Goal: Task Accomplishment & Management: Use online tool/utility

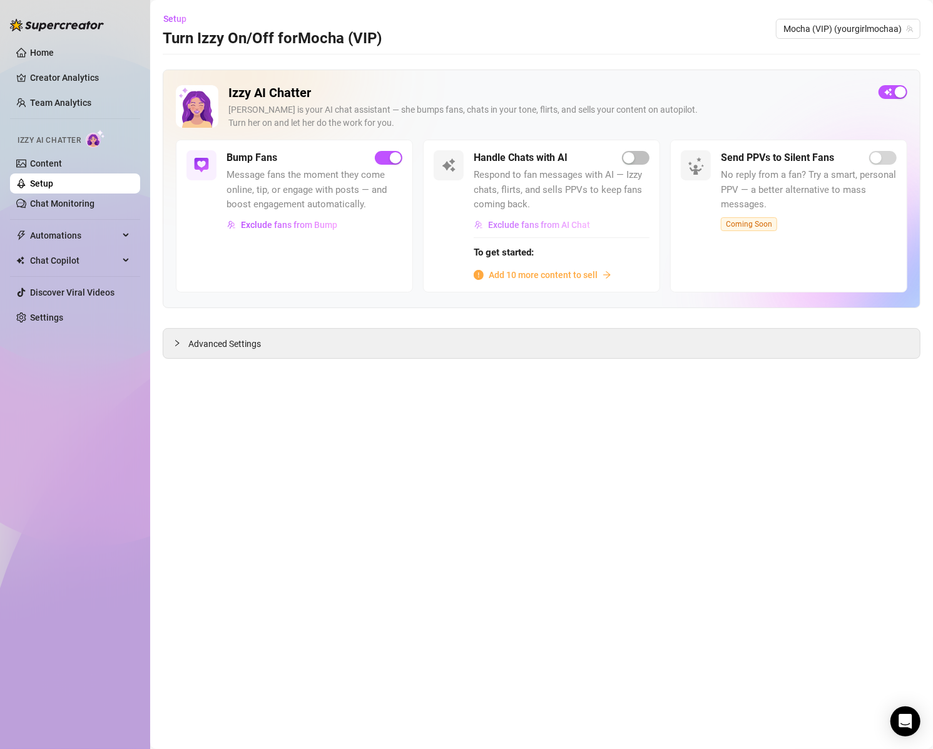
click at [537, 225] on span "Exclude fans from AI Chat" at bounding box center [539, 225] width 102 height 10
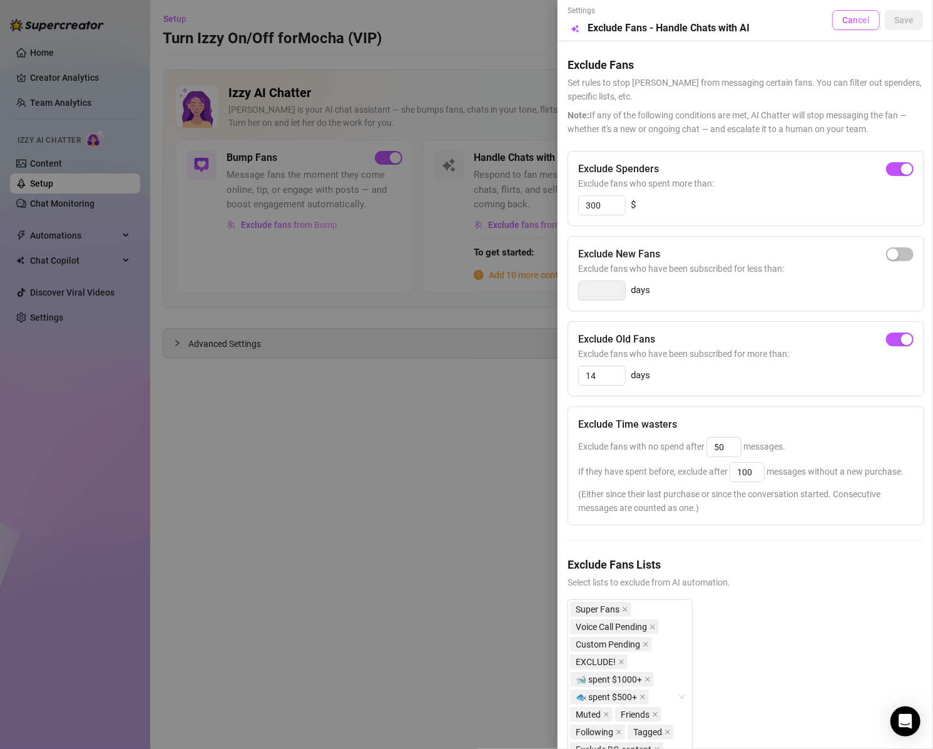
click at [842, 20] on span "Cancel" at bounding box center [856, 20] width 28 height 10
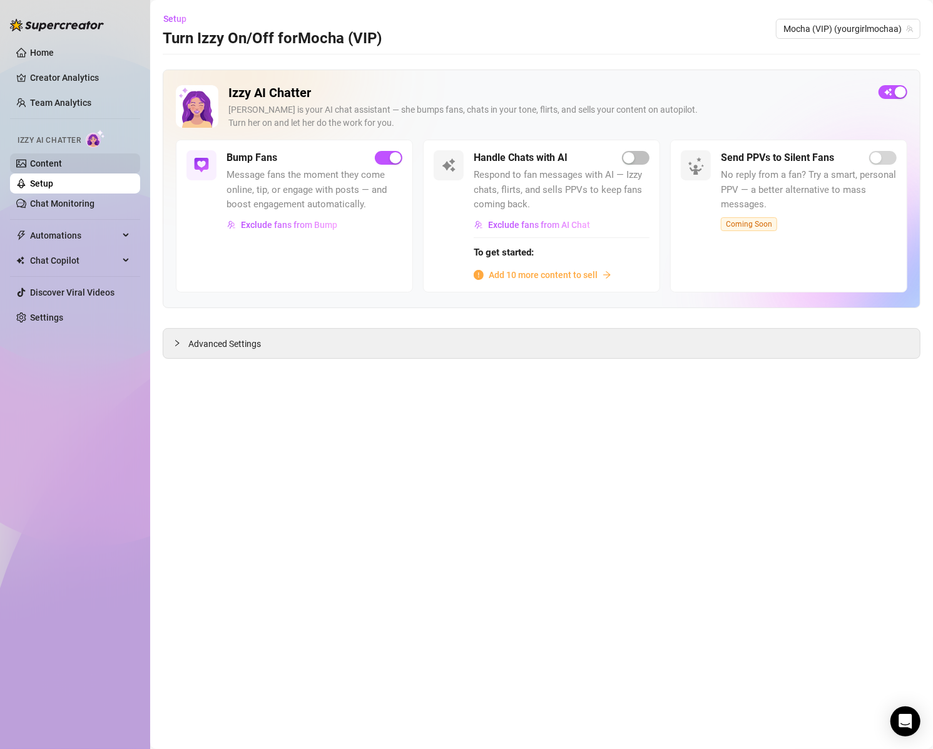
click at [43, 158] on link "Content" at bounding box center [46, 163] width 32 height 10
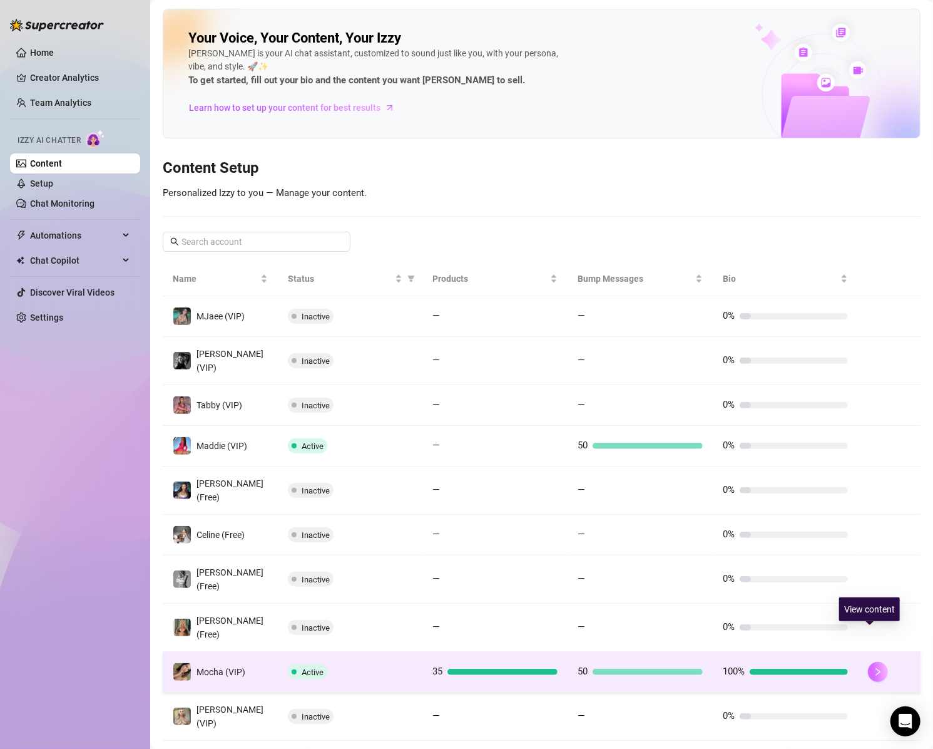
click at [874, 667] on icon "right" at bounding box center [878, 671] width 9 height 9
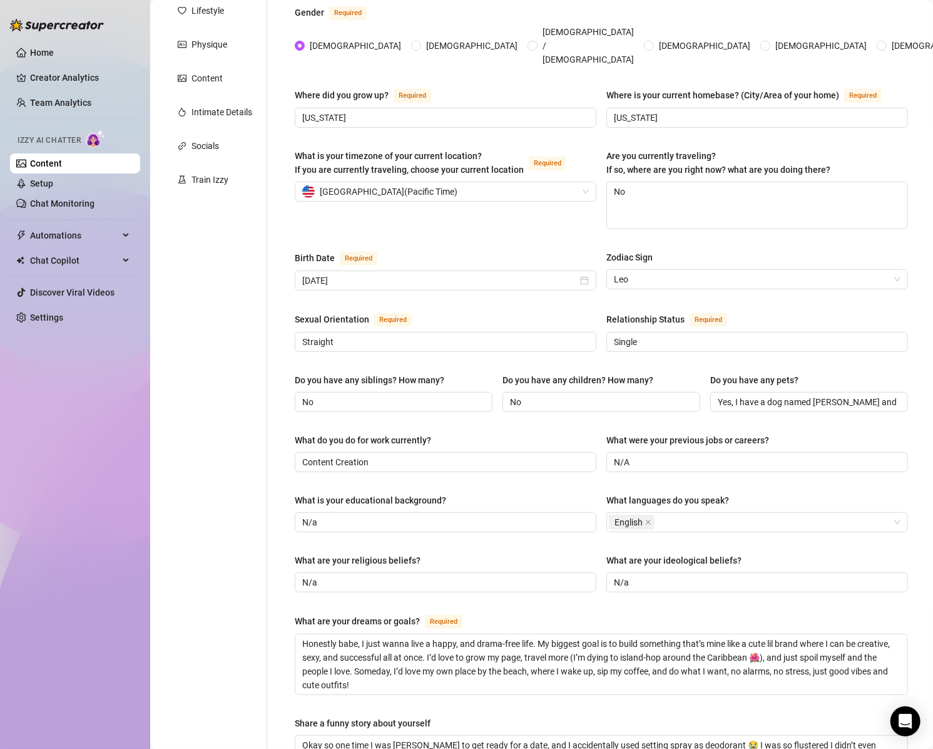
scroll to position [15, 0]
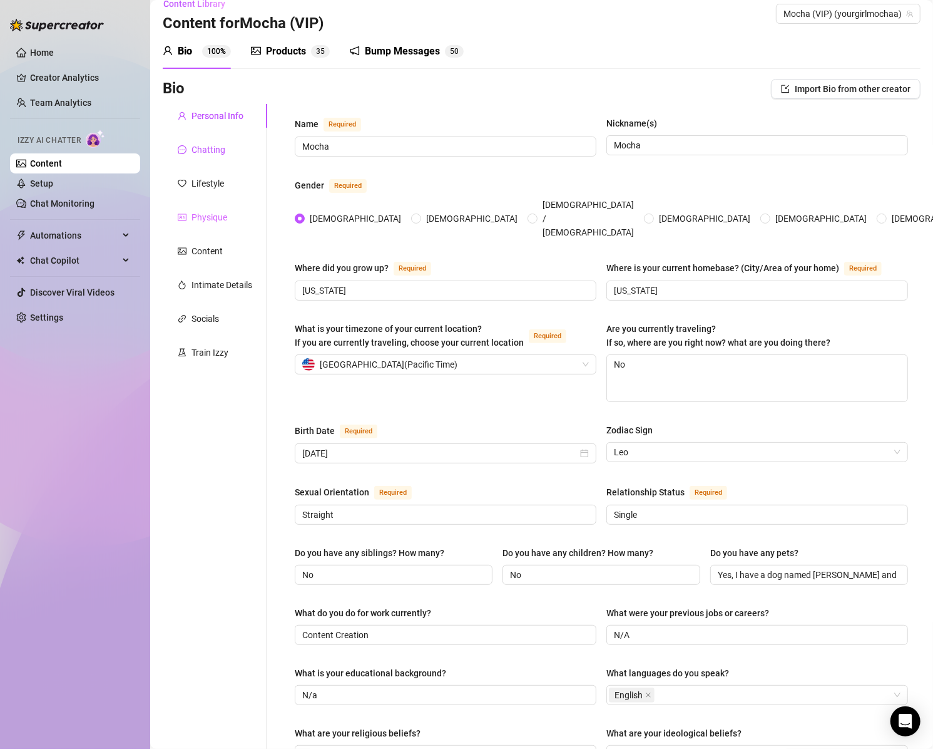
drag, startPoint x: 198, startPoint y: 152, endPoint x: 215, endPoint y: 218, distance: 67.7
click at [198, 151] on div "Chatting" at bounding box center [209, 150] width 34 height 14
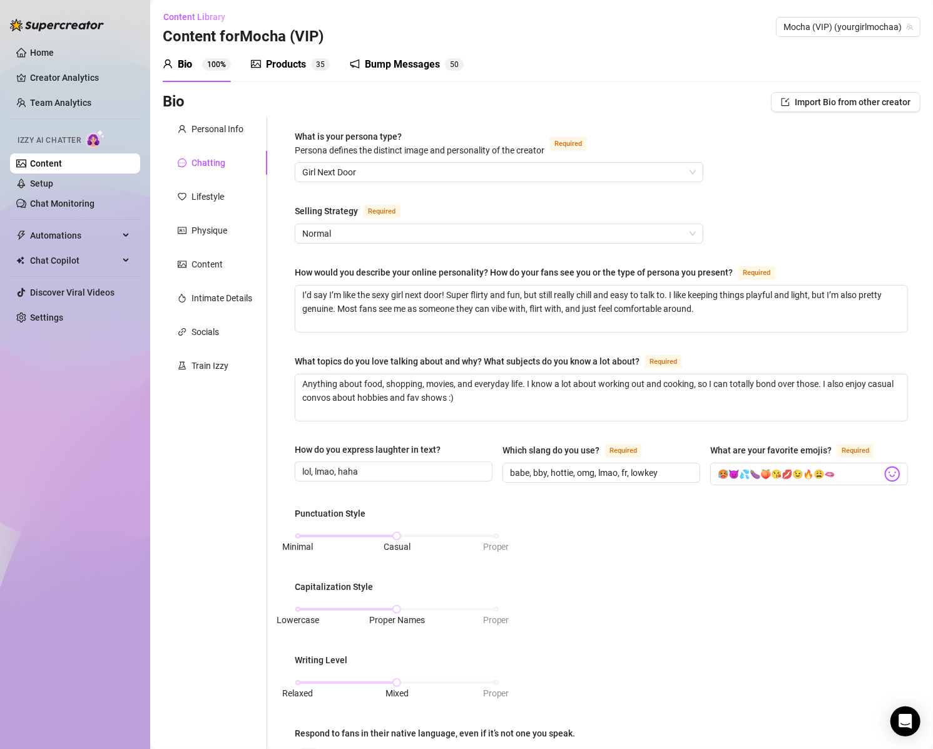
scroll to position [0, 0]
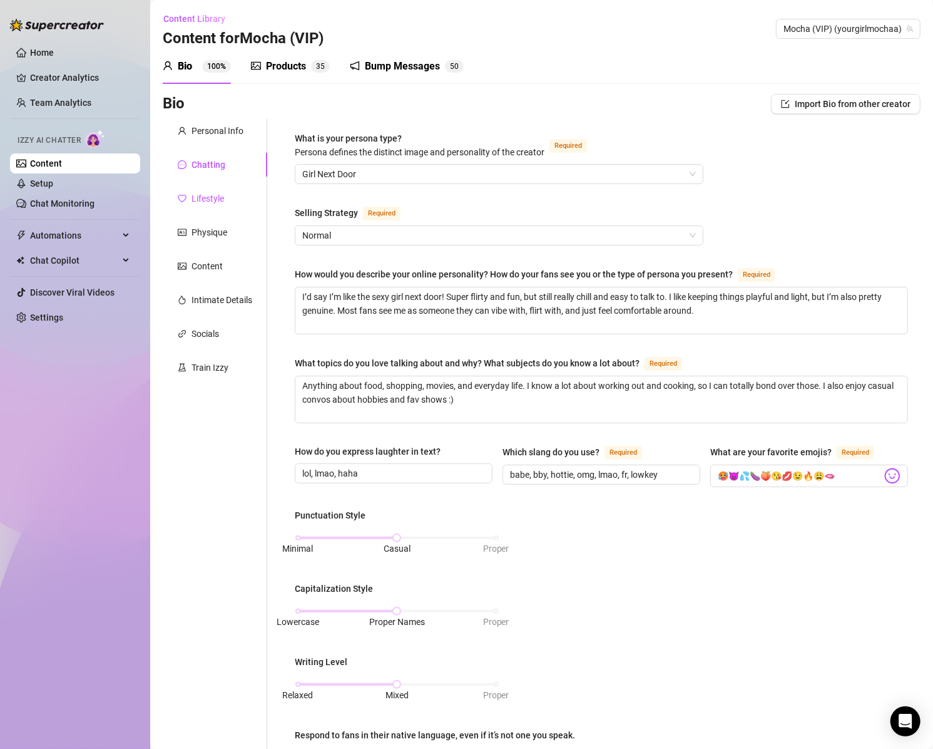
click at [207, 197] on div "Lifestyle" at bounding box center [208, 199] width 33 height 14
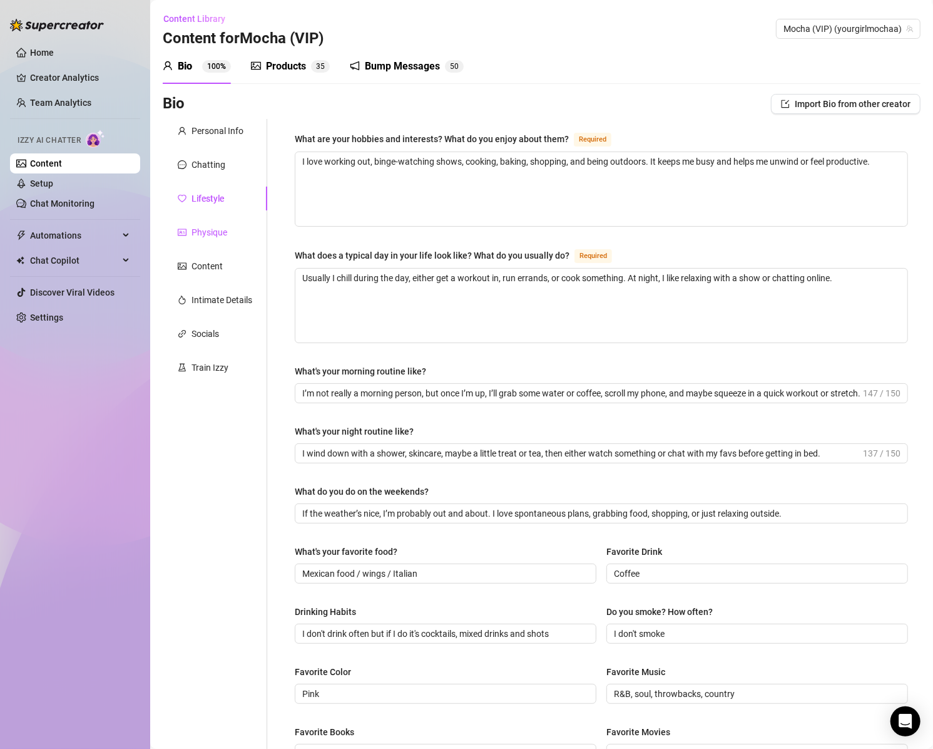
click at [211, 235] on div "Physique" at bounding box center [210, 232] width 36 height 14
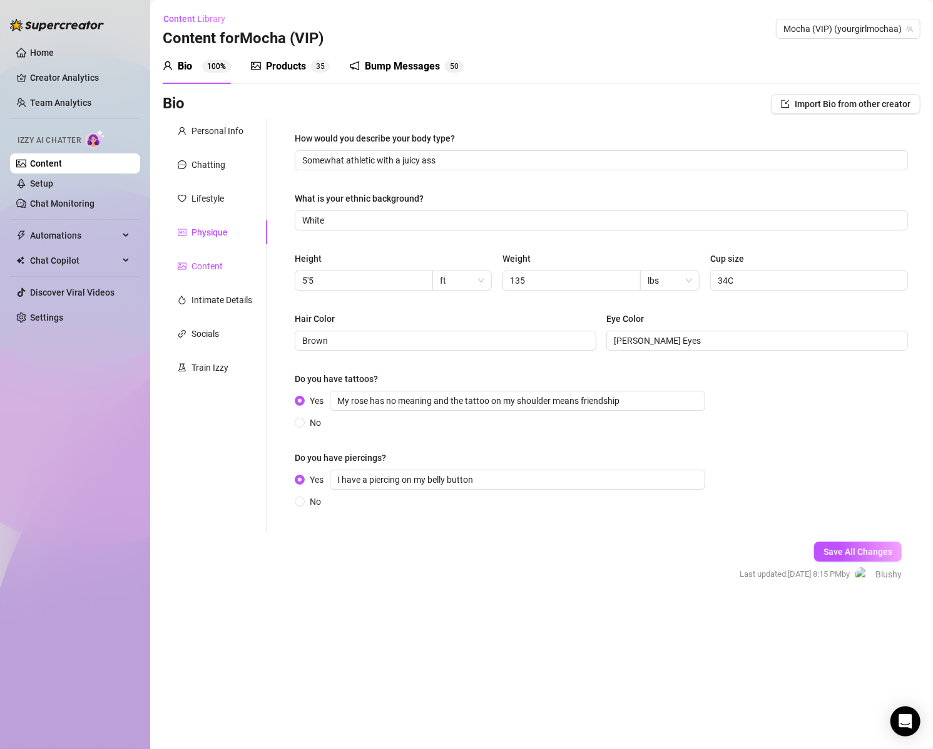
click at [208, 269] on div "Content" at bounding box center [207, 266] width 31 height 14
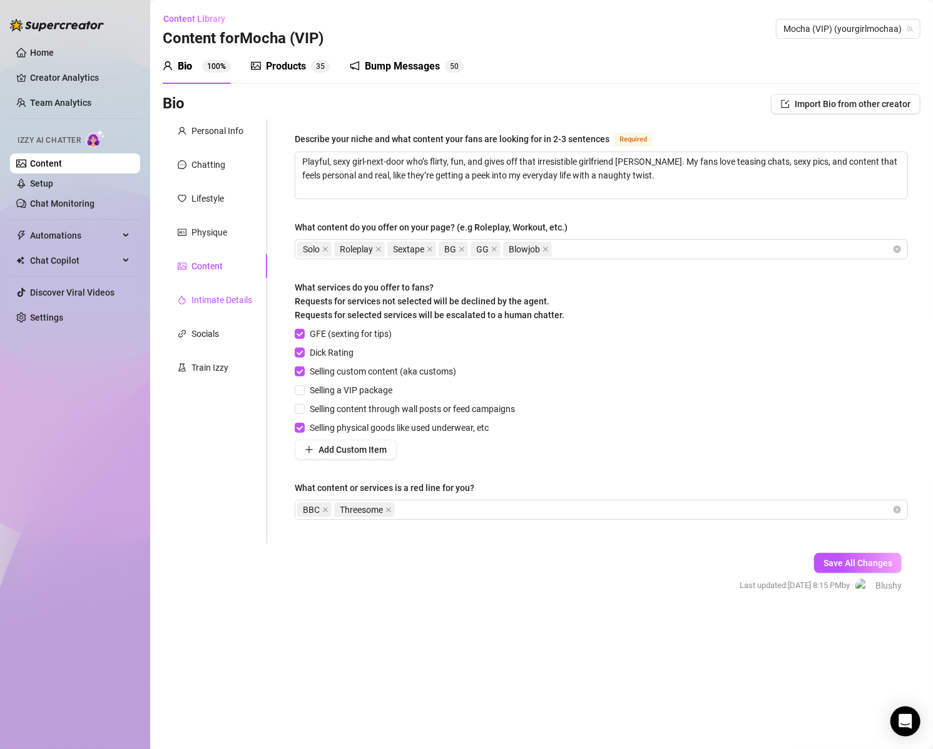
click at [231, 299] on div "Intimate Details" at bounding box center [222, 300] width 61 height 14
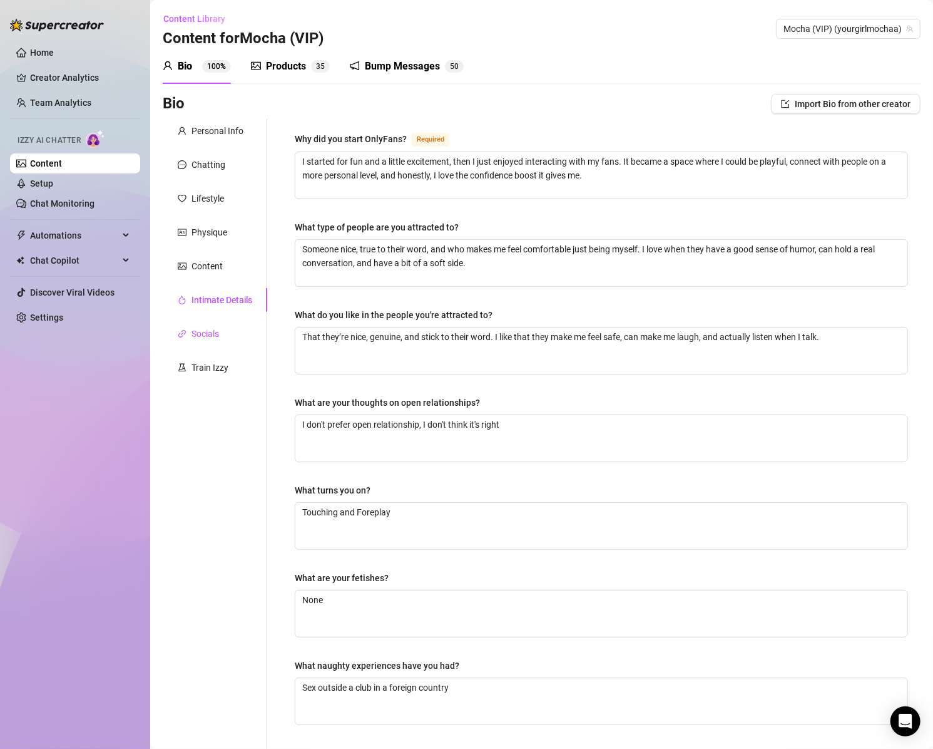
click at [203, 337] on div "Socials" at bounding box center [206, 334] width 28 height 14
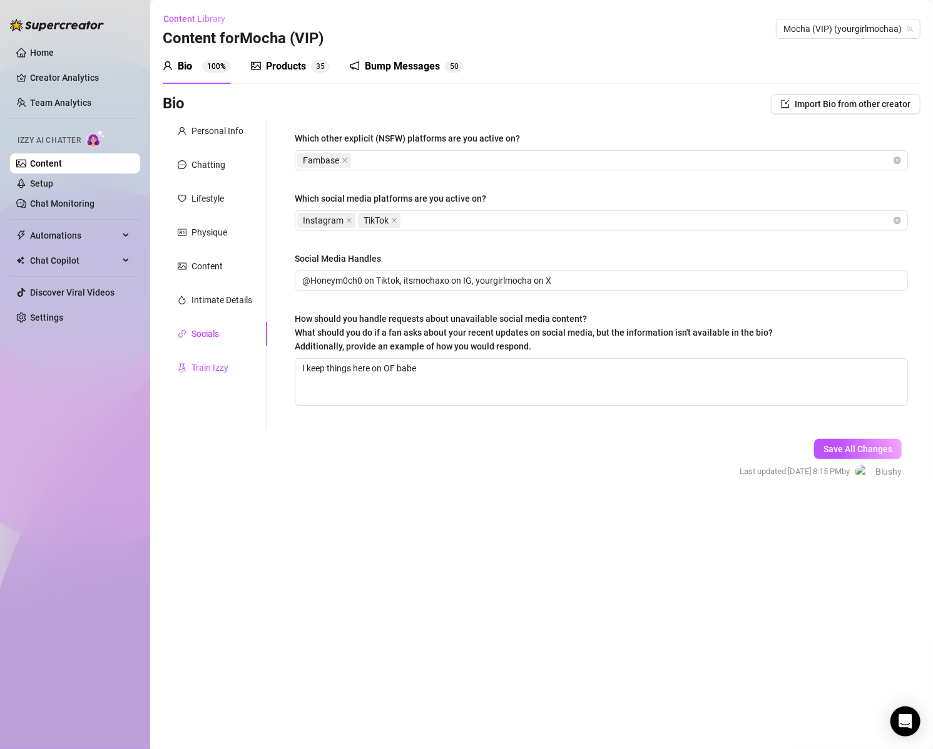
drag, startPoint x: 211, startPoint y: 365, endPoint x: 222, endPoint y: 372, distance: 13.2
click at [211, 365] on div "Train Izzy" at bounding box center [210, 368] width 37 height 14
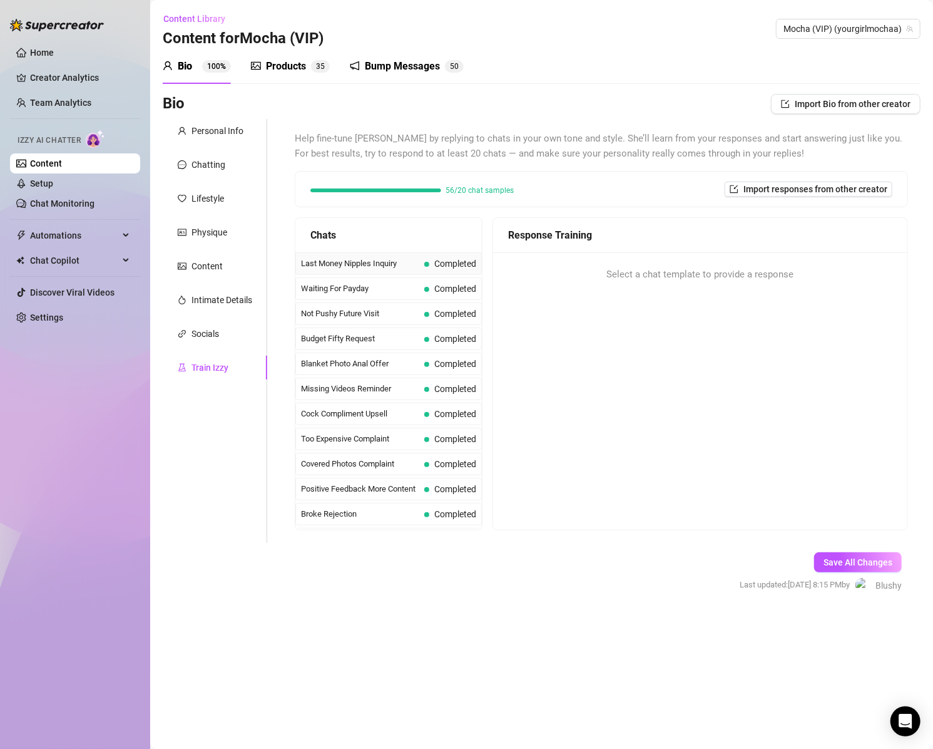
click at [367, 263] on span "Last Money Nipples Inquiry" at bounding box center [360, 263] width 118 height 13
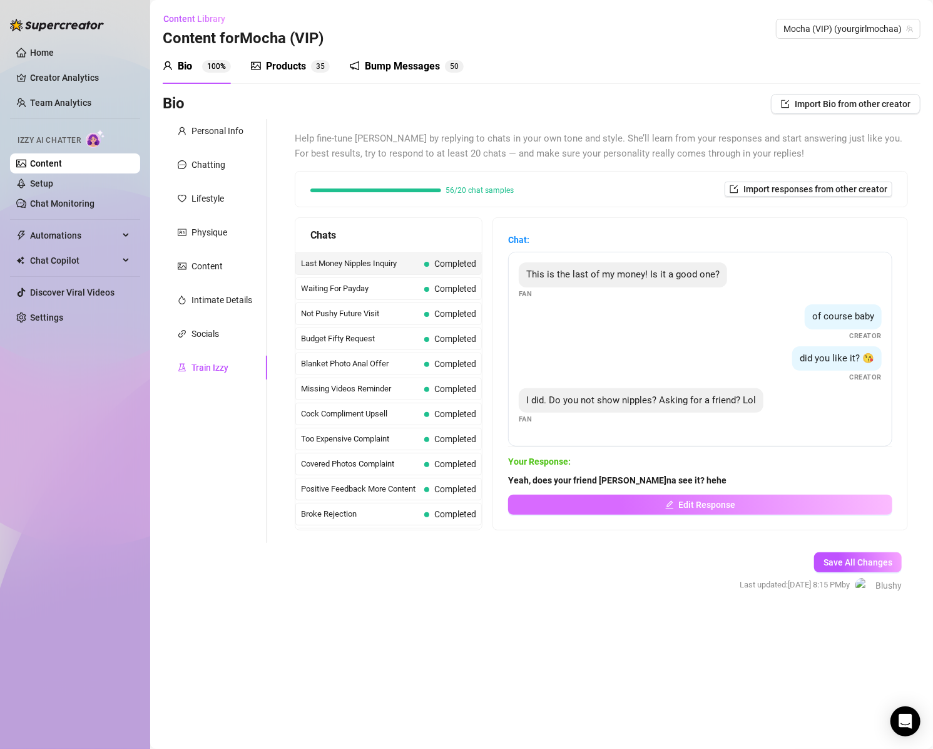
click at [649, 502] on button "Edit Response" at bounding box center [700, 504] width 384 height 20
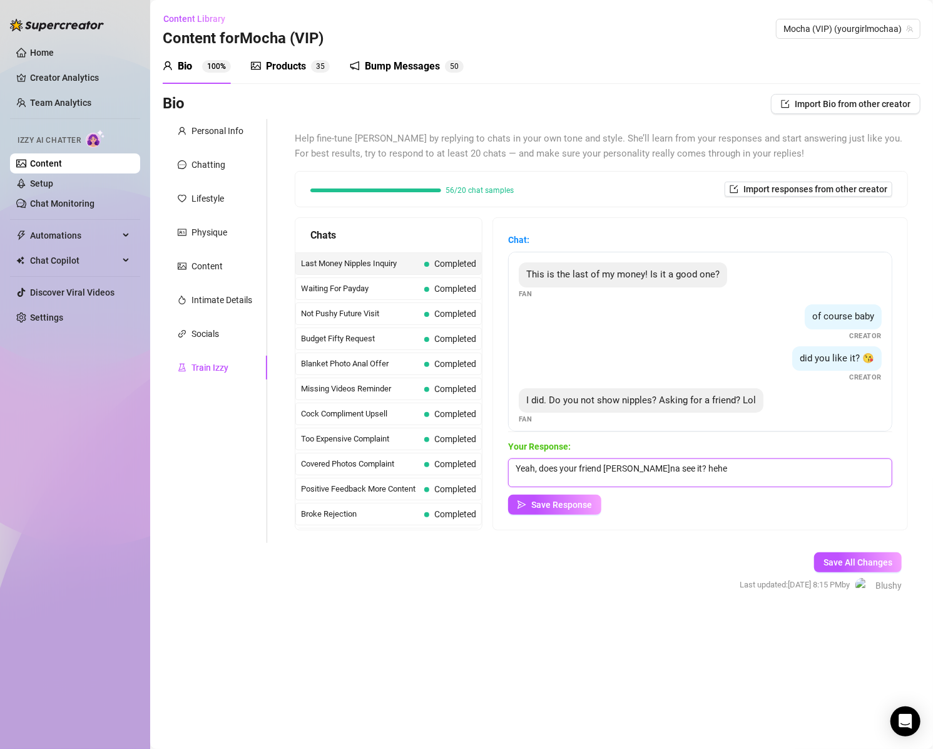
click at [657, 471] on textarea "Yeah, does your friend [PERSON_NAME]na see it? hehe" at bounding box center [700, 472] width 384 height 29
type textarea "Yeah, does your friend wanna see? hehe"
click at [561, 502] on span "Save Response" at bounding box center [561, 504] width 61 height 10
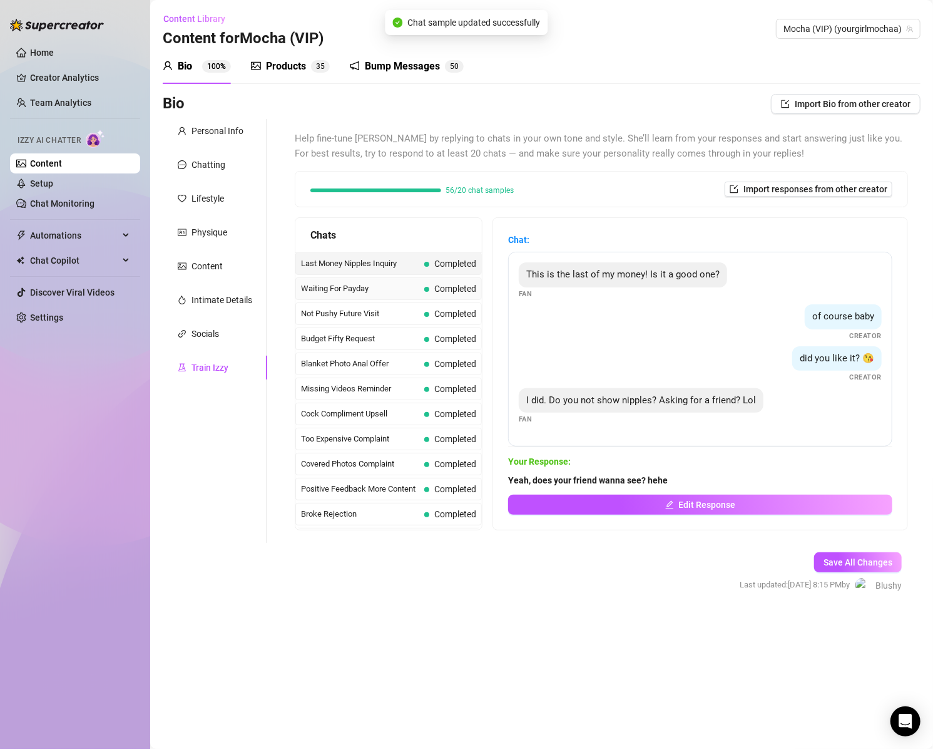
click at [350, 293] on span "Waiting For Payday" at bounding box center [360, 288] width 118 height 13
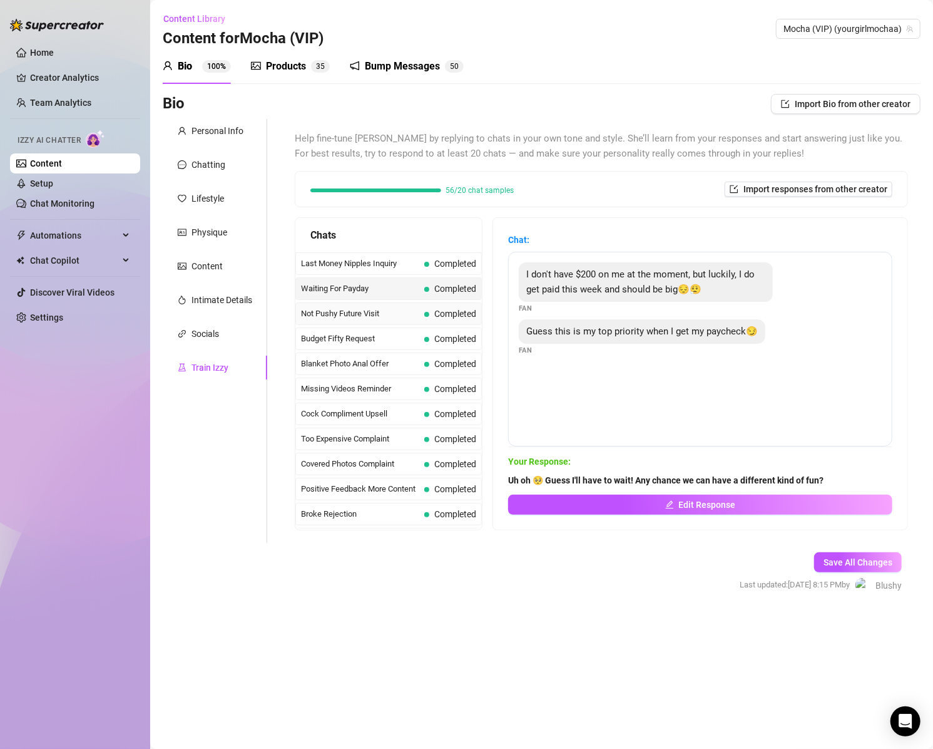
click at [349, 312] on span "Not Pushy Future Visit" at bounding box center [360, 313] width 118 height 13
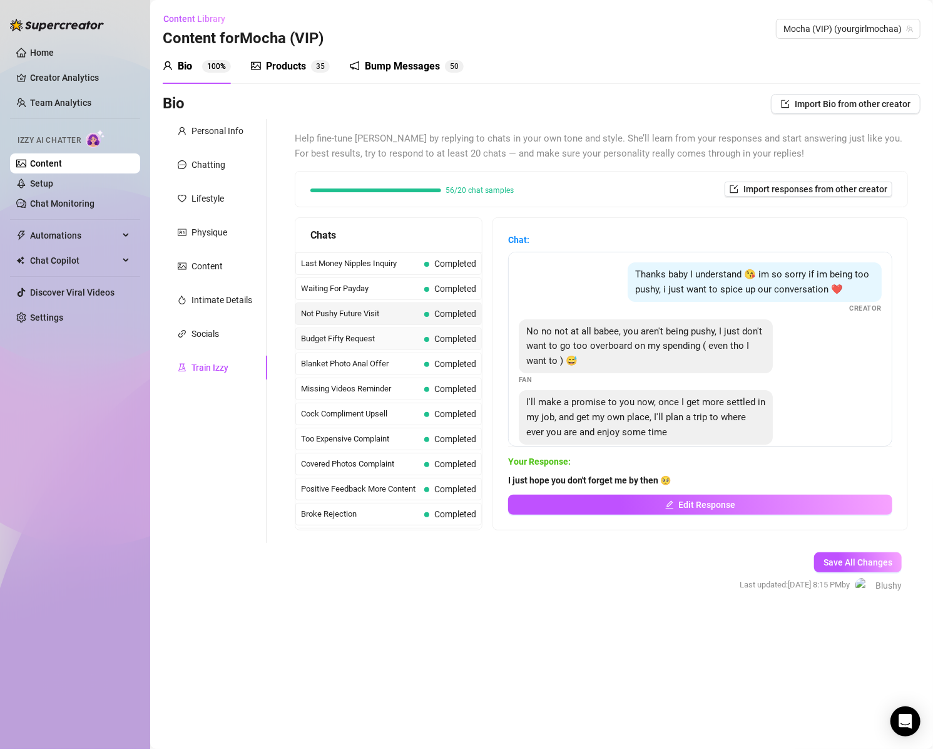
click at [352, 335] on span "Budget Fifty Request" at bounding box center [360, 338] width 118 height 13
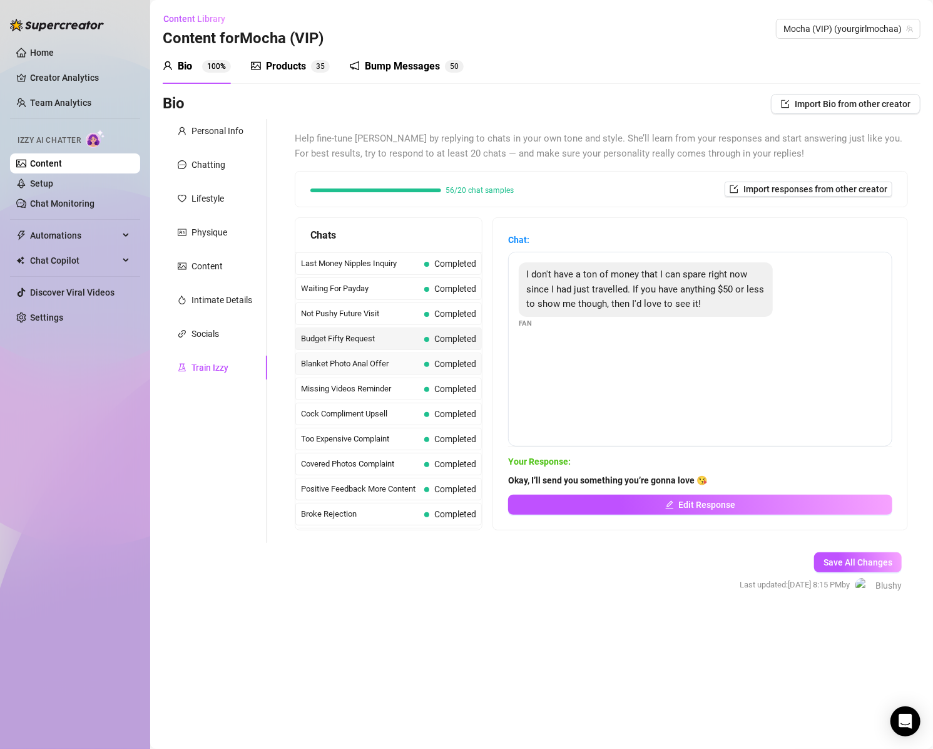
click at [360, 366] on span "Blanket Photo Anal Offer" at bounding box center [360, 363] width 118 height 13
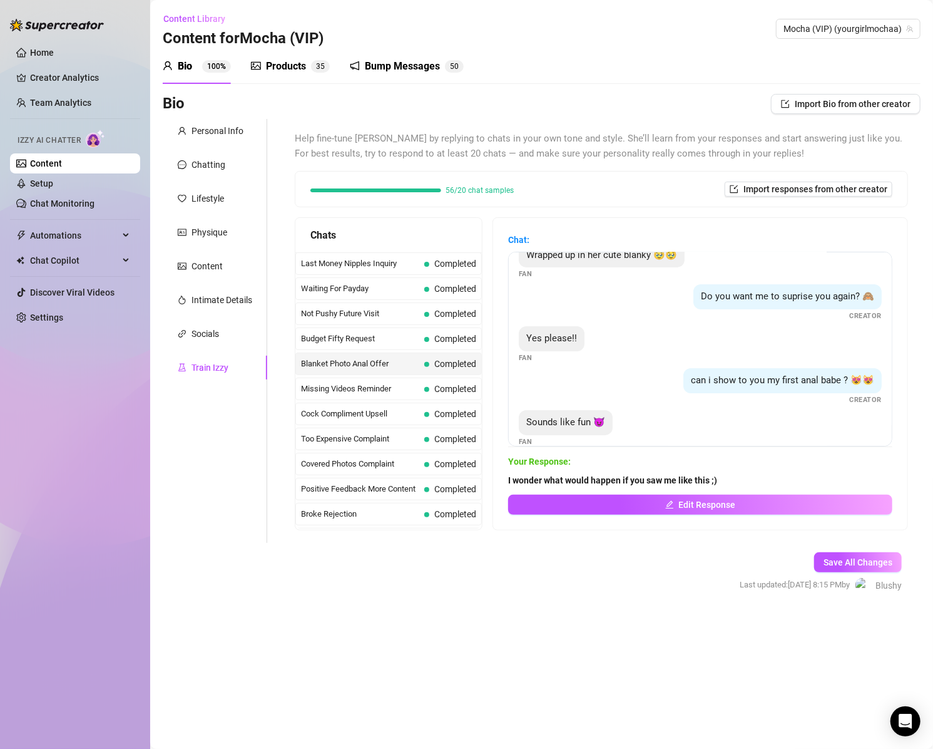
scroll to position [160, 0]
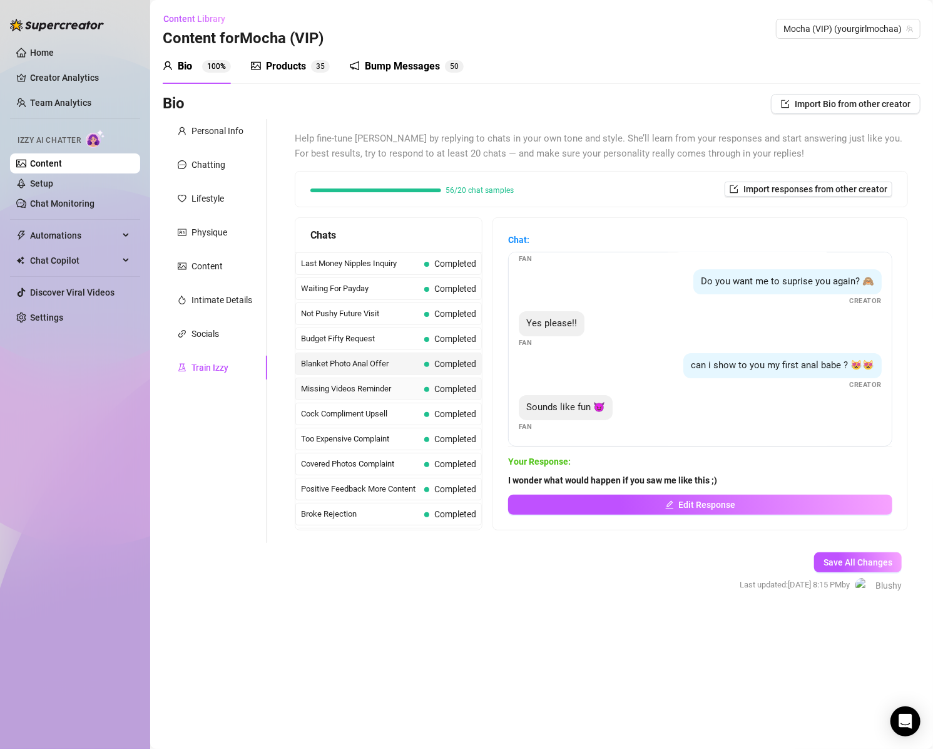
click at [342, 389] on span "Missing Videos Reminder" at bounding box center [360, 388] width 118 height 13
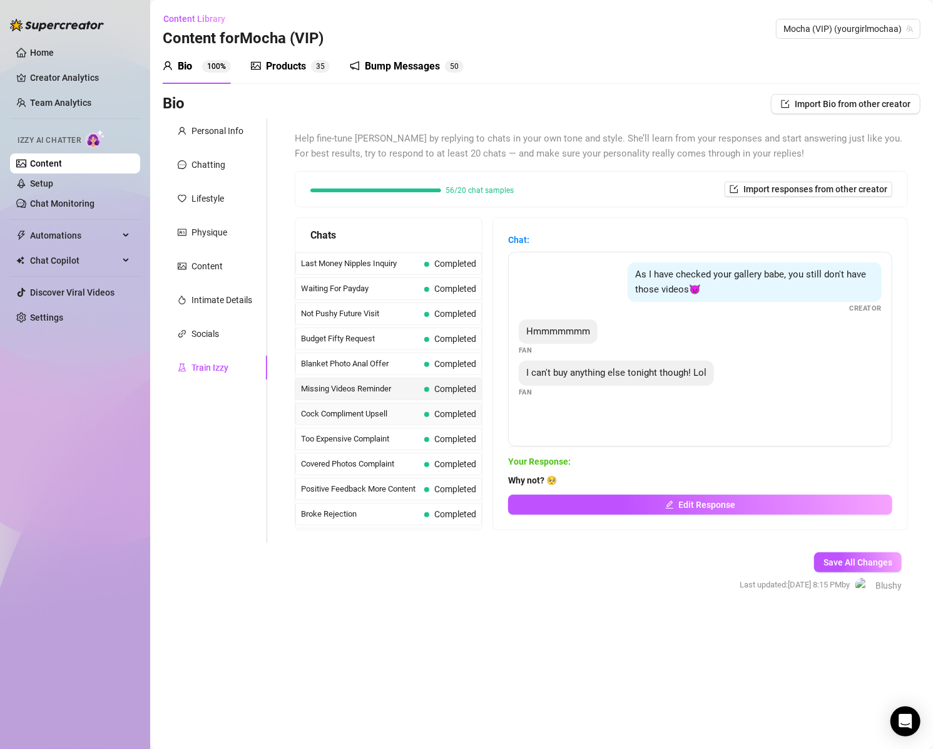
drag, startPoint x: 364, startPoint y: 408, endPoint x: 370, endPoint y: 409, distance: 6.4
click at [364, 409] on span "Cock Compliment Upsell" at bounding box center [360, 413] width 118 height 13
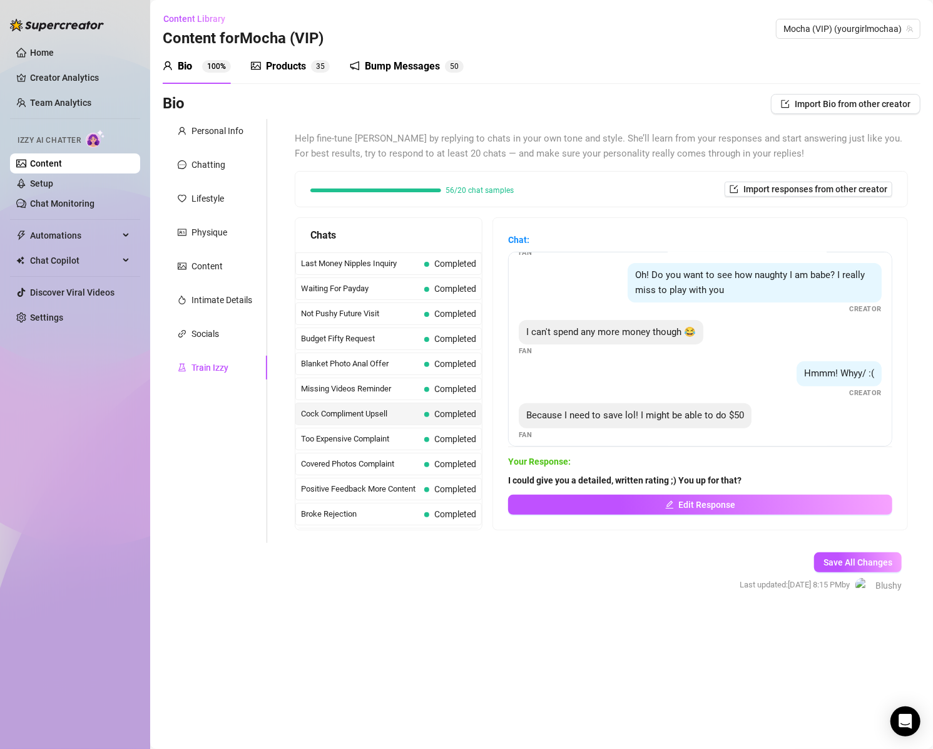
scroll to position [259, 0]
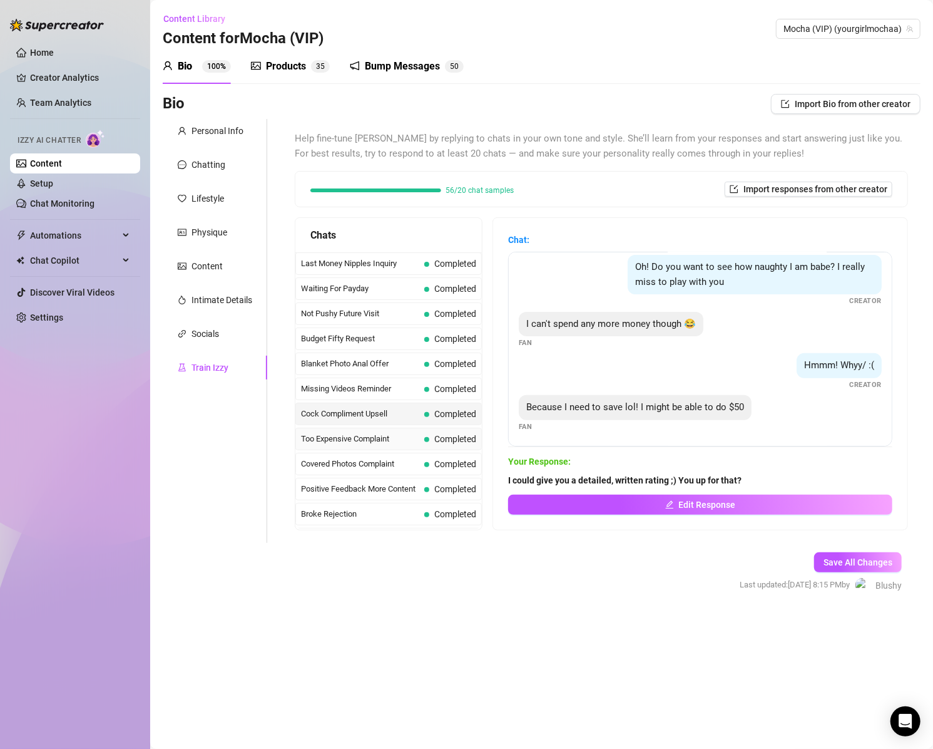
click at [347, 436] on span "Too Expensive Complaint" at bounding box center [360, 439] width 118 height 13
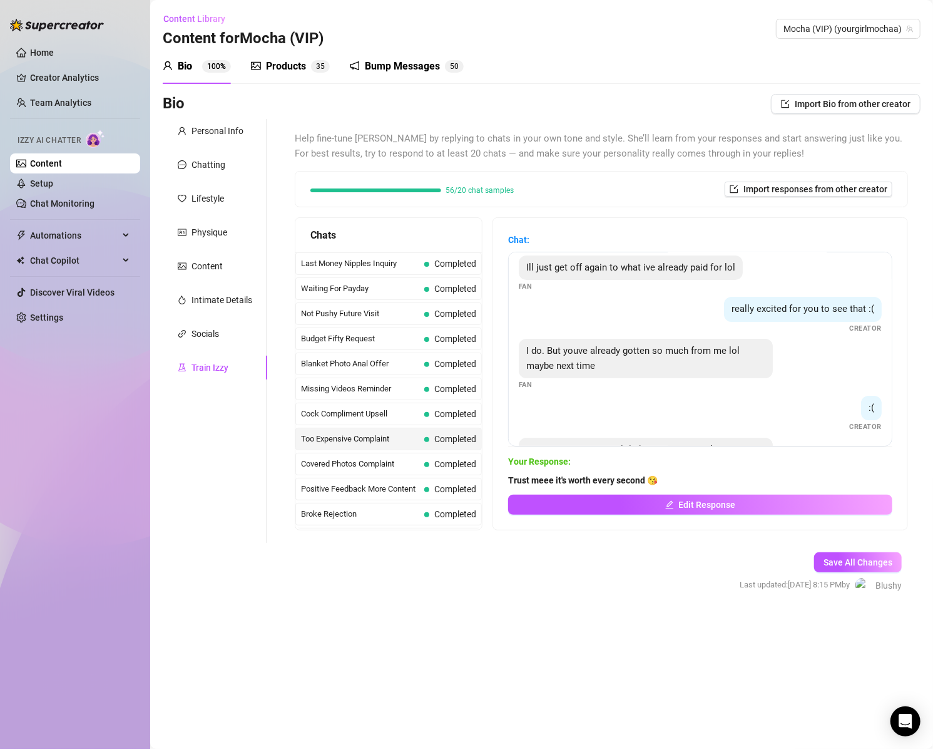
scroll to position [190, 0]
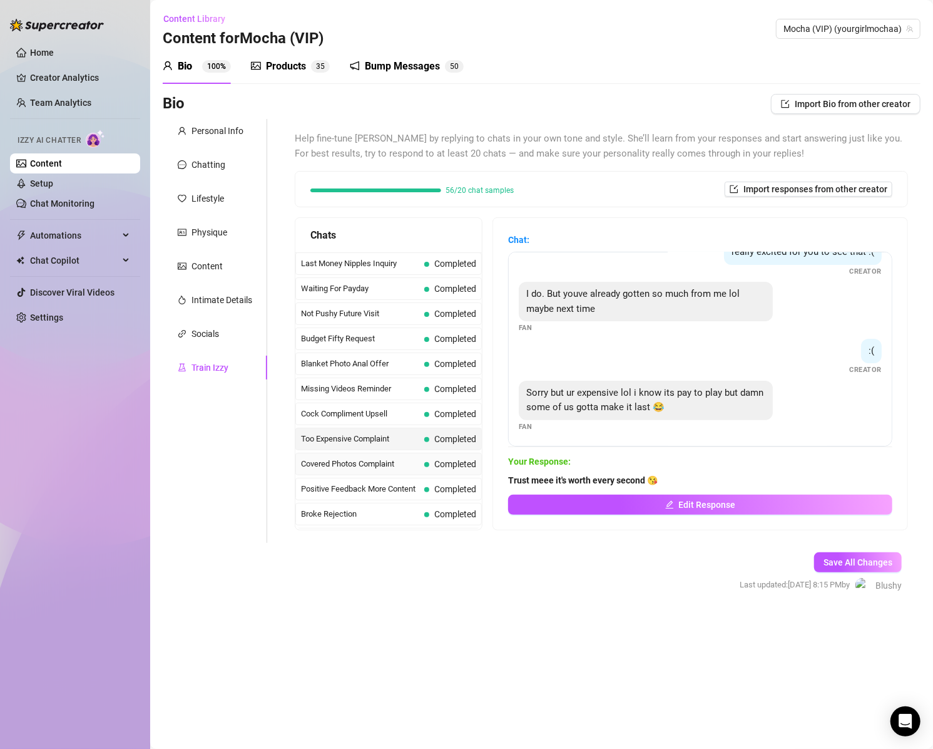
click at [372, 458] on span "Covered Photos Complaint" at bounding box center [360, 464] width 118 height 13
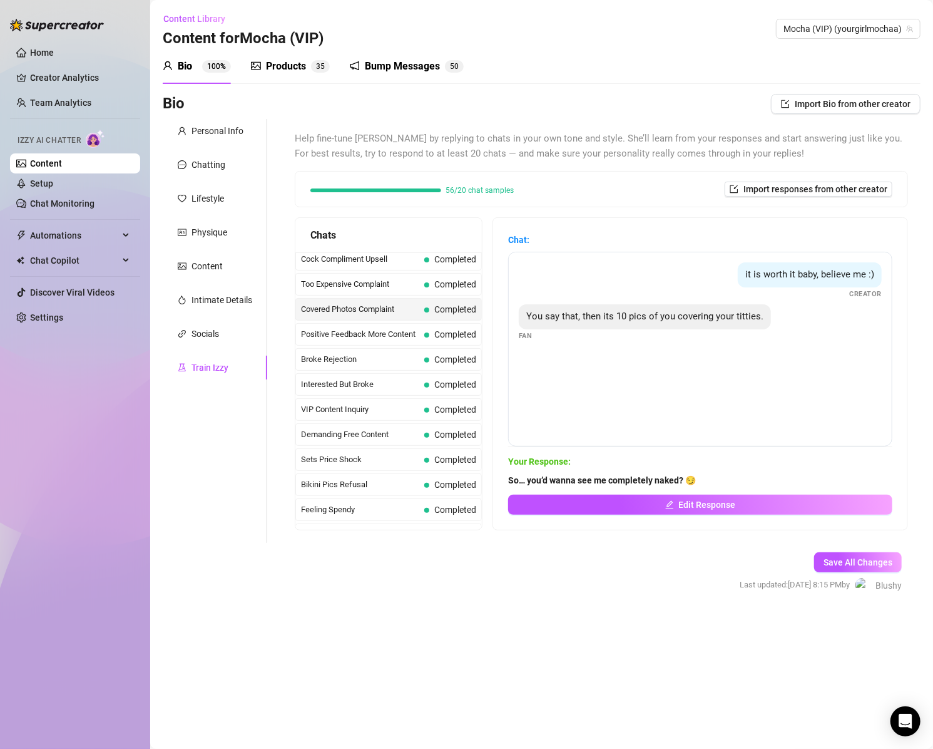
scroll to position [153, 0]
click at [384, 333] on span "Positive Feedback More Content" at bounding box center [360, 336] width 118 height 13
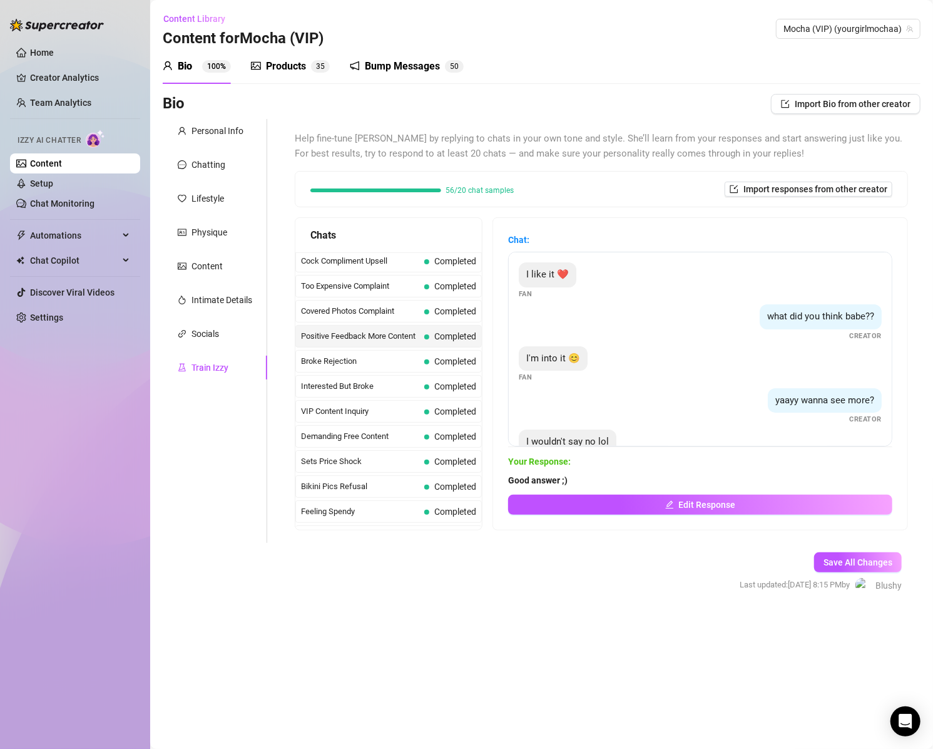
scroll to position [34, 0]
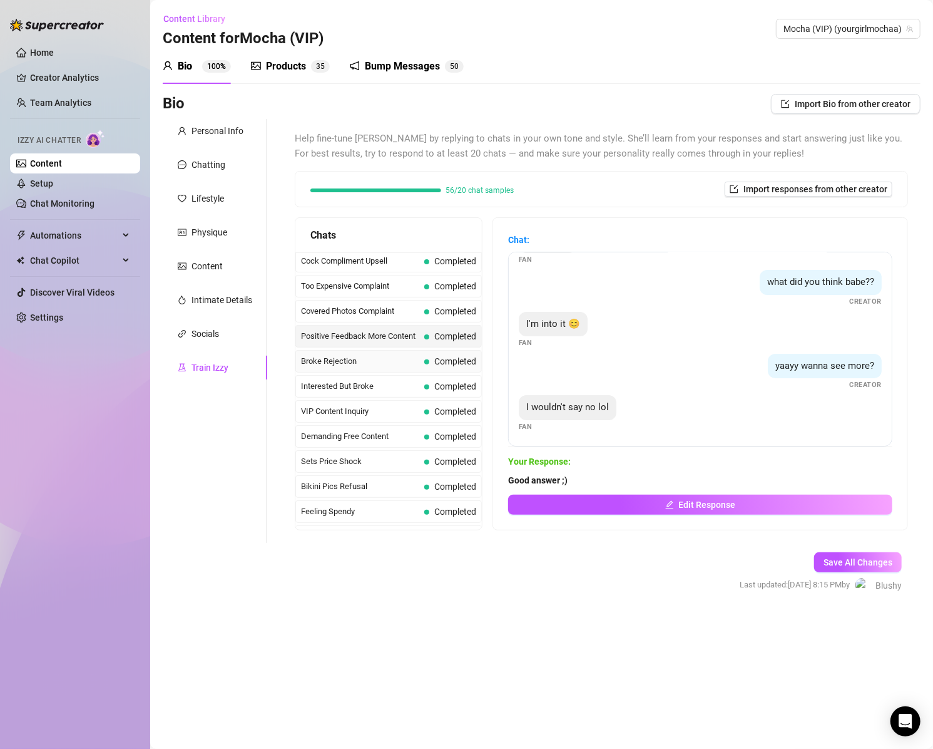
click at [348, 355] on span "Broke Rejection" at bounding box center [360, 361] width 118 height 13
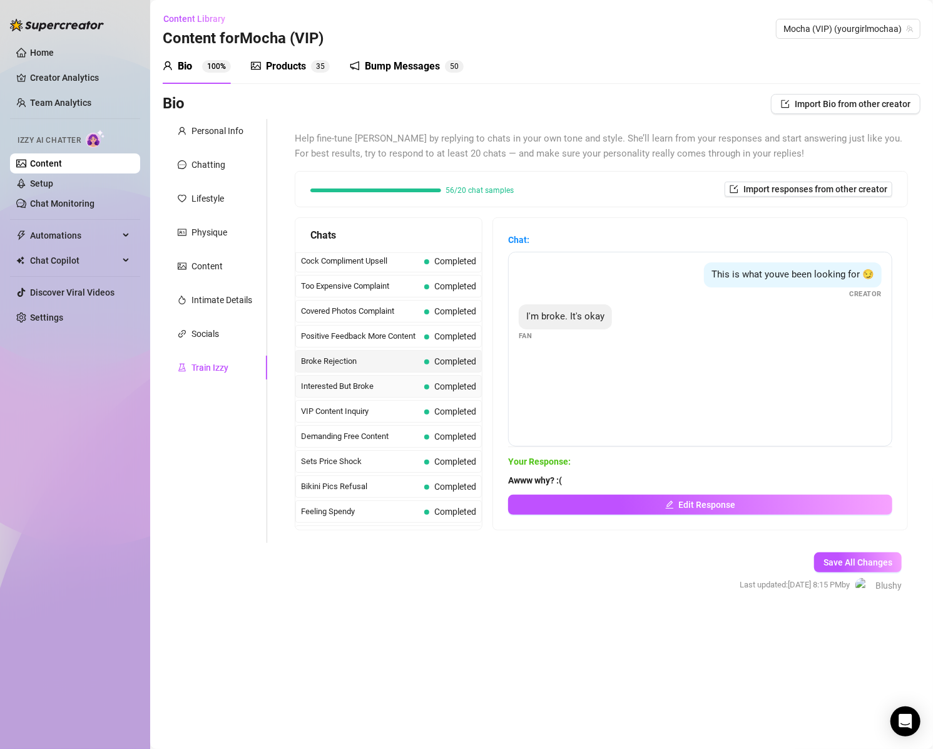
click at [347, 380] on span "Interested But Broke" at bounding box center [360, 386] width 118 height 13
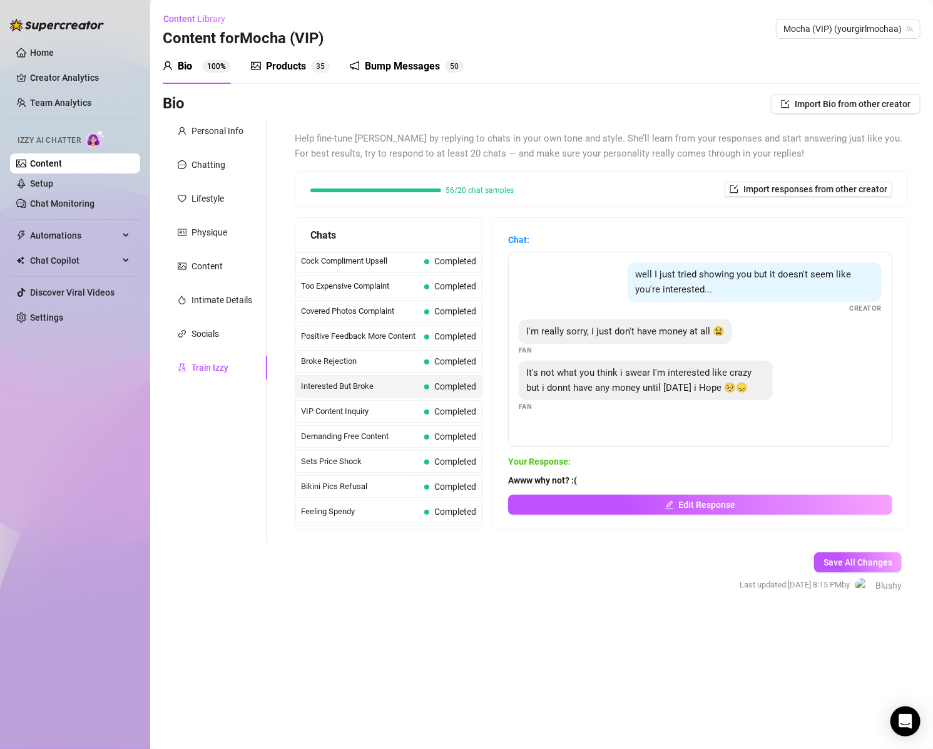
click at [610, 479] on span "Awww why not? :(" at bounding box center [700, 480] width 384 height 14
click at [630, 505] on button "Edit Response" at bounding box center [700, 504] width 384 height 20
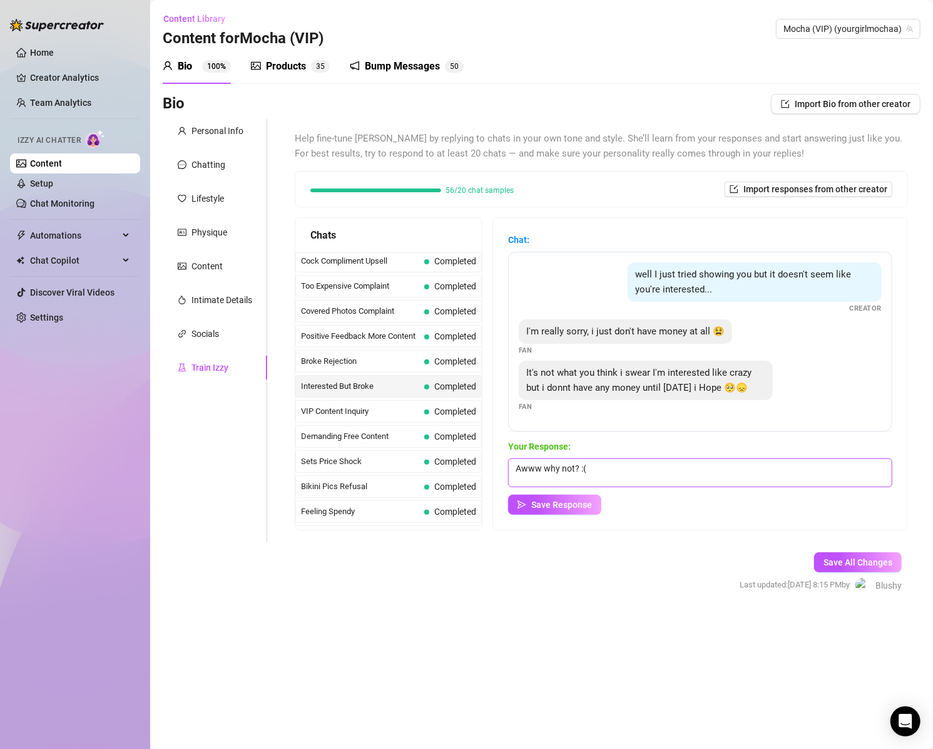
drag, startPoint x: 608, startPoint y: 469, endPoint x: 554, endPoint y: 474, distance: 54.1
click at [554, 474] on textarea "Awww why not? :(" at bounding box center [700, 472] width 384 height 29
type textarea "Awww that sucks. I hope you'll be ready to have some fun with me [DATE] then."
click at [571, 505] on span "Save Response" at bounding box center [561, 504] width 61 height 10
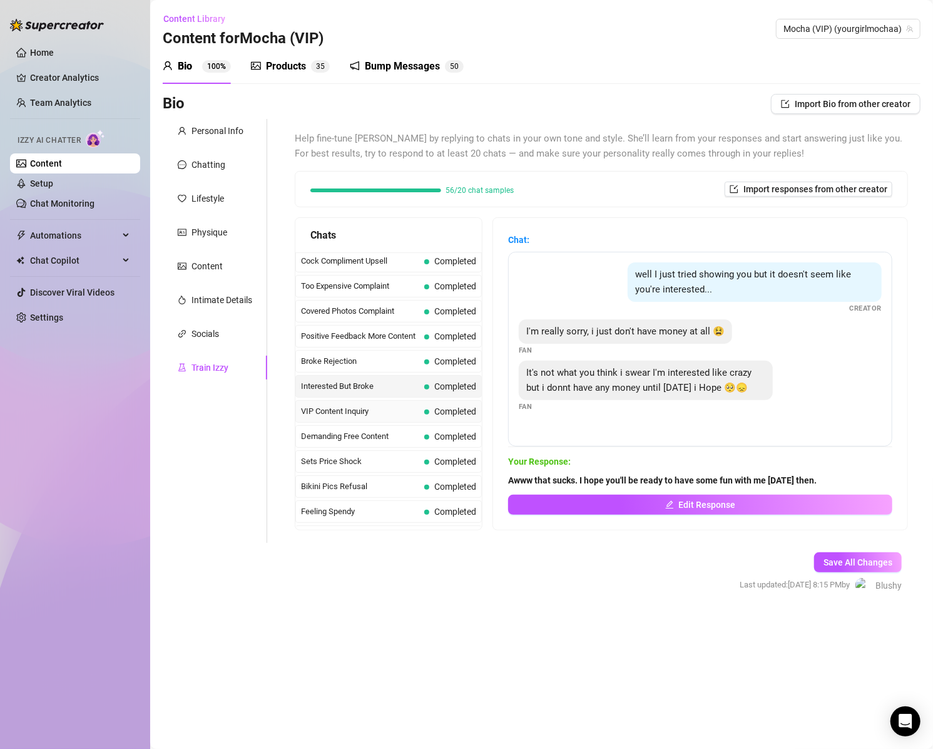
click at [340, 407] on span "VIP Content Inquiry" at bounding box center [360, 411] width 118 height 13
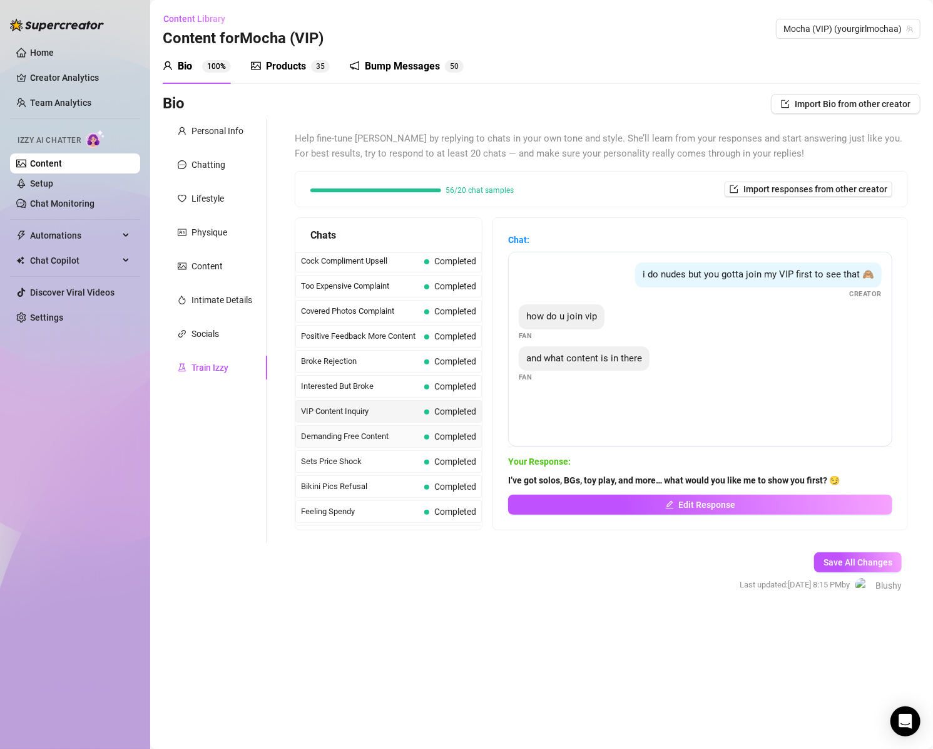
click at [366, 430] on span "Demanding Free Content" at bounding box center [360, 436] width 118 height 13
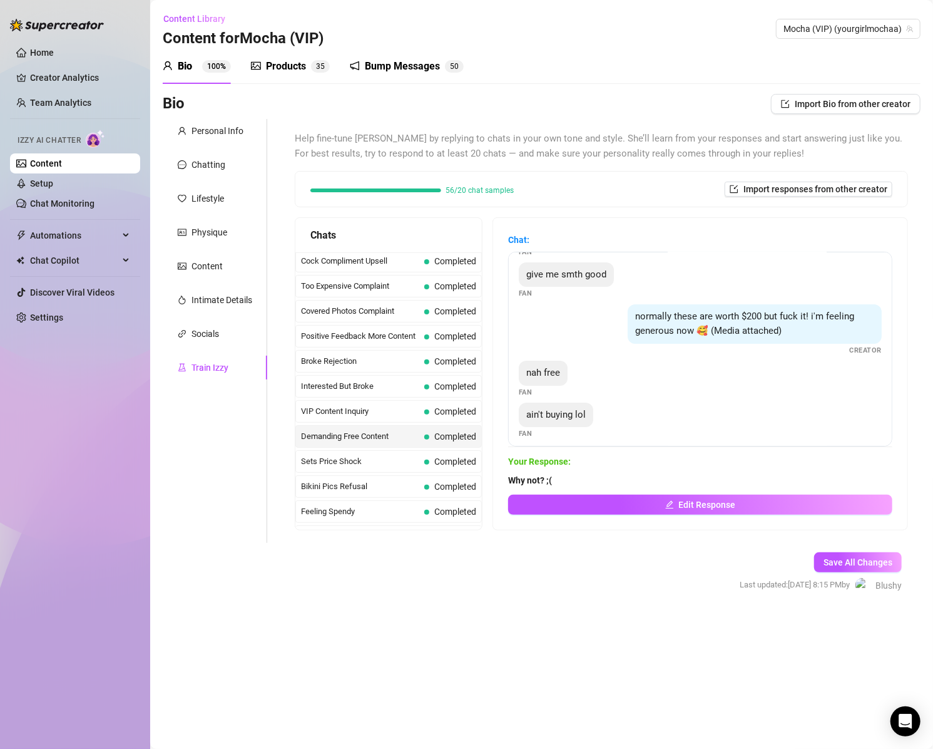
scroll to position [91, 0]
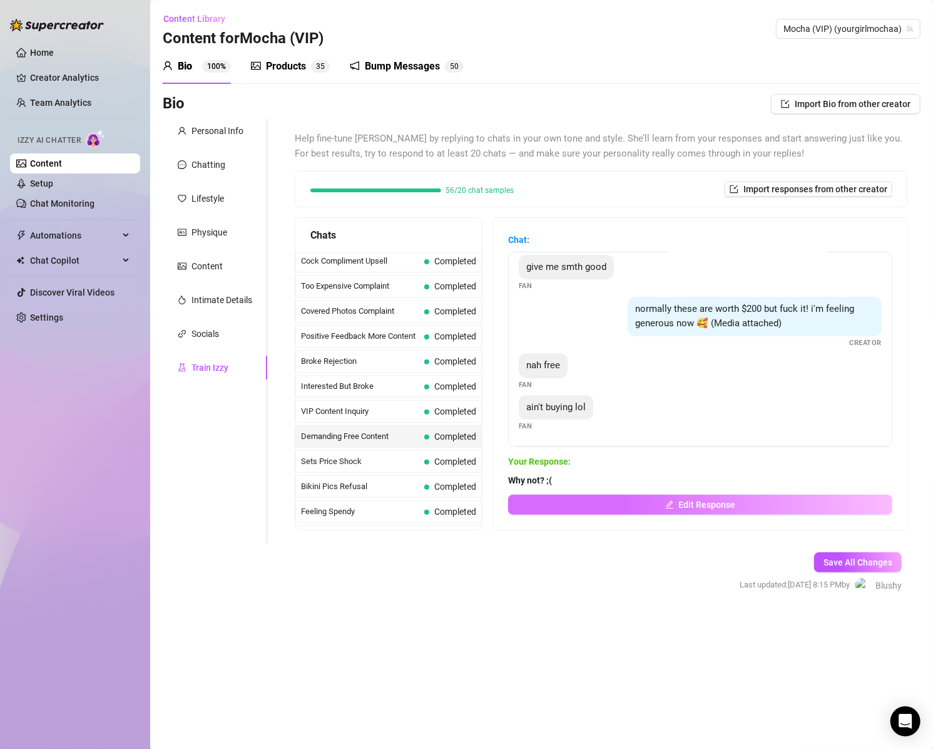
click at [604, 500] on button "Edit Response" at bounding box center [700, 504] width 384 height 20
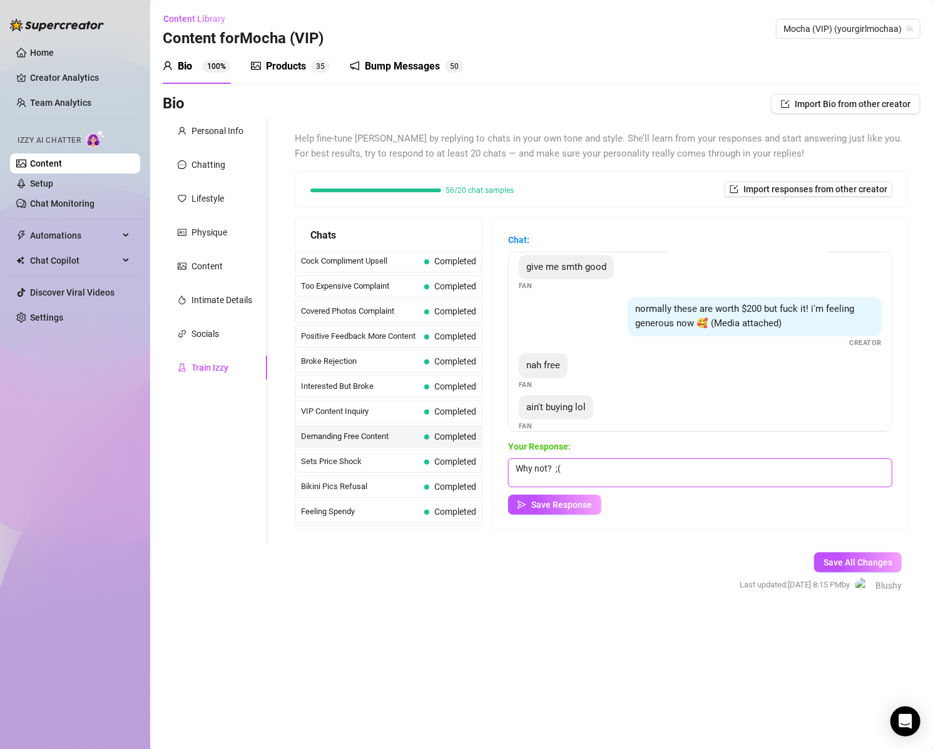
drag, startPoint x: 548, startPoint y: 473, endPoint x: 516, endPoint y: 473, distance: 31.3
click at [516, 473] on div "Chat: i was promised nudes for this Fan nudes or at least topless Fan give me s…" at bounding box center [700, 374] width 414 height 312
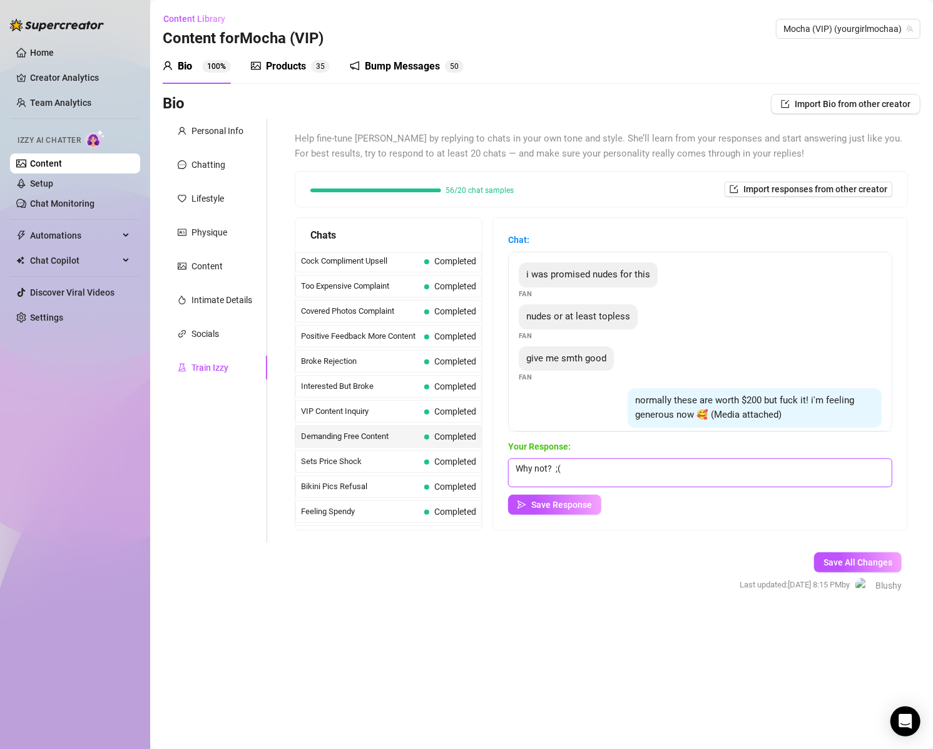
scroll to position [106, 0]
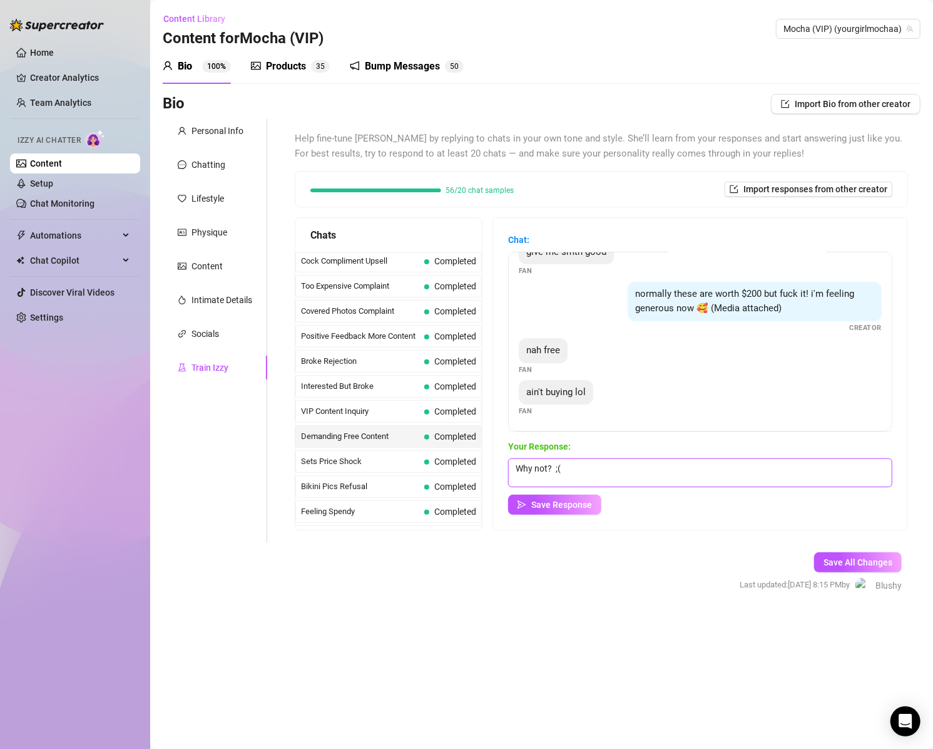
click at [618, 461] on textarea "Why not? ;(" at bounding box center [700, 472] width 384 height 29
click at [573, 503] on span "Save Response" at bounding box center [561, 504] width 61 height 10
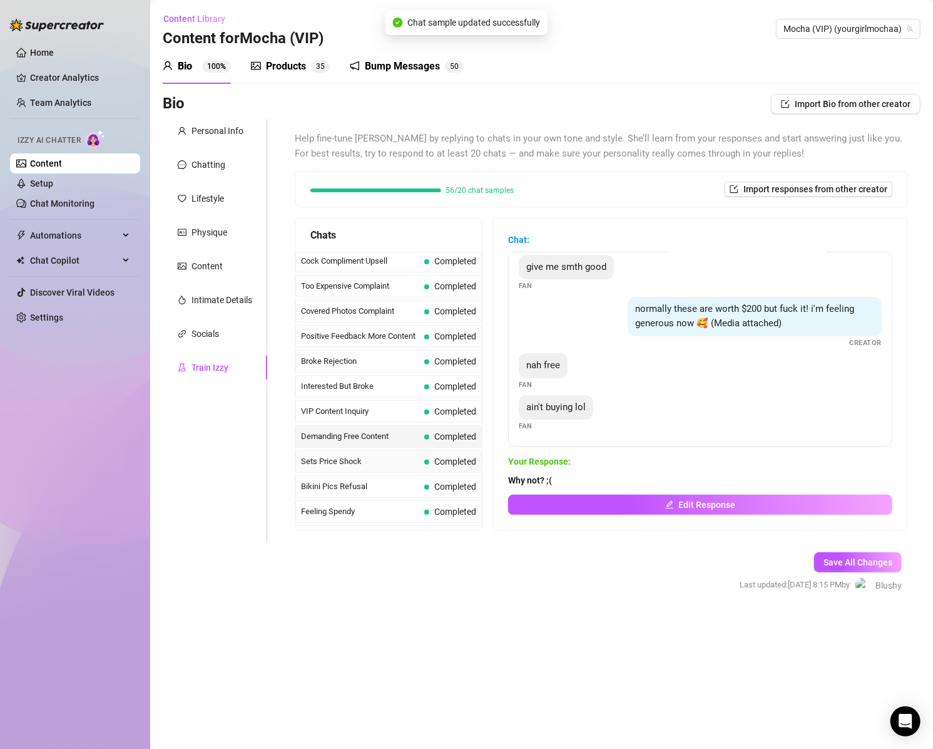
click at [348, 455] on span "Sets Price Shock" at bounding box center [360, 461] width 118 height 13
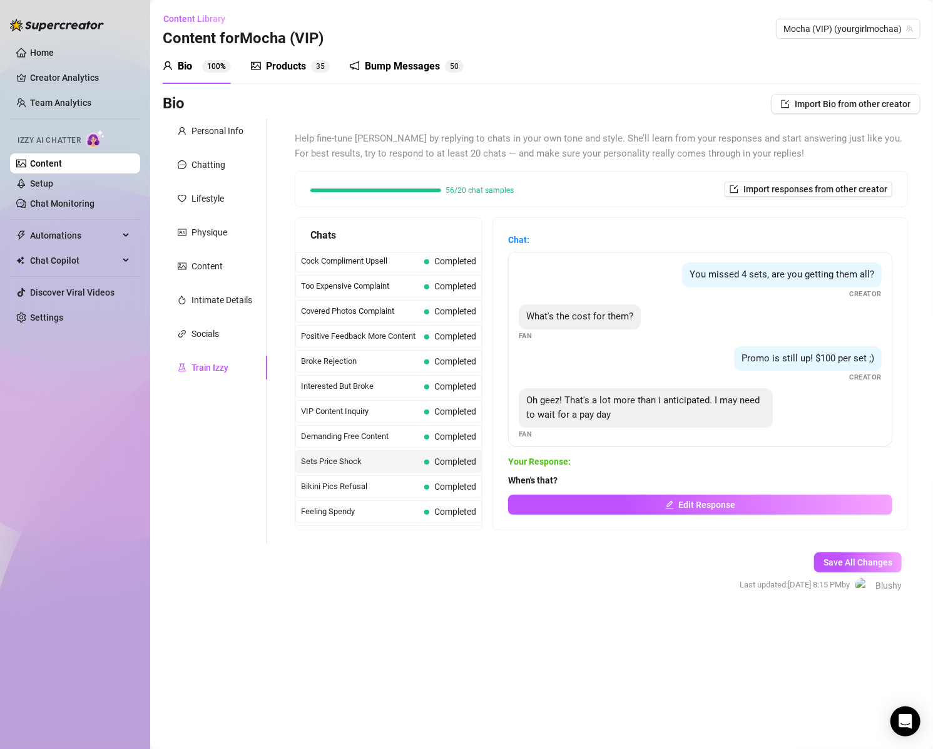
scroll to position [8, 0]
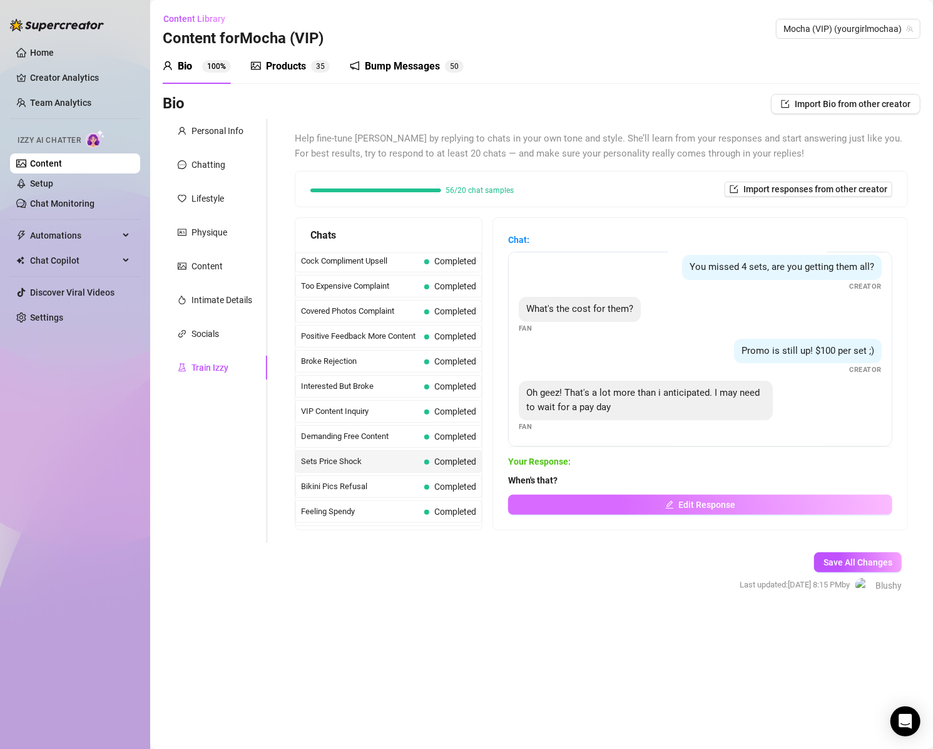
click at [610, 504] on button "Edit Response" at bounding box center [700, 504] width 384 height 20
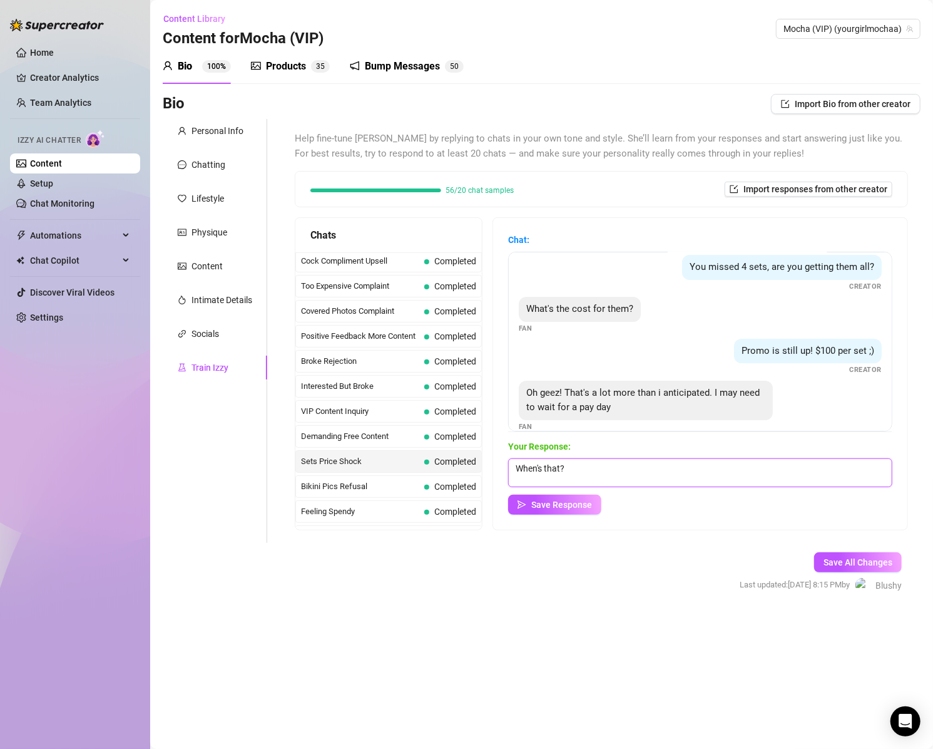
drag, startPoint x: 598, startPoint y: 466, endPoint x: 488, endPoint y: 473, distance: 110.4
click at [488, 473] on div "Chats Last Money Nipples Inquiry Completed Waiting For Payday Completed Not Pus…" at bounding box center [601, 373] width 613 height 313
type textarea "U"
click at [574, 468] on textarea "Better hurry. The deal isn't going to be there forever." at bounding box center [700, 472] width 384 height 29
type textarea "Better hurry! The deal isn't going to be there forever."
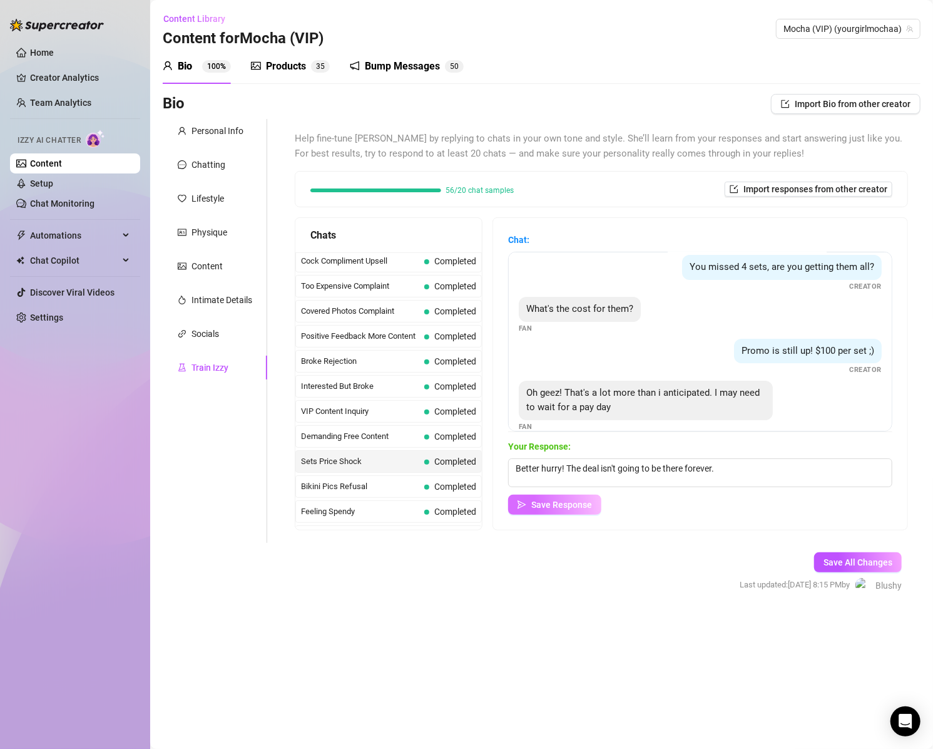
click at [580, 502] on span "Save Response" at bounding box center [561, 504] width 61 height 10
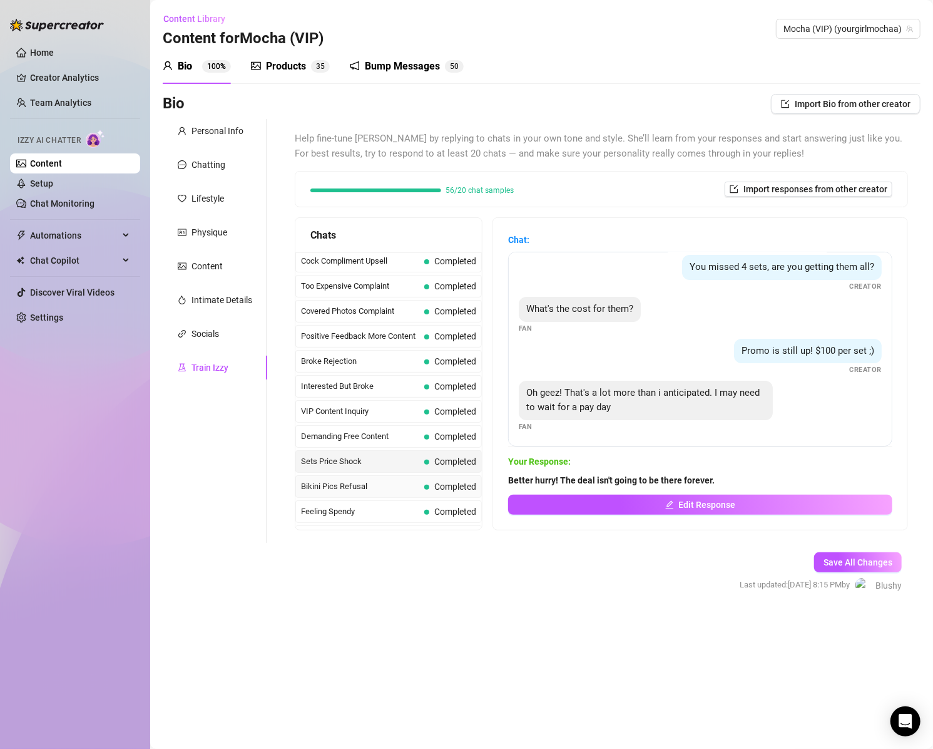
click at [359, 483] on span "Bikini Pics Refusal" at bounding box center [360, 486] width 118 height 13
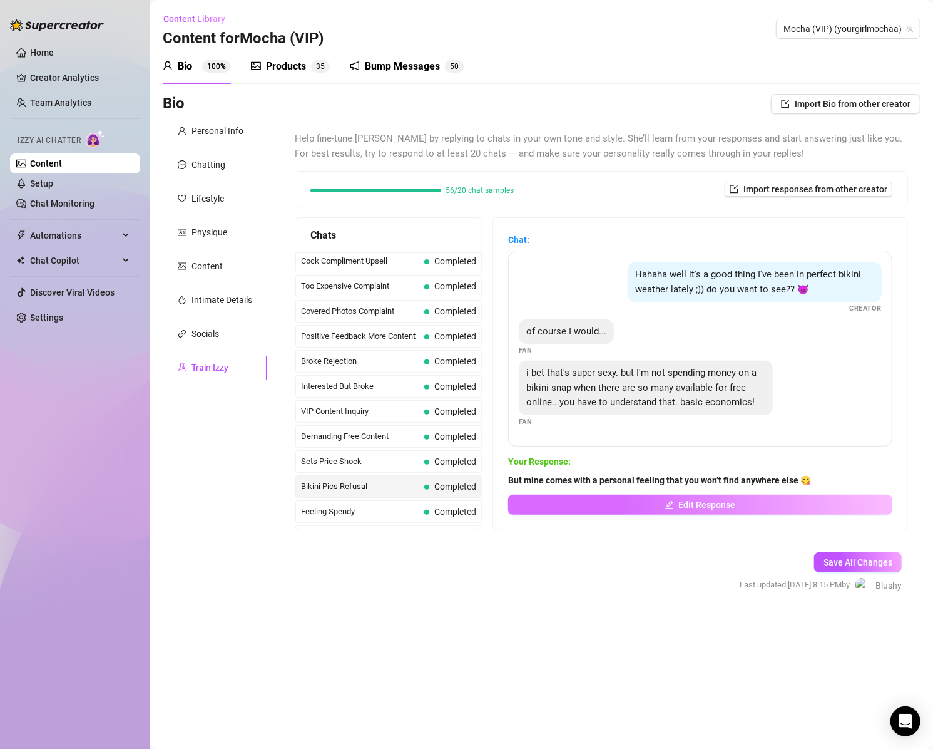
click at [647, 507] on button "Edit Response" at bounding box center [700, 504] width 384 height 20
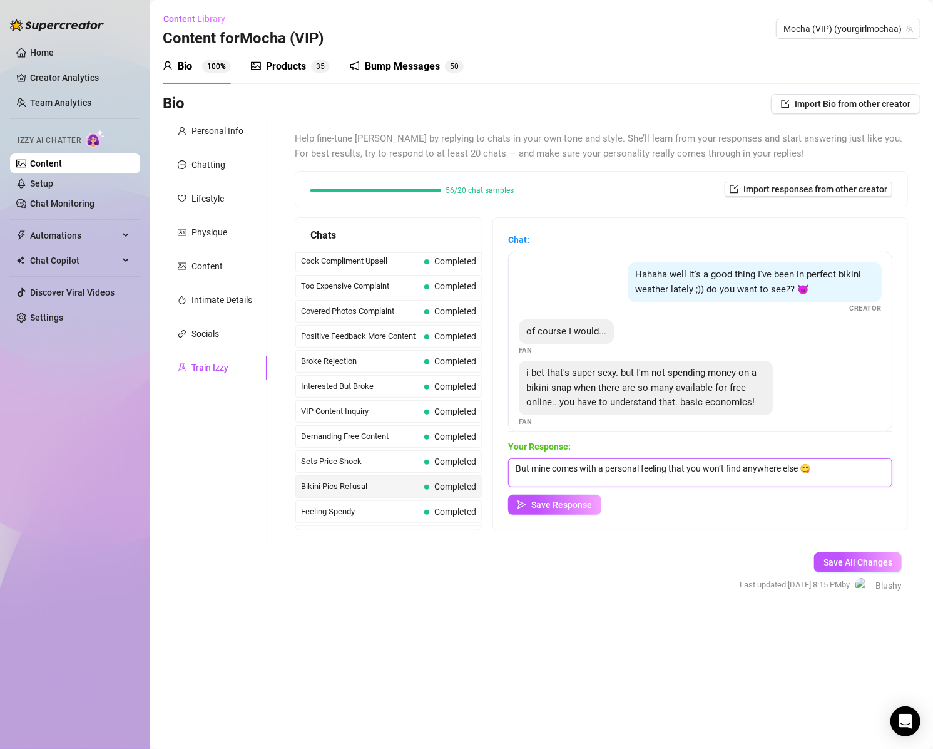
click at [734, 473] on textarea "But mine comes with a personal feeling that you won’t find anywhere else 😋" at bounding box center [700, 472] width 384 height 29
drag, startPoint x: 809, startPoint y: 468, endPoint x: 546, endPoint y: 502, distance: 265.0
click at [511, 485] on div "Chat: Hahaha well it's a good thing I've been in perfect bikini weather lately …" at bounding box center [700, 374] width 414 height 312
type textarea "I get that. It's what I do with my bikini that makes it worth it. 😋"
click at [581, 508] on span "Save Response" at bounding box center [561, 504] width 61 height 10
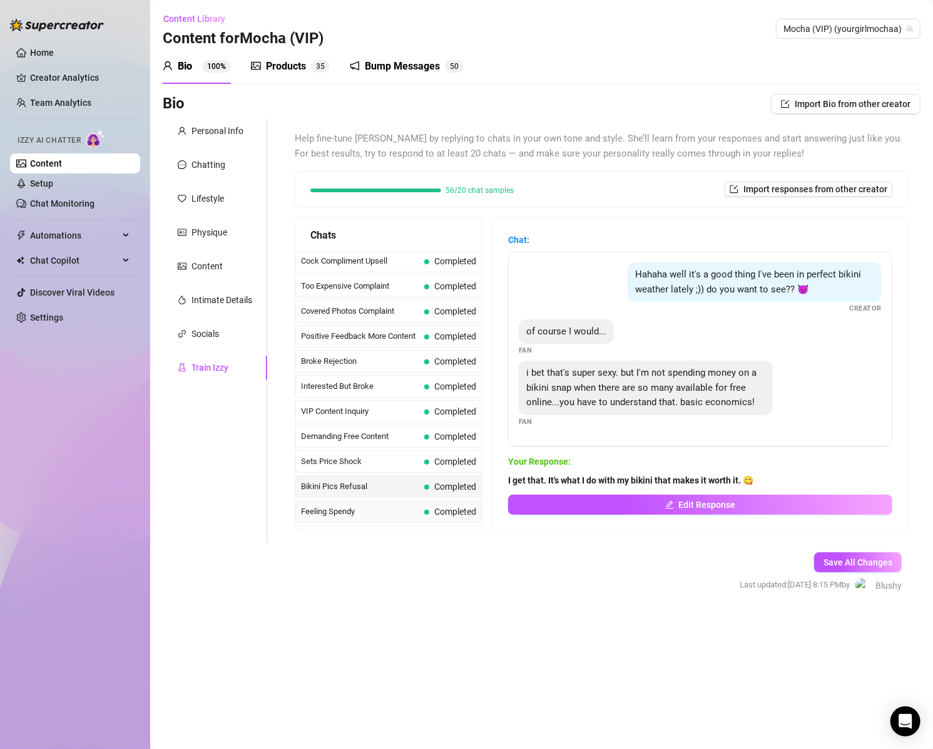
click at [342, 506] on span "Feeling Spendy" at bounding box center [360, 511] width 118 height 13
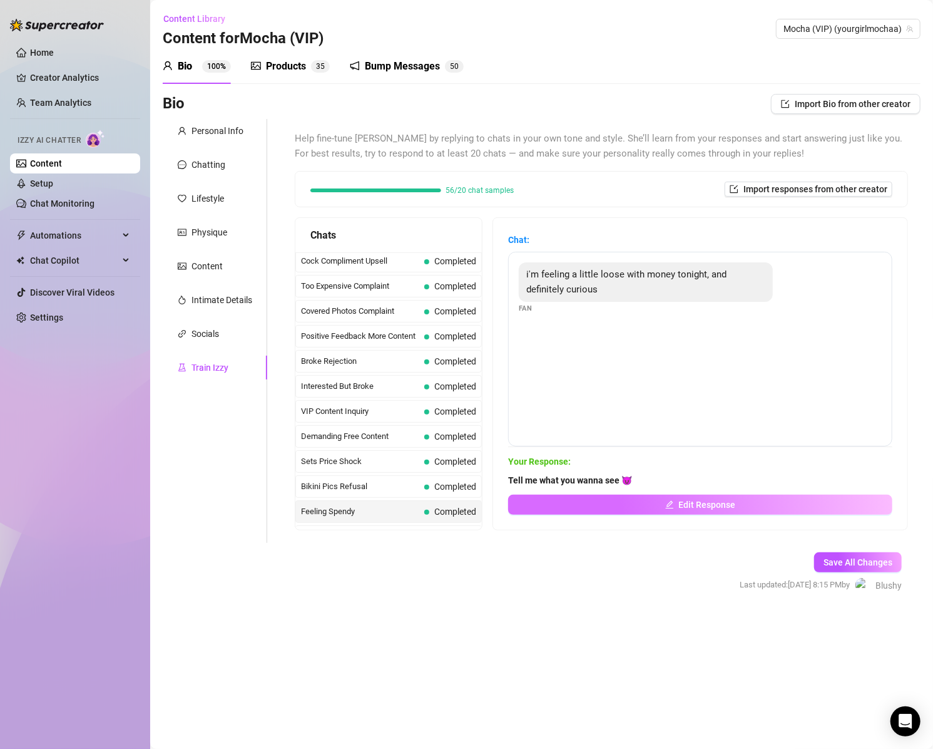
click at [642, 505] on button "Edit Response" at bounding box center [700, 504] width 384 height 20
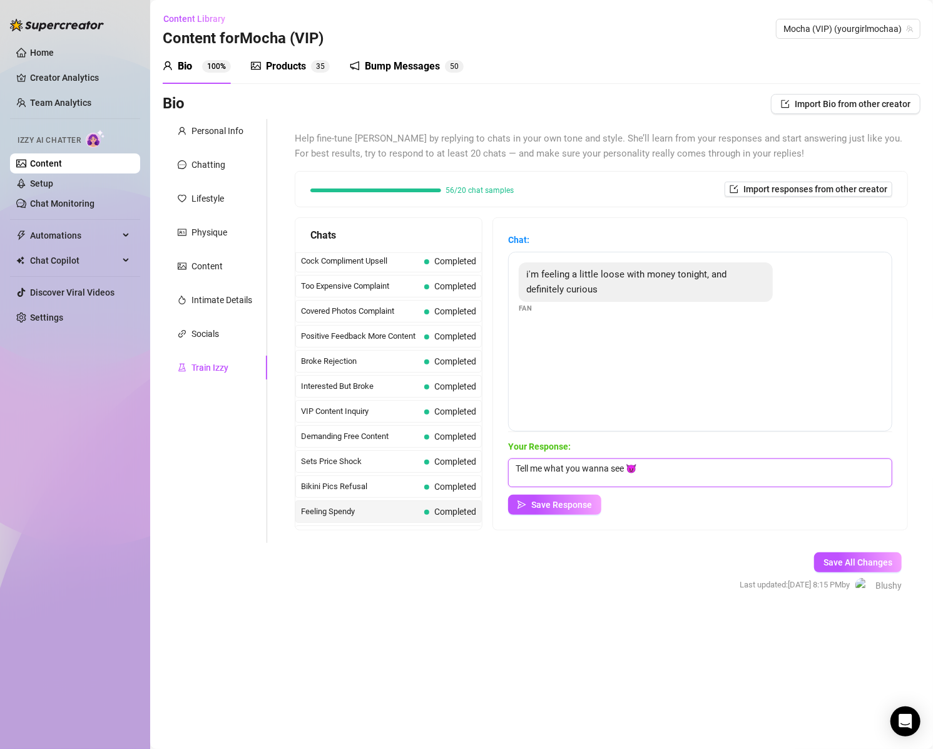
click at [526, 463] on textarea "Tell me what you wanna see 😈" at bounding box center [700, 472] width 384 height 29
type textarea "Hope you're ready to handle all this! Tell me what you wanna see 😈"
click at [570, 501] on span "Save Response" at bounding box center [561, 504] width 61 height 10
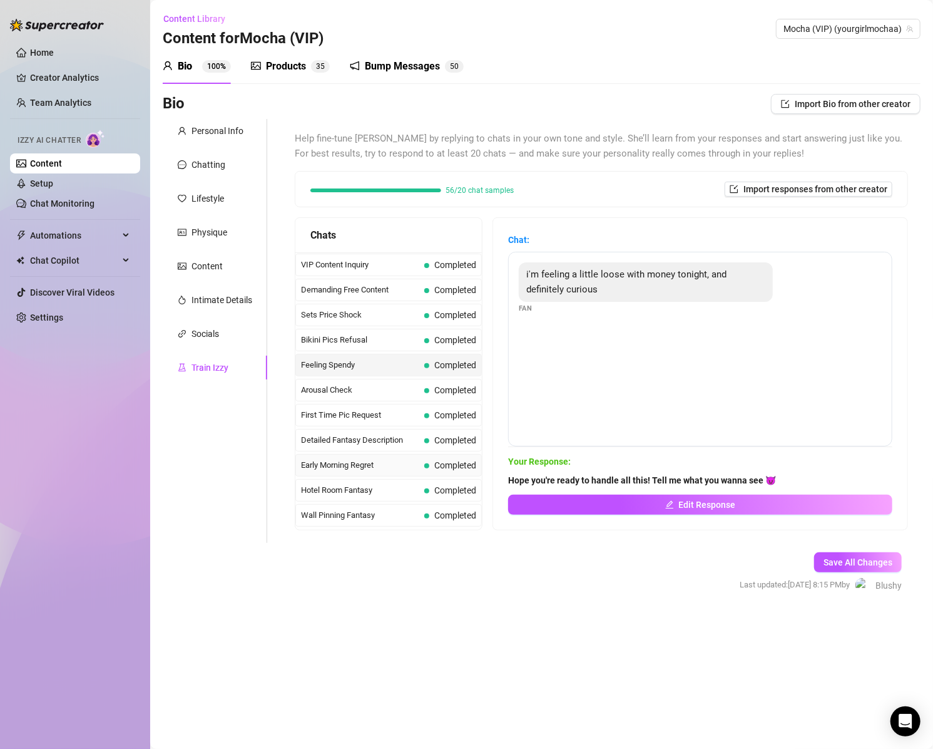
scroll to position [319, 0]
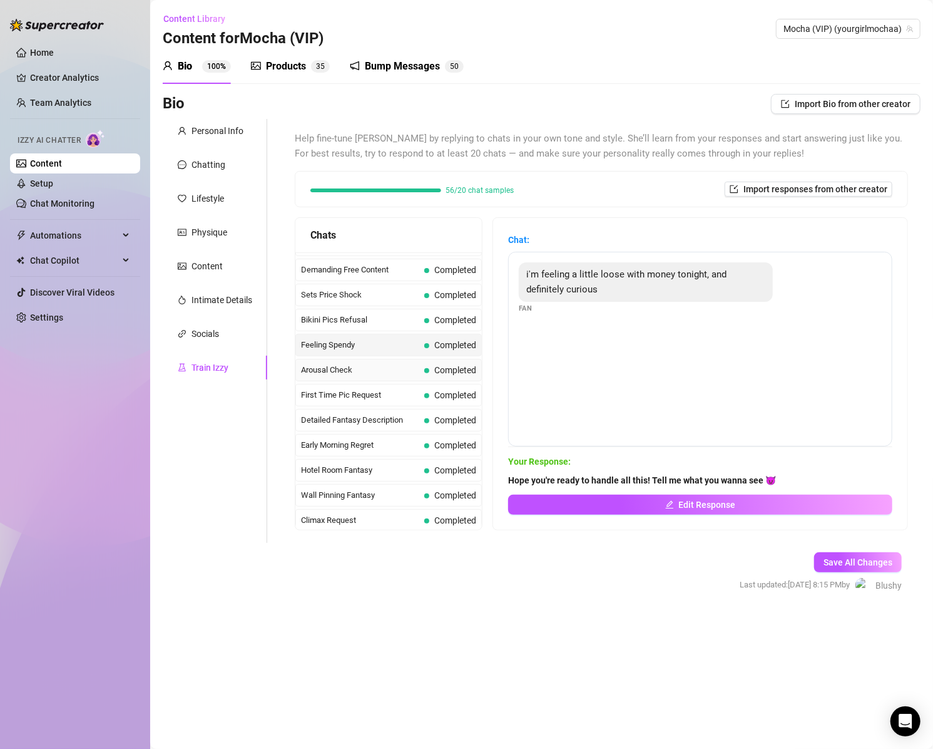
click at [330, 364] on span "Arousal Check" at bounding box center [360, 370] width 118 height 13
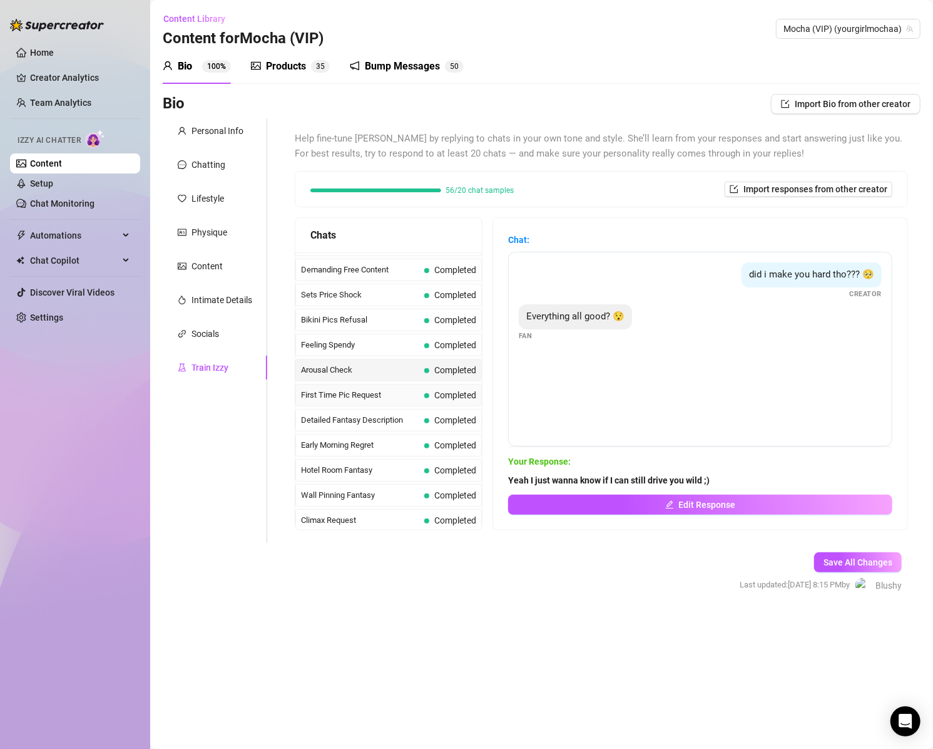
click at [375, 389] on span "First Time Pic Request" at bounding box center [360, 395] width 118 height 13
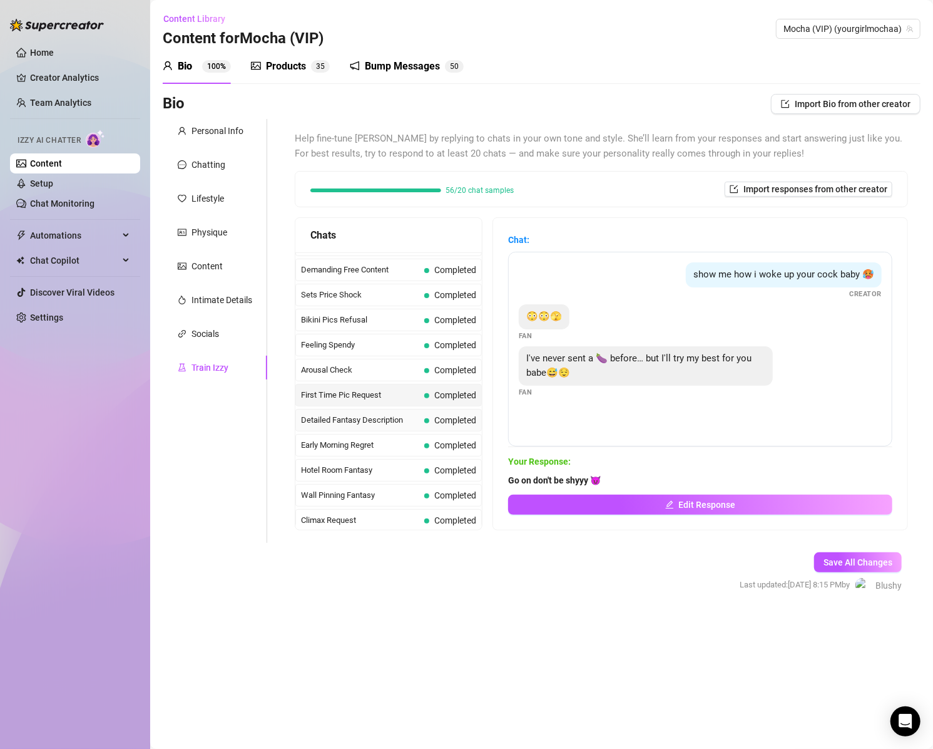
click at [374, 414] on span "Detailed Fantasy Description" at bounding box center [360, 420] width 118 height 13
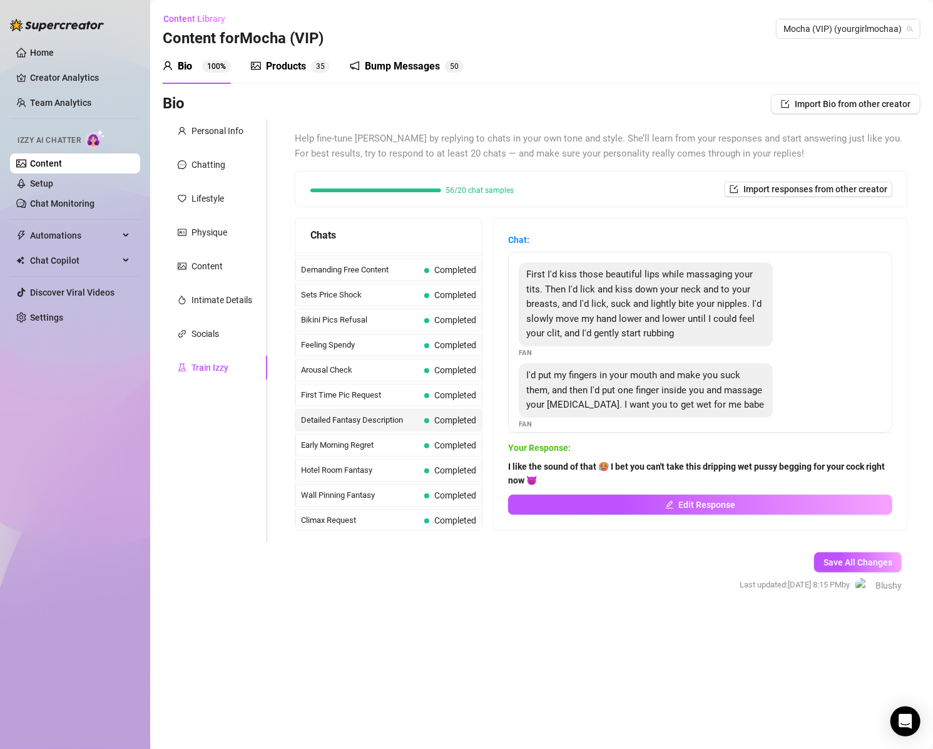
scroll to position [26, 0]
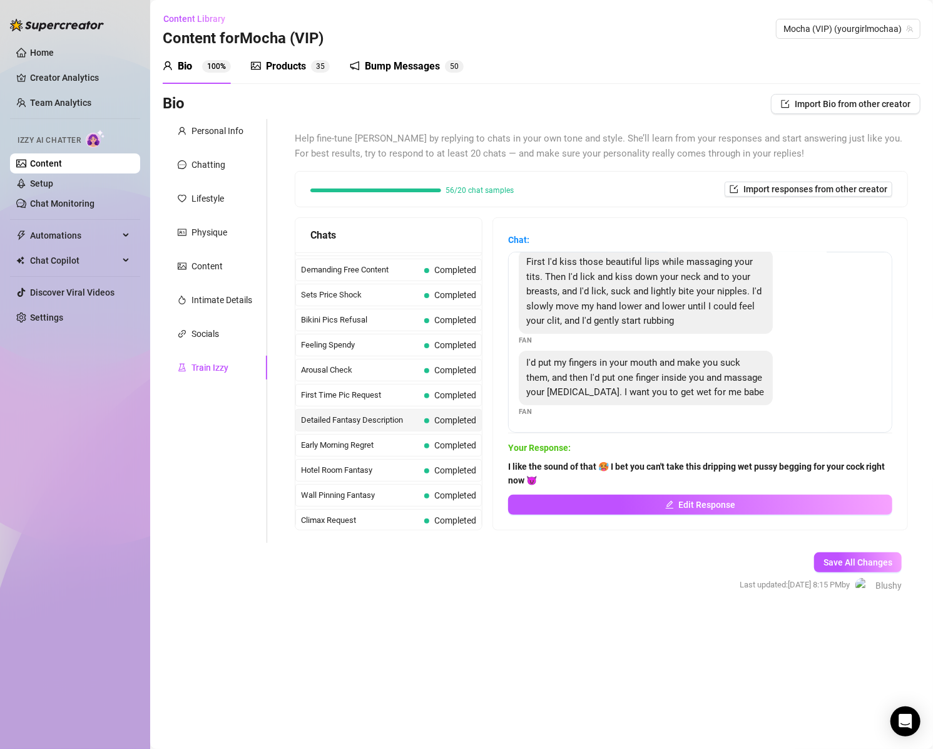
click at [594, 464] on strong "I like the sound of that 🥵 I bet you can't take this dripping wet pussy begging…" at bounding box center [696, 473] width 377 height 24
drag, startPoint x: 592, startPoint y: 467, endPoint x: 518, endPoint y: 462, distance: 74.7
click at [518, 462] on strong "I like the sound of that 🥵 I bet you can't take this dripping wet pussy begging…" at bounding box center [696, 473] width 377 height 24
click at [680, 513] on button "Edit Response" at bounding box center [700, 504] width 384 height 20
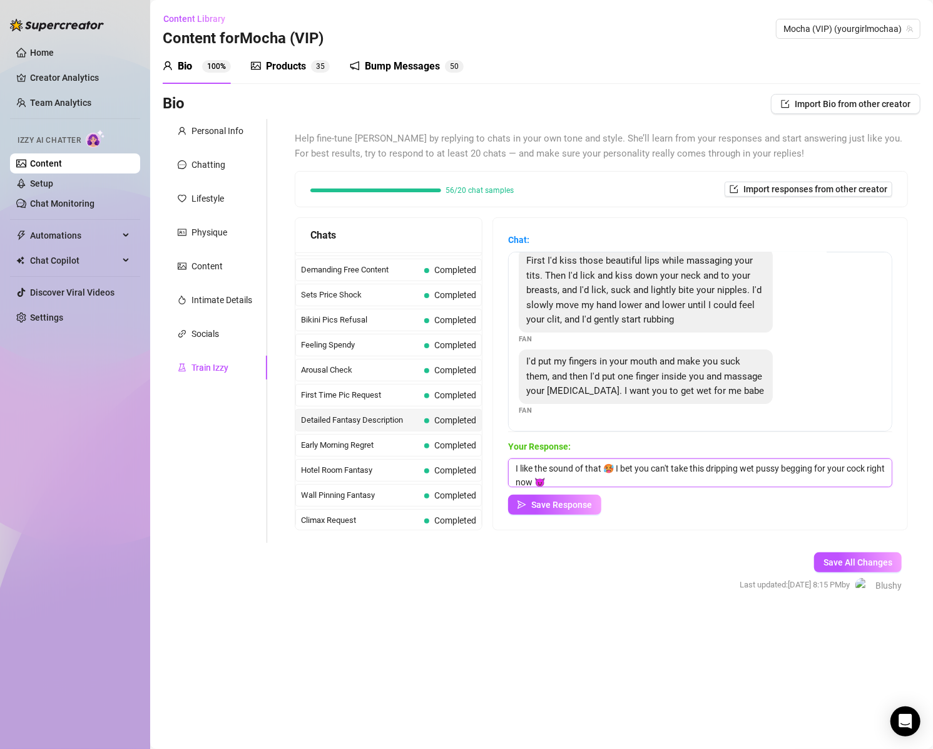
drag, startPoint x: 614, startPoint y: 469, endPoint x: 504, endPoint y: 471, distance: 110.2
click at [504, 471] on div "Chat: First I'd kiss those beautiful lips while massaging your tits. Then I'd l…" at bounding box center [700, 374] width 414 height 312
click at [564, 470] on textarea "WHOA🥵 I bet you can't take this dripping wet pussy begging for your cock right …" at bounding box center [700, 472] width 384 height 29
drag, startPoint x: 699, startPoint y: 466, endPoint x: 647, endPoint y: 482, distance: 54.9
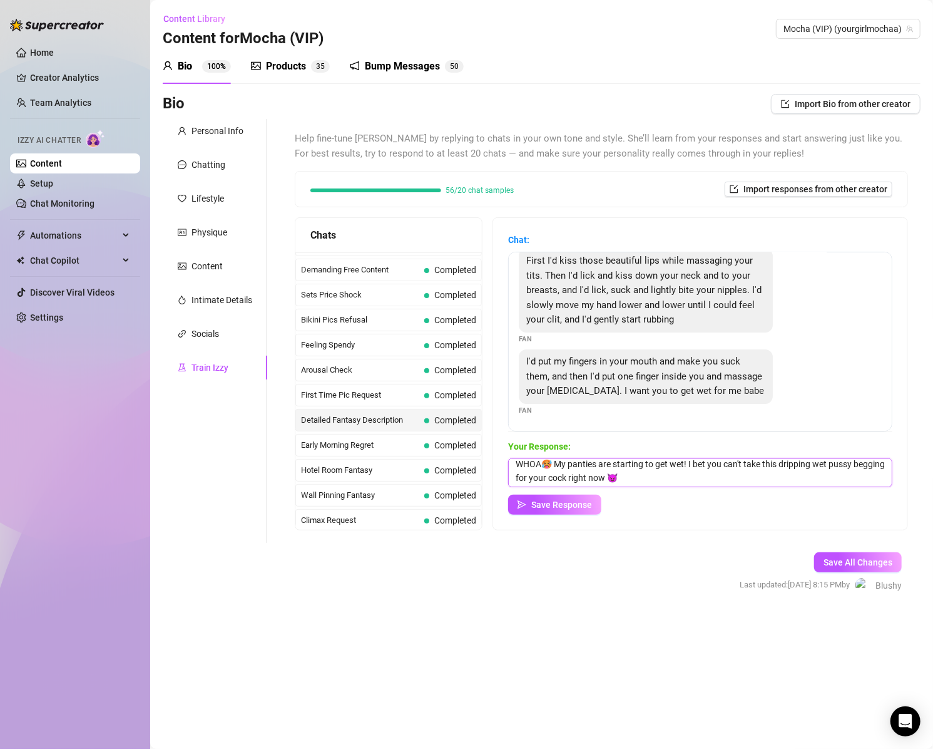
click at [647, 482] on textarea "WHOA🥵 My panties are starting to get wet! I bet you can't take this dripping we…" at bounding box center [700, 472] width 384 height 29
click at [588, 465] on textarea "WHOA🥵 My panties are starting to get wet! I bet you can't take this dripping we…" at bounding box center [700, 472] width 384 height 29
drag, startPoint x: 573, startPoint y: 461, endPoint x: 692, endPoint y: 466, distance: 119.7
click at [692, 466] on textarea "WHOA🥵 My panties are starting to get wet! I bet you can't take this dripping we…" at bounding box center [700, 472] width 384 height 29
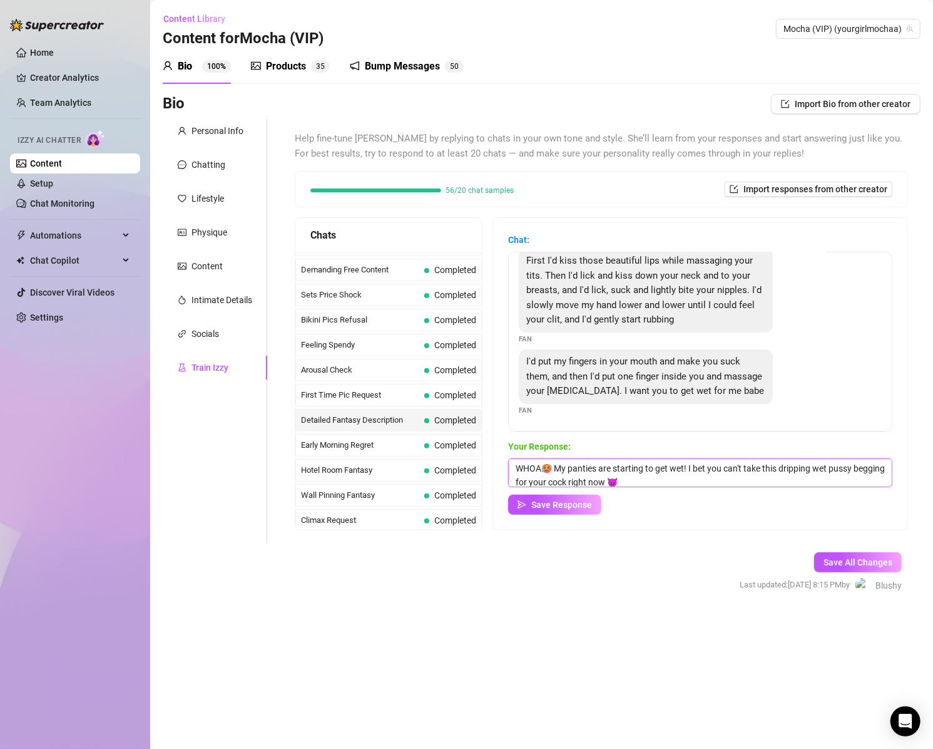
click at [615, 467] on textarea "WHOA🥵 My panties are starting to get wet! I bet you can't take this dripping we…" at bounding box center [700, 472] width 384 height 29
drag, startPoint x: 568, startPoint y: 464, endPoint x: 694, endPoint y: 469, distance: 126.5
click at [694, 469] on textarea "WHOA🥵 My panties are starting to get wet! I bet you can't take this dripping we…" at bounding box center [700, 472] width 384 height 29
click at [712, 476] on textarea "WHOA🥵 My panties are starting to get wet! I bet you can't take this dripping we…" at bounding box center [700, 472] width 384 height 29
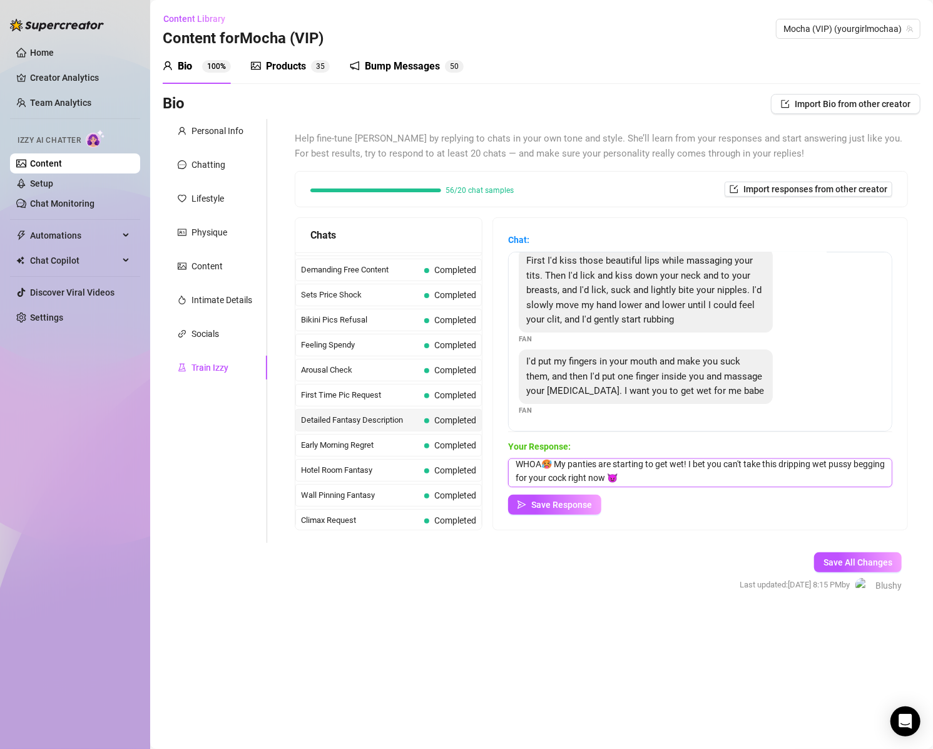
drag, startPoint x: 702, startPoint y: 469, endPoint x: 654, endPoint y: 488, distance: 51.4
click at [649, 480] on textarea "WHOA🥵 My panties are starting to get wet! I bet you can't take this dripping we…" at bounding box center [700, 472] width 384 height 29
click at [825, 470] on textarea "WHOA🥵 My panties are starting to get wet! and my nipples are rock hard.🥵😈" at bounding box center [700, 472] width 384 height 29
drag, startPoint x: 566, startPoint y: 467, endPoint x: 691, endPoint y: 471, distance: 124.6
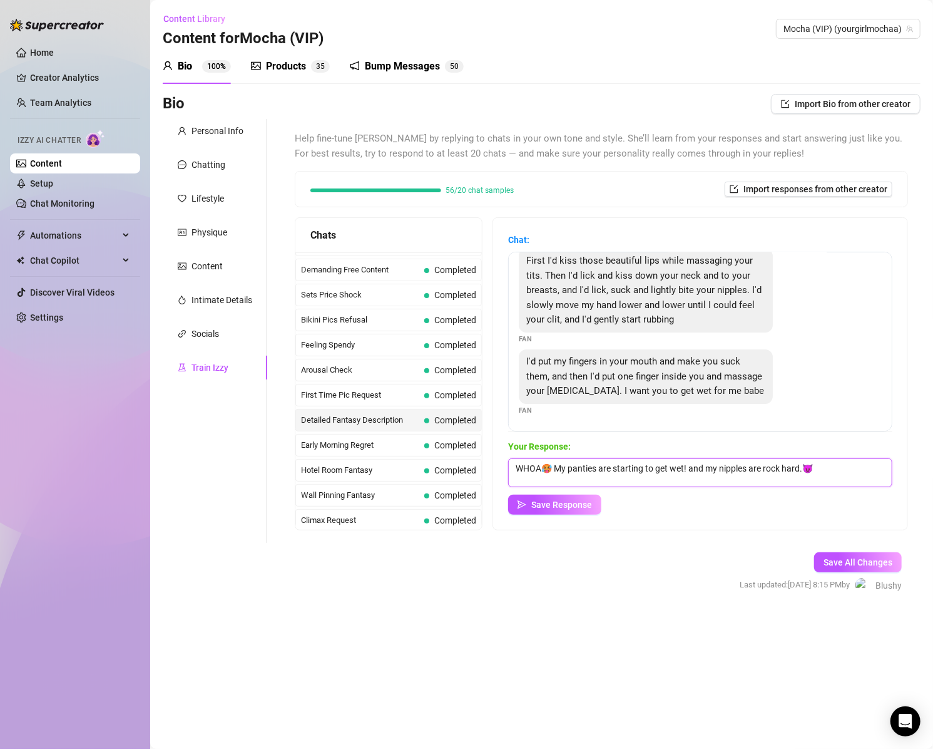
click at [691, 471] on textarea "WHOA🥵 My panties are starting to get wet! and my nipples are rock hard.😈" at bounding box center [700, 472] width 384 height 29
click at [794, 467] on textarea "WHOA🥵 I'm getting wet already! And my nipples are rock hard.😈" at bounding box center [700, 472] width 384 height 29
type textarea "WHOA🥵 I'm getting wet already! And my nipples are rock hard.😈 Should I slip my …"
click at [566, 504] on span "Save Response" at bounding box center [561, 504] width 61 height 10
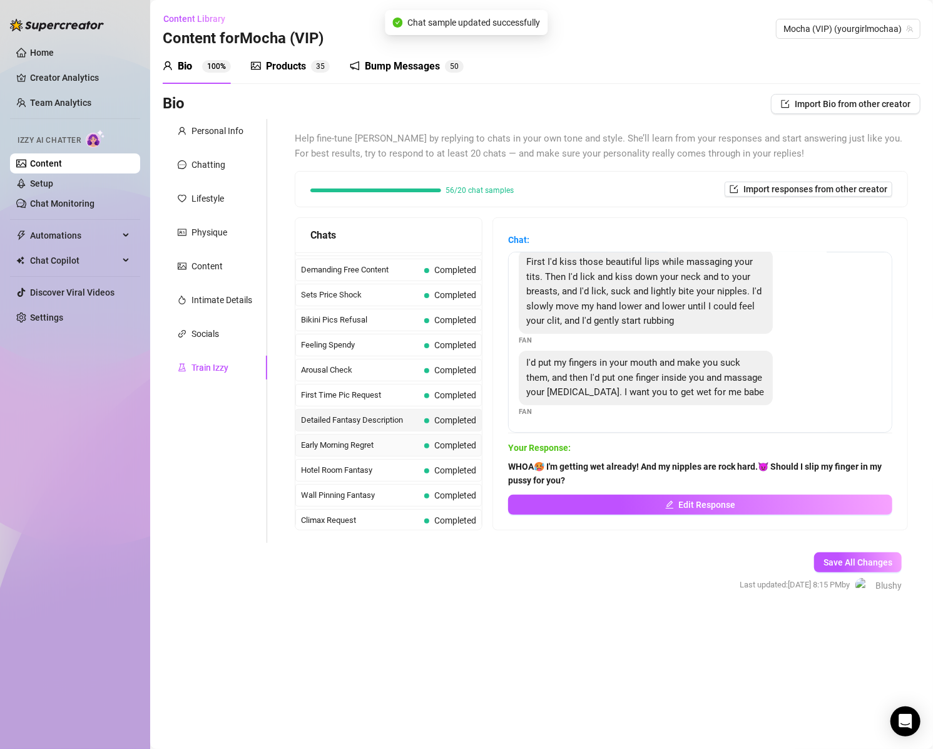
click at [374, 439] on span "Early Morning Regret" at bounding box center [360, 445] width 118 height 13
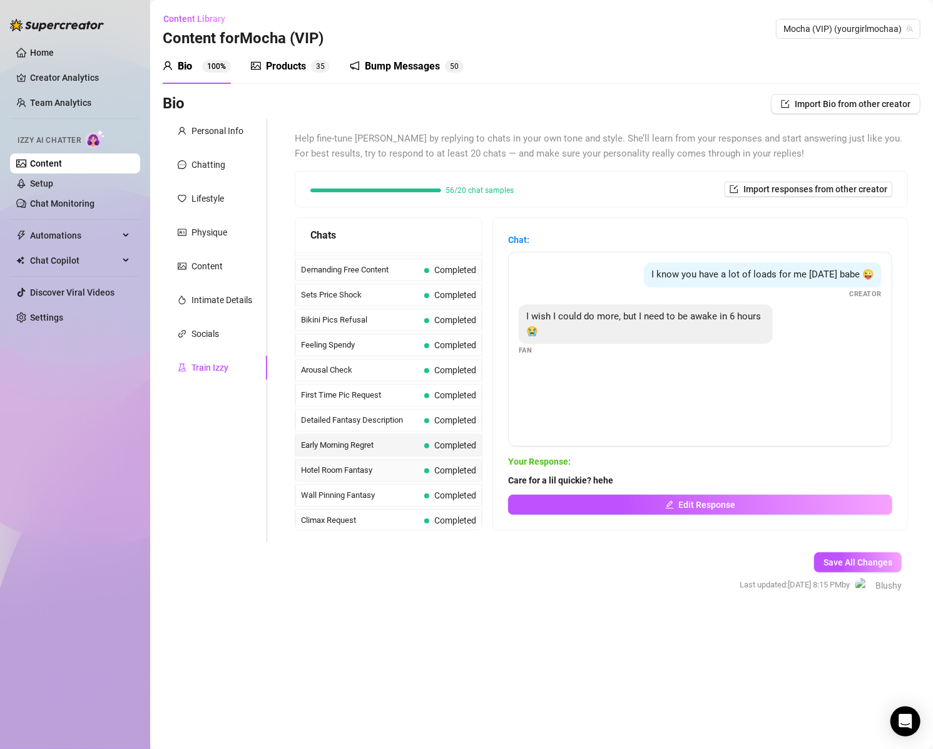
click at [357, 464] on span "Hotel Room Fantasy" at bounding box center [360, 470] width 118 height 13
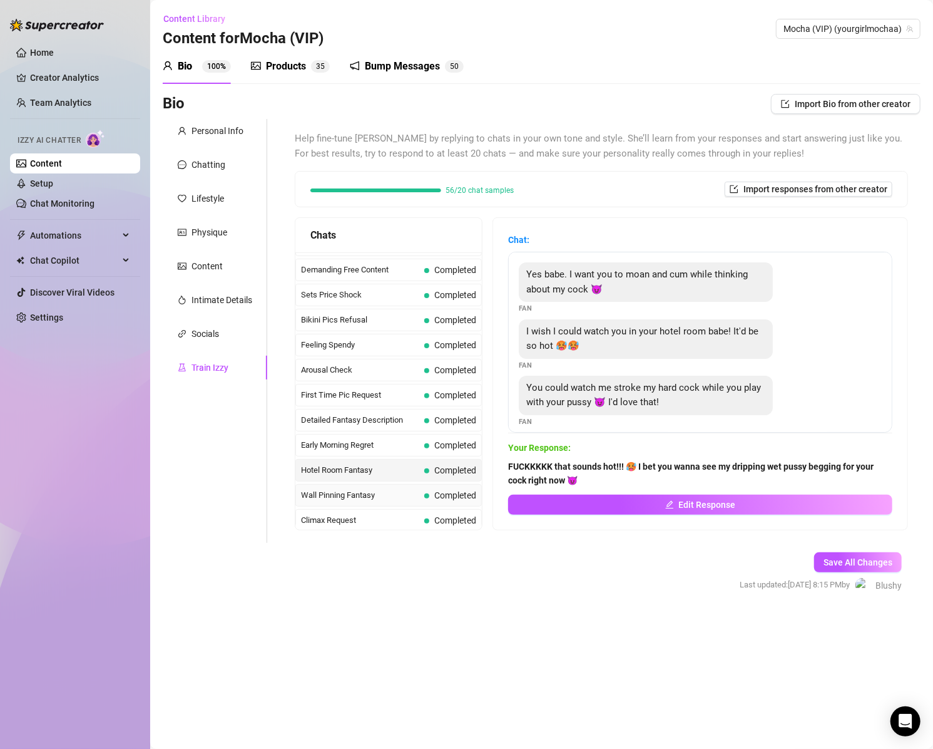
click at [361, 489] on span "Wall Pinning Fantasy" at bounding box center [360, 495] width 118 height 13
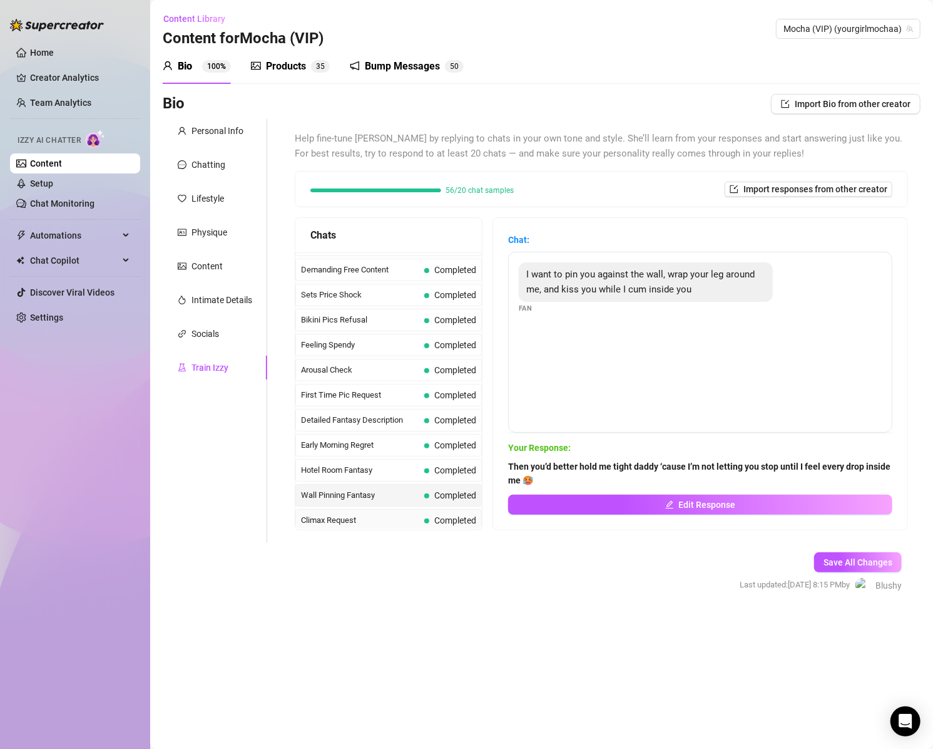
click at [330, 514] on span "Climax Request" at bounding box center [360, 520] width 118 height 13
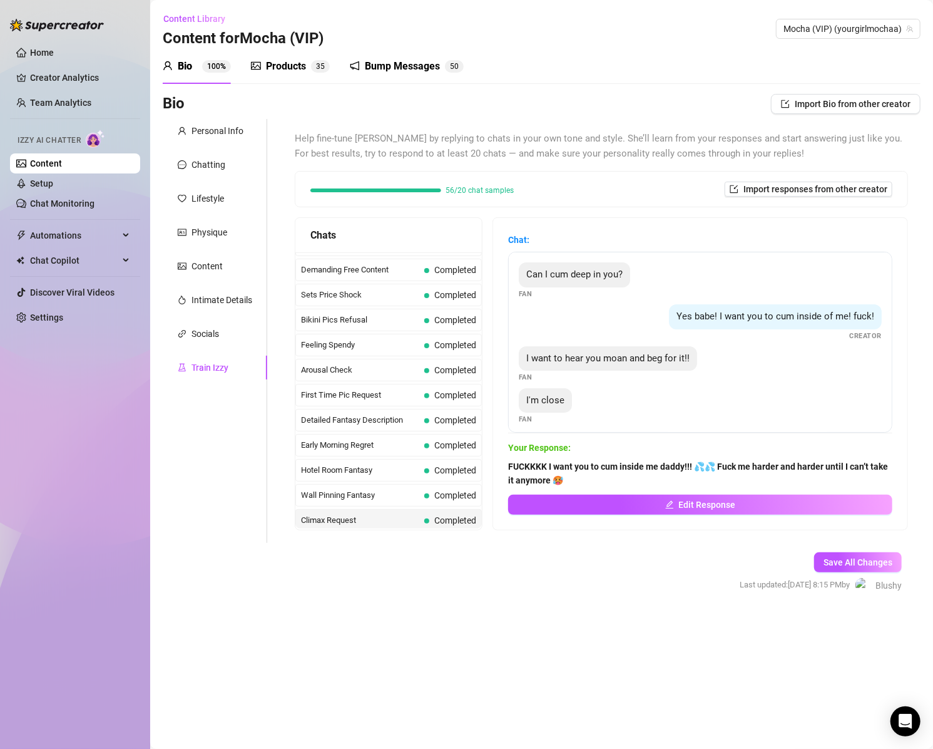
scroll to position [403, 0]
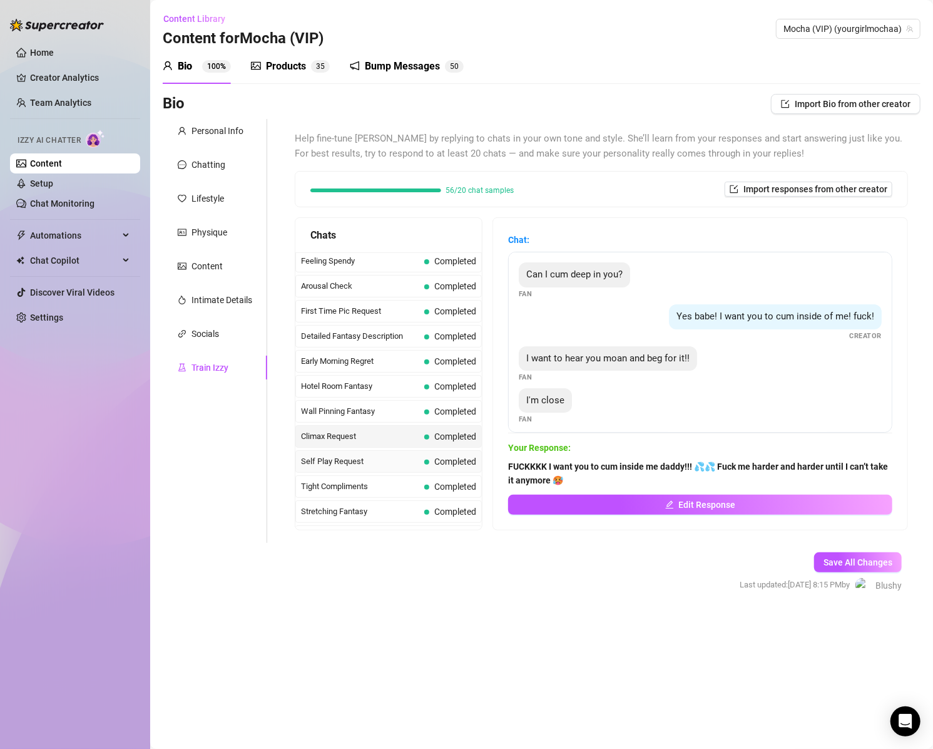
click at [331, 455] on span "Self Play Request" at bounding box center [360, 461] width 118 height 13
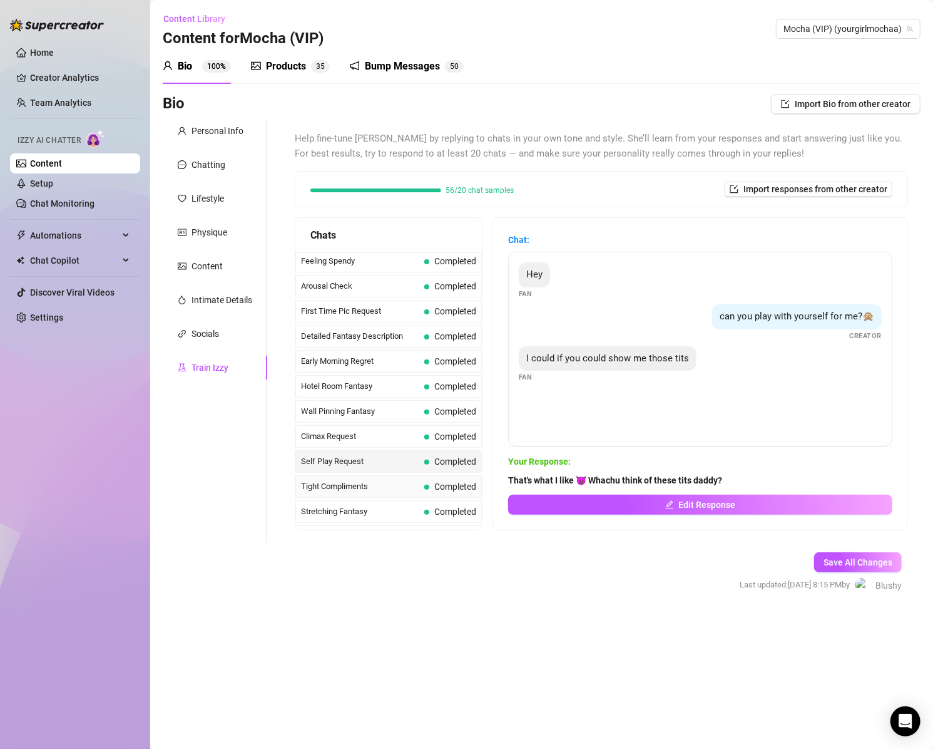
click at [339, 480] on span "Tight Compliments" at bounding box center [360, 486] width 118 height 13
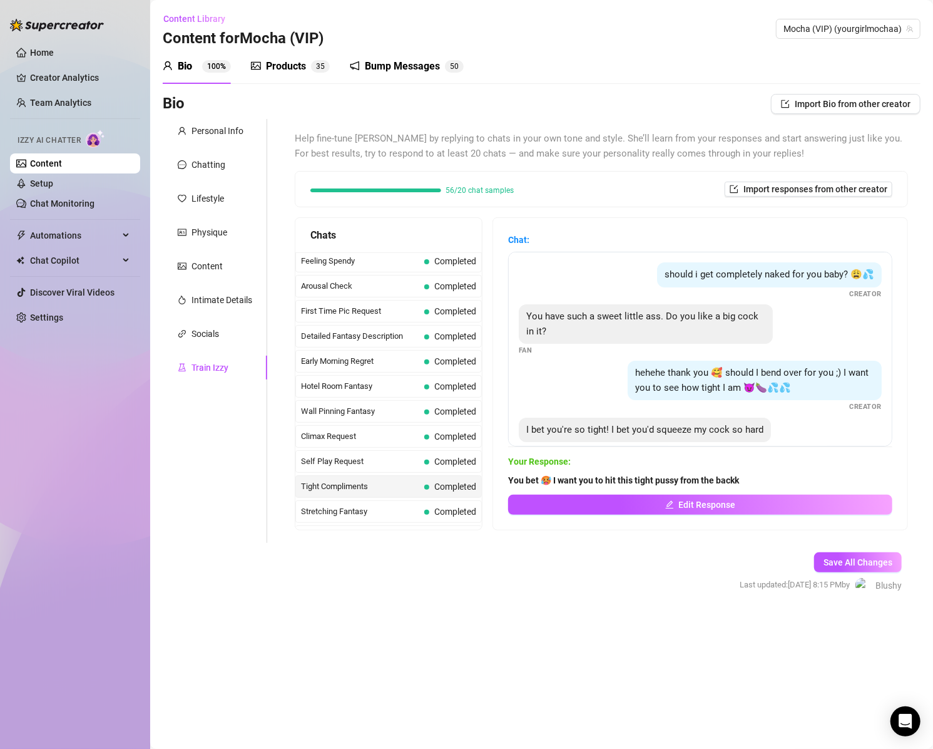
scroll to position [37, 0]
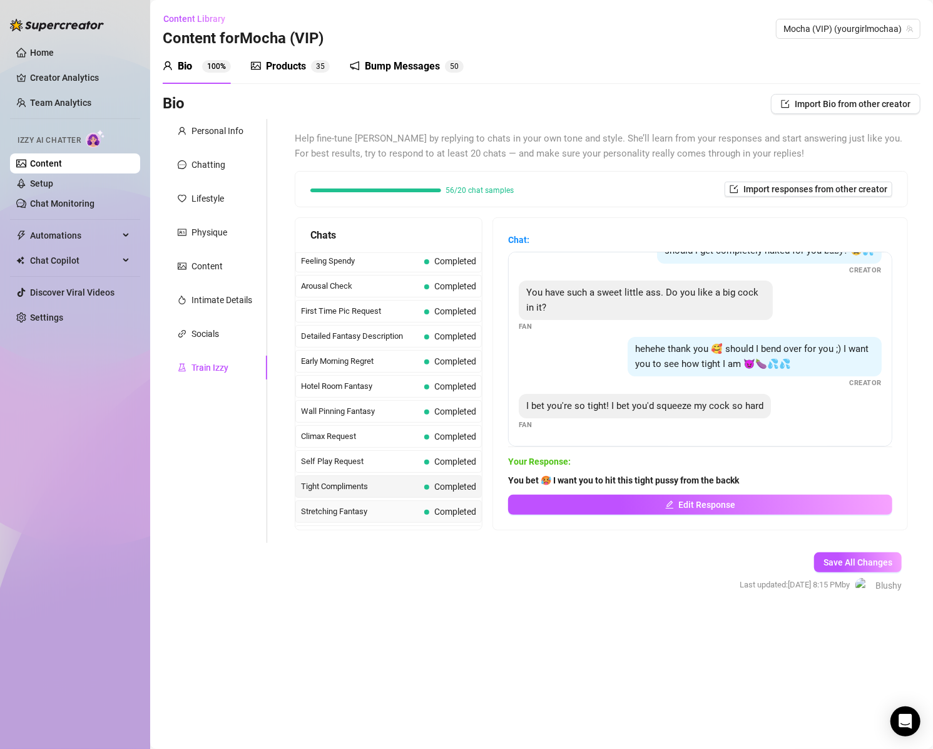
click at [326, 505] on span "Stretching Fantasy" at bounding box center [360, 511] width 118 height 13
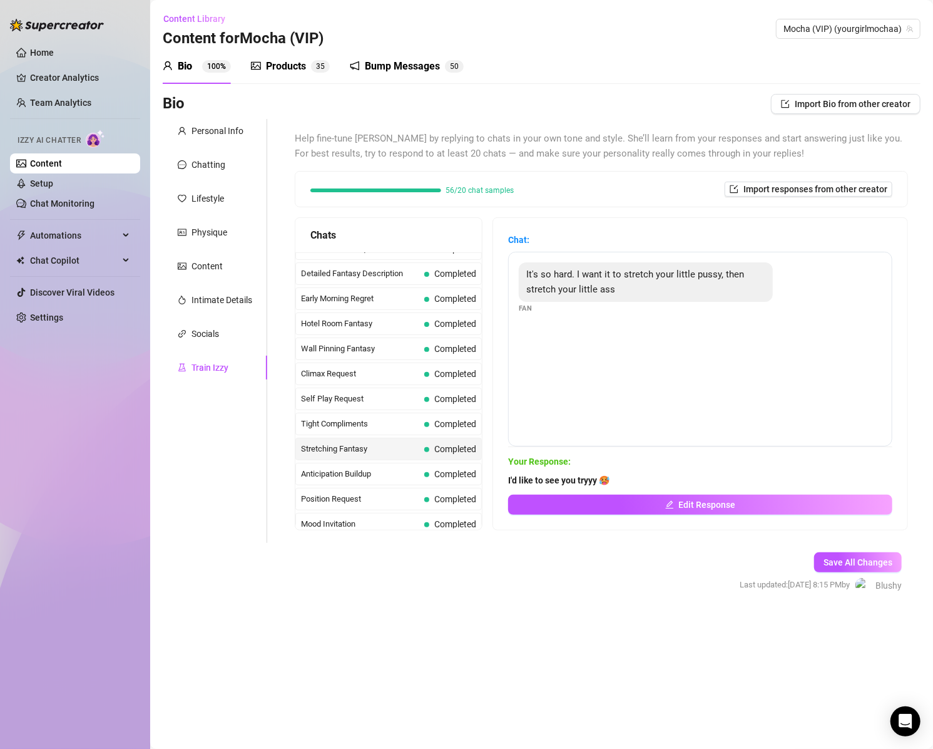
scroll to position [486, 0]
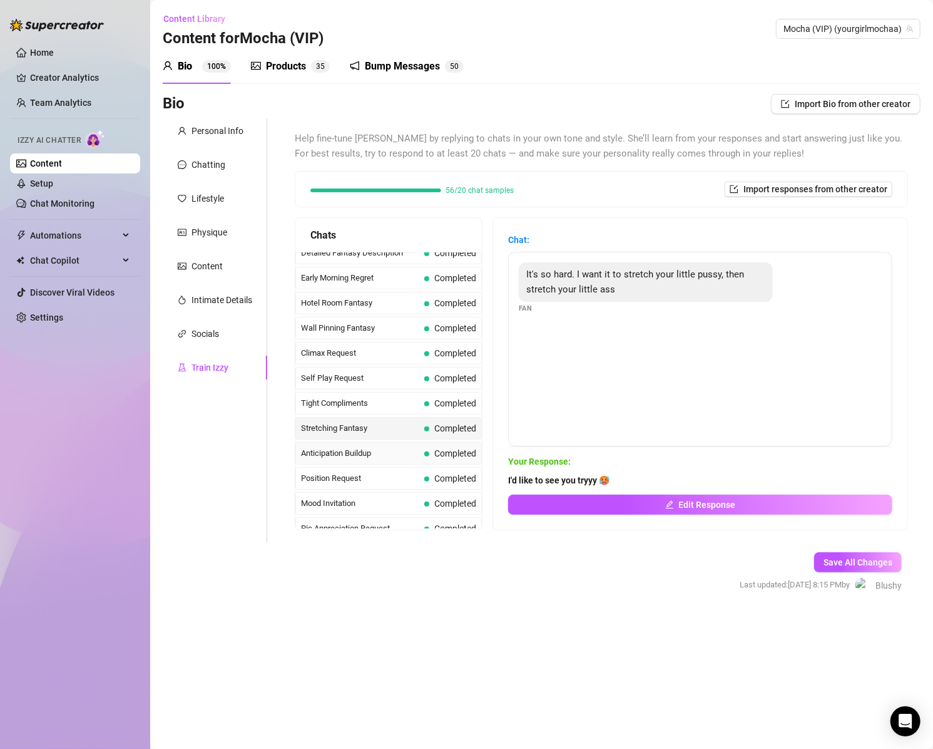
click at [356, 447] on span "Anticipation Buildup" at bounding box center [360, 453] width 118 height 13
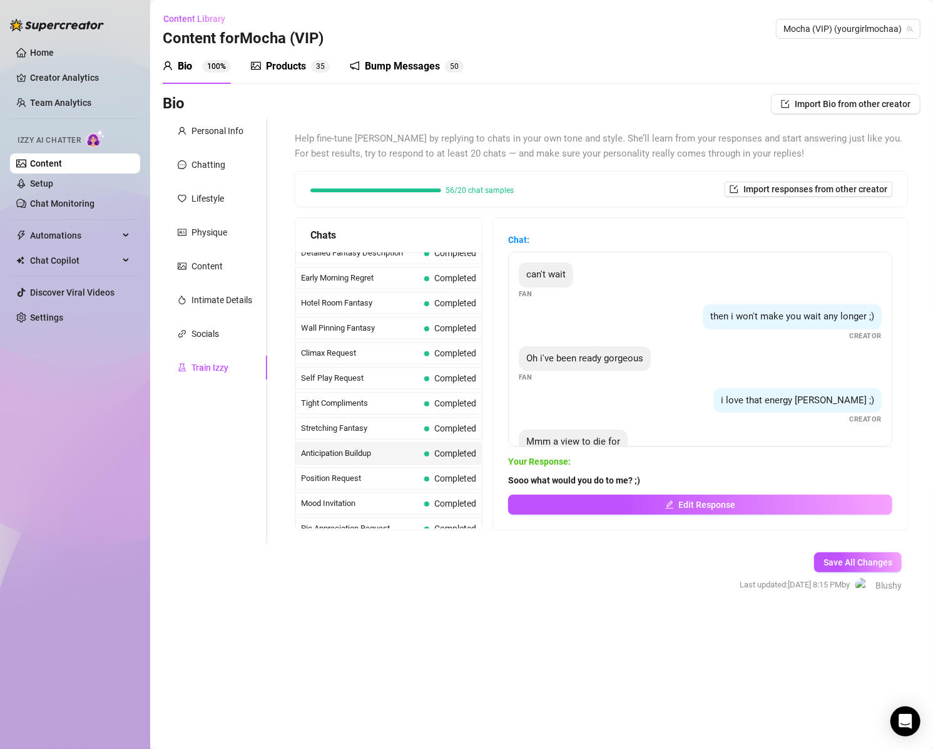
scroll to position [34, 0]
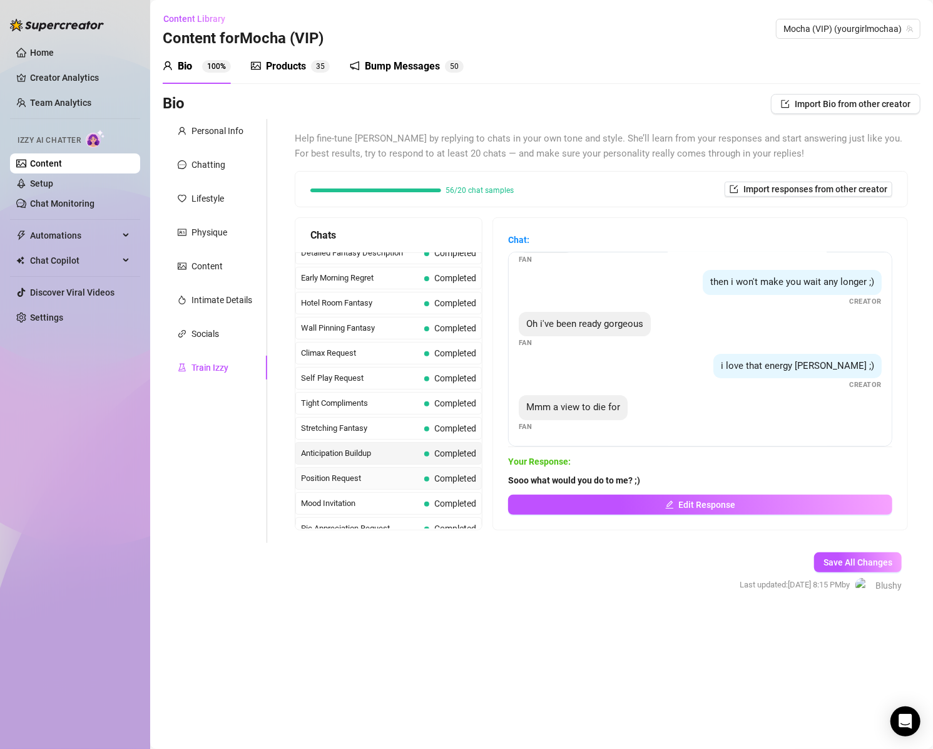
click at [342, 472] on span "Position Request" at bounding box center [360, 478] width 118 height 13
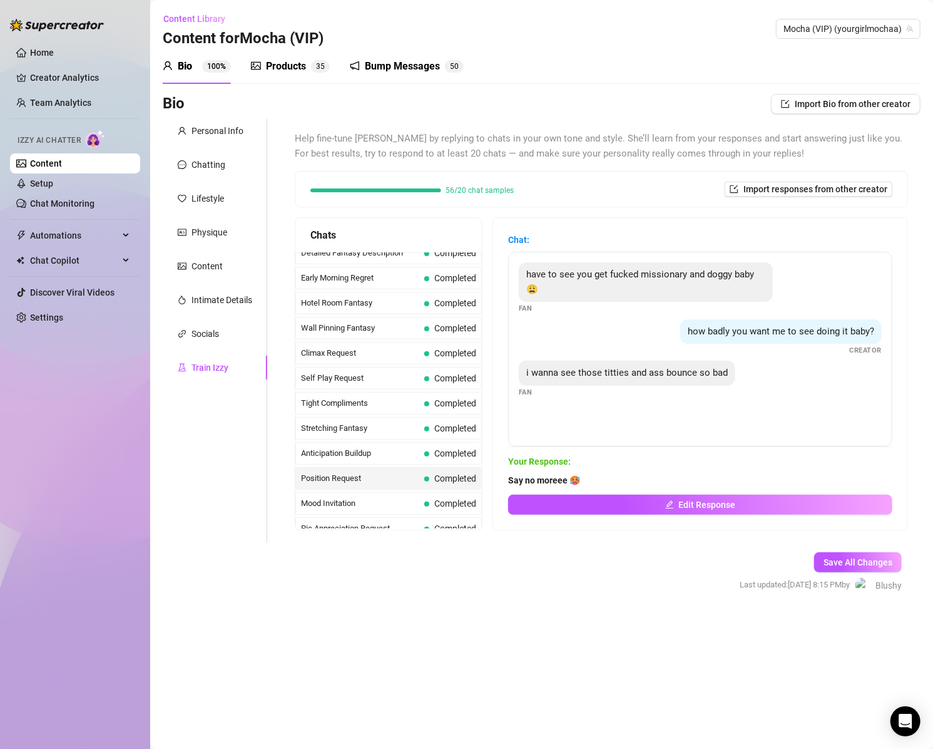
scroll to position [570, 0]
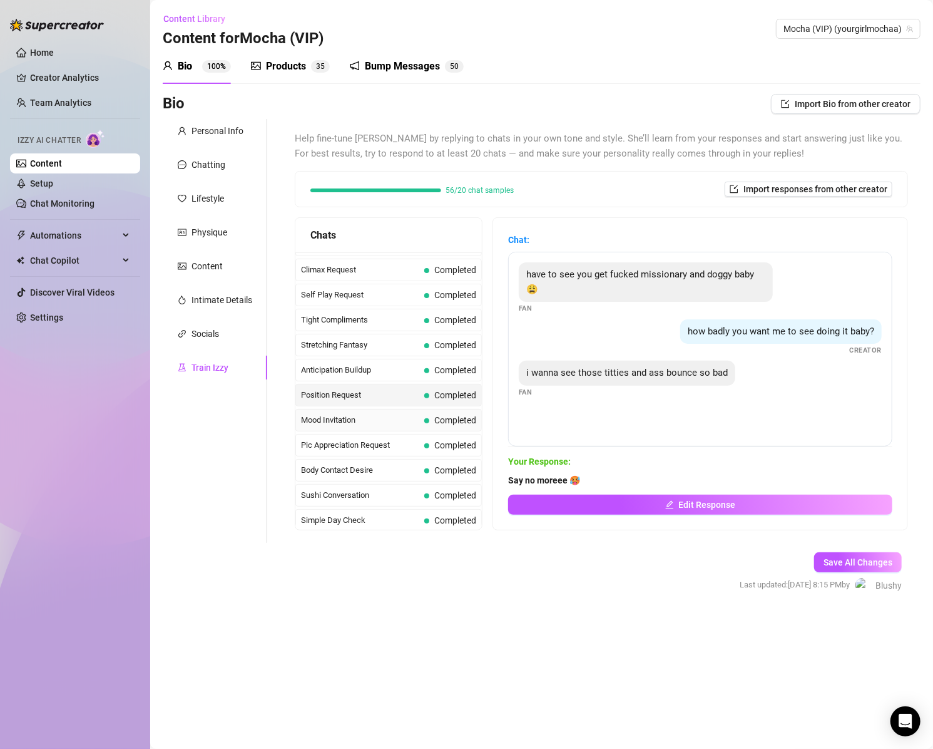
click at [347, 414] on span "Mood Invitation" at bounding box center [360, 420] width 118 height 13
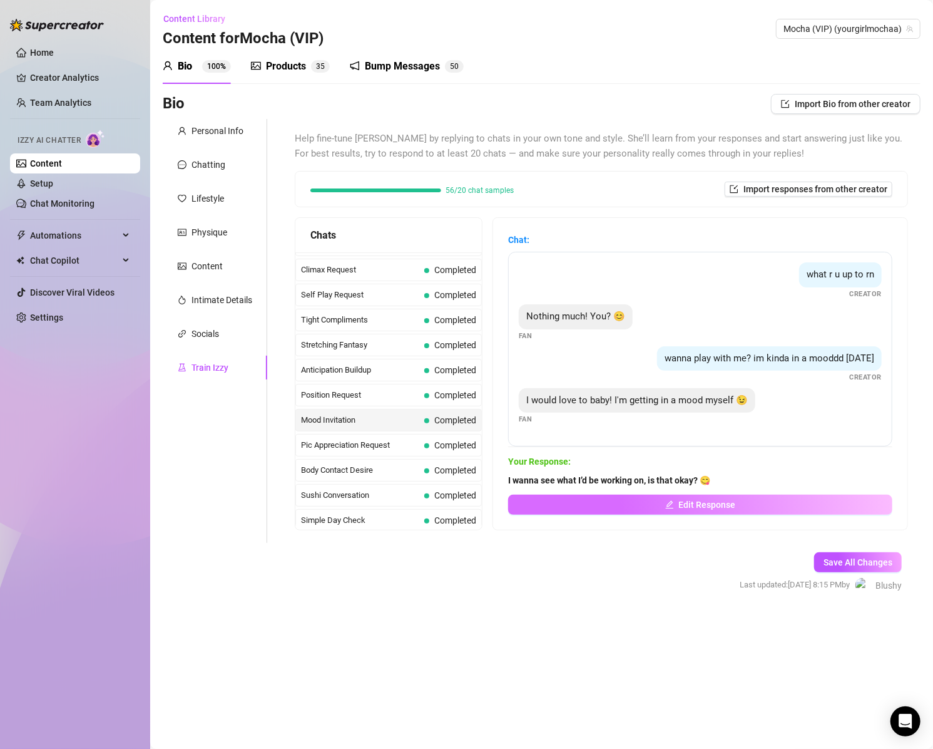
drag, startPoint x: 667, startPoint y: 508, endPoint x: 669, endPoint y: 531, distance: 23.3
click at [667, 509] on button "Edit Response" at bounding box center [700, 504] width 384 height 20
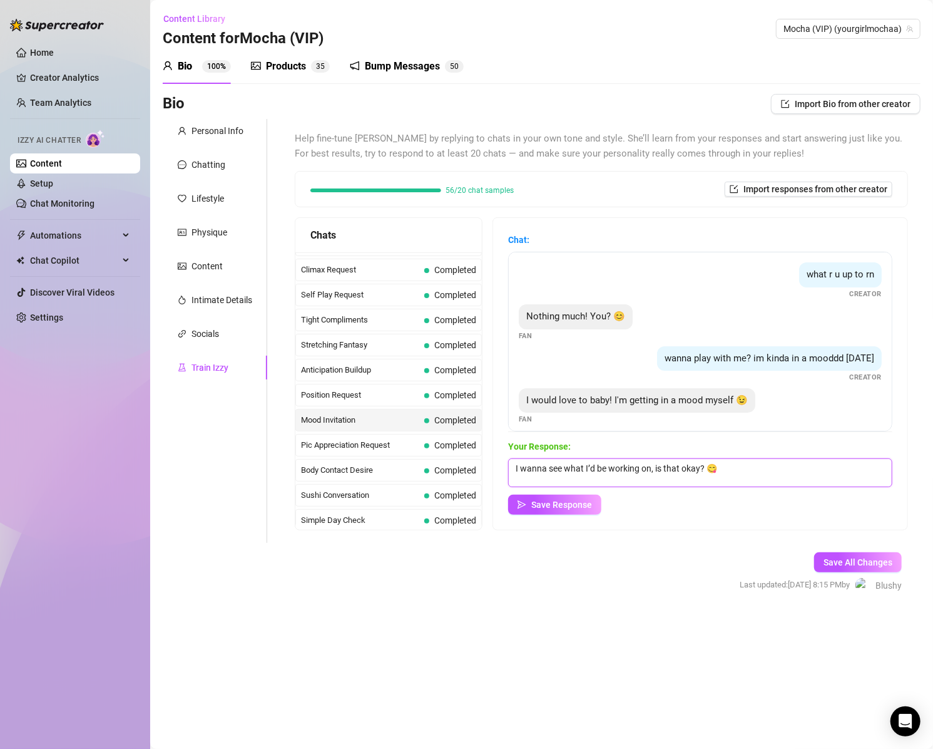
drag, startPoint x: 658, startPoint y: 468, endPoint x: 614, endPoint y: 482, distance: 46.5
click at [594, 469] on textarea "I wanna see what I’d be working on, is that okay? 😋" at bounding box center [700, 472] width 384 height 29
type textarea "I wanna see what you got for me, is that okay? 😋"
click at [585, 502] on span "Save Response" at bounding box center [561, 504] width 61 height 10
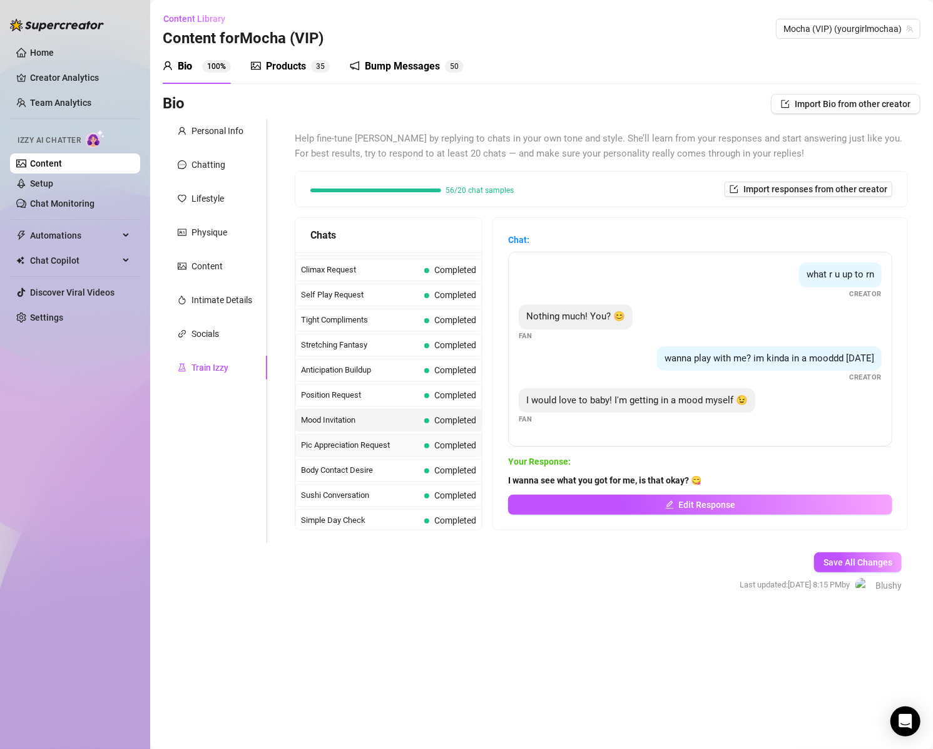
click at [377, 439] on span "Pic Appreciation Request" at bounding box center [360, 445] width 118 height 13
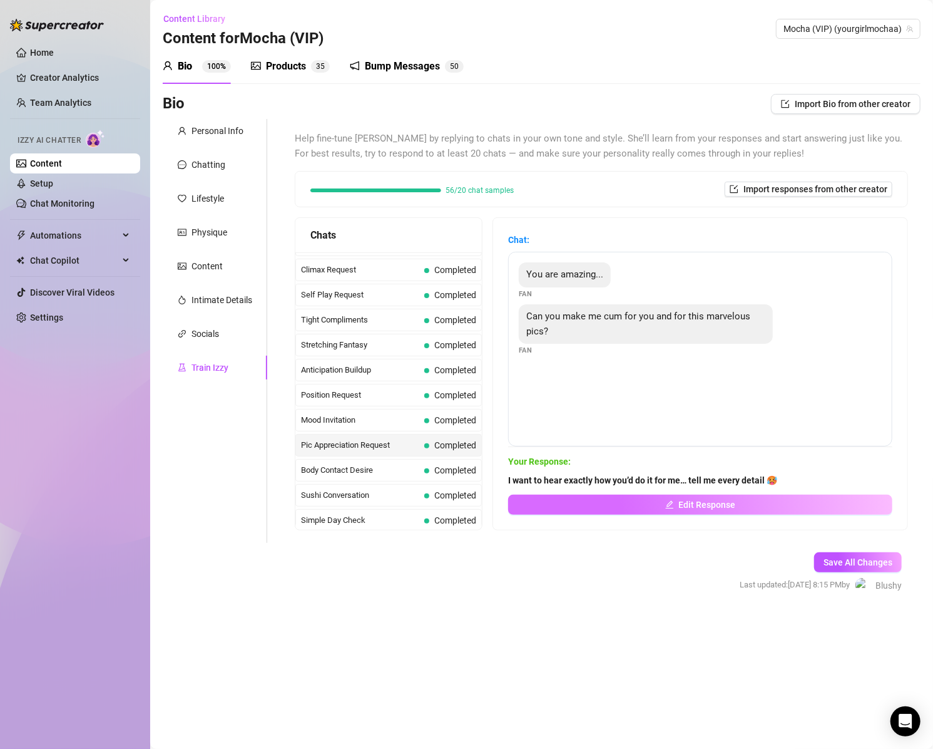
drag, startPoint x: 621, startPoint y: 502, endPoint x: 624, endPoint y: 521, distance: 19.0
click at [621, 503] on button "Edit Response" at bounding box center [700, 504] width 384 height 20
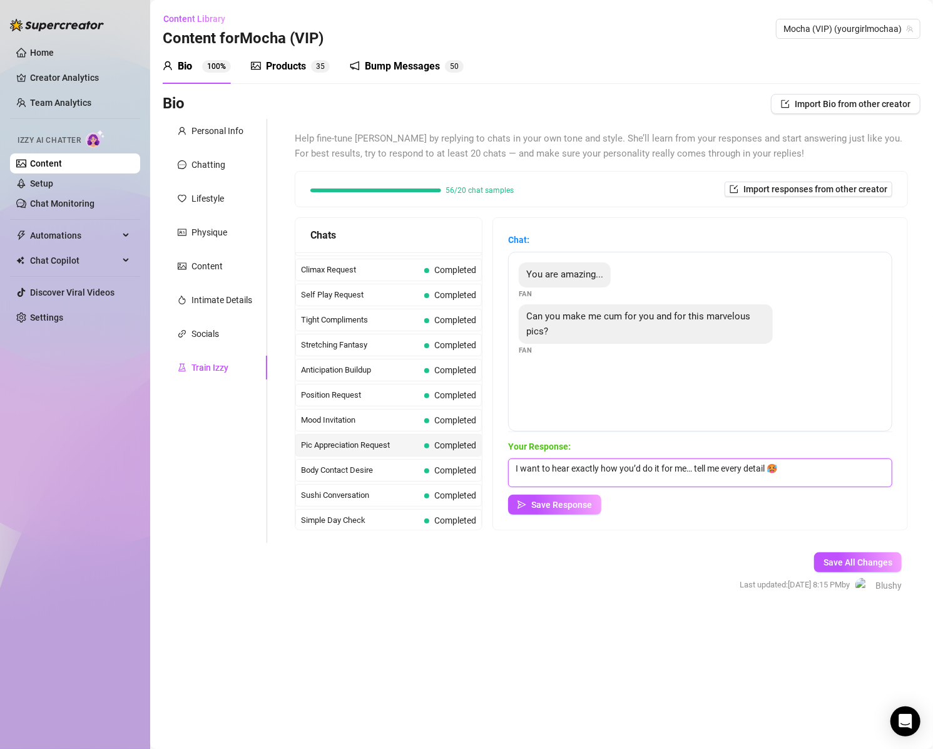
click at [639, 468] on textarea "I want to hear exactly how you’d do it for me… tell me every detail 🥵" at bounding box center [700, 472] width 384 height 29
drag, startPoint x: 524, startPoint y: 472, endPoint x: 560, endPoint y: 467, distance: 36.6
click at [560, 467] on textarea "I want to hear exactly how you’d do it for me… tell me every detail 🥵" at bounding box center [700, 472] width 384 height 29
click at [548, 473] on textarea "I want to hear exactly how you’d do it for me… tell me every detail 🥵" at bounding box center [700, 472] width 384 height 29
drag, startPoint x: 522, startPoint y: 469, endPoint x: 776, endPoint y: 480, distance: 253.7
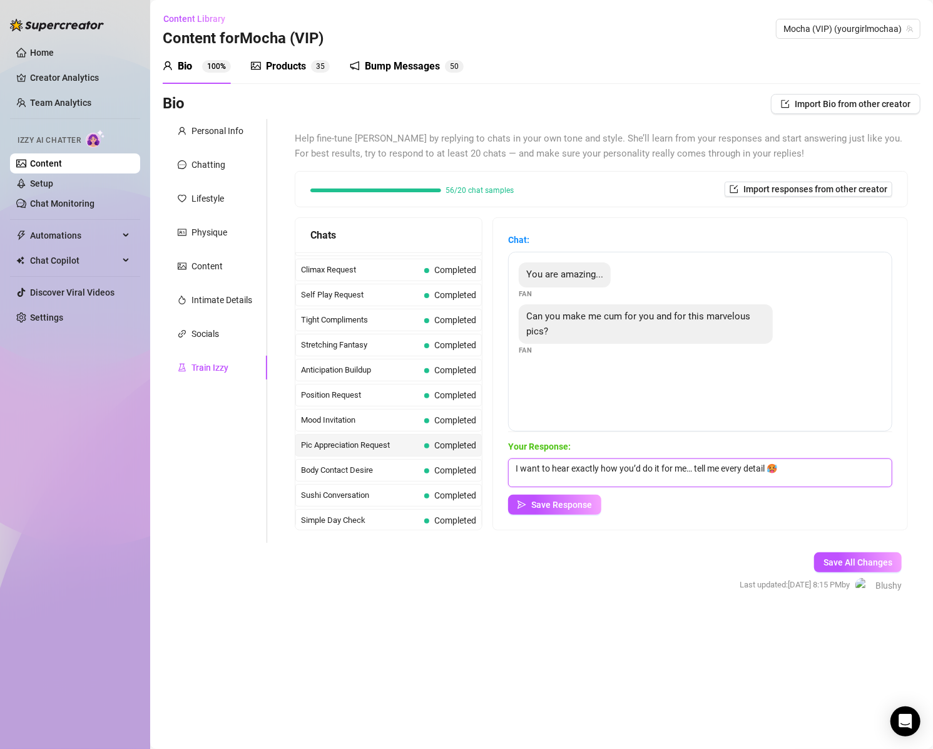
click at [776, 472] on textarea "I want to hear exactly how you’d do it for me… tell me every detail 🥵" at bounding box center [700, 472] width 384 height 29
drag, startPoint x: 638, startPoint y: 466, endPoint x: 650, endPoint y: 467, distance: 12.5
click at [639, 465] on textarea "You know I can😈 I bet you're big, hard cock is in your hand right now thinking …" at bounding box center [700, 472] width 384 height 29
type textarea "You know I can😈 I bet your big, hard cock is in your hand right now thinking ab…"
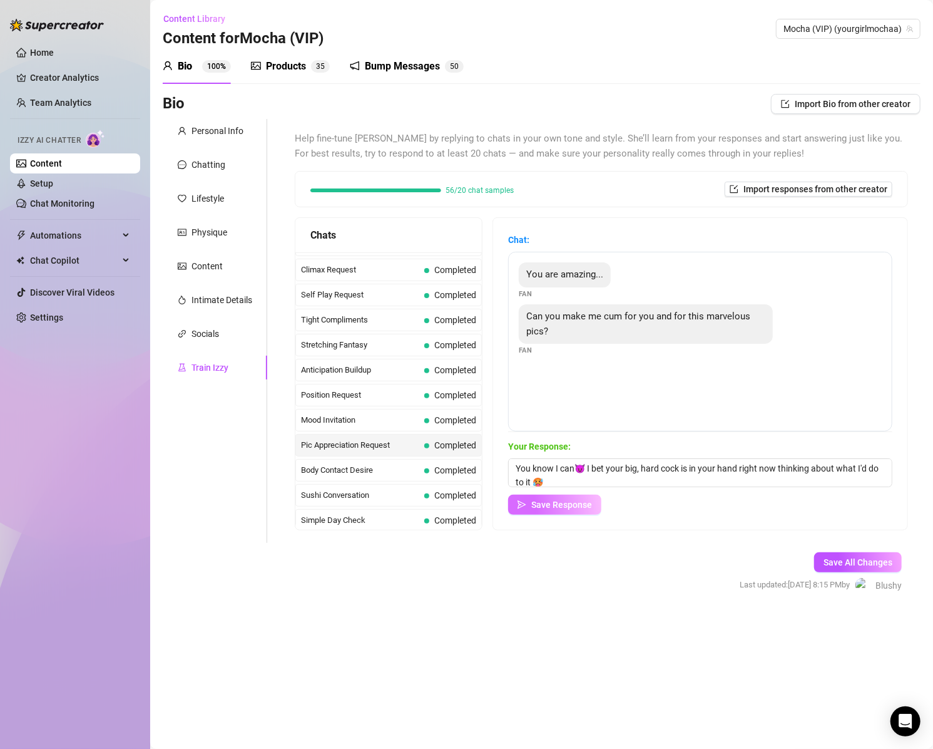
click at [556, 508] on span "Save Response" at bounding box center [561, 504] width 61 height 10
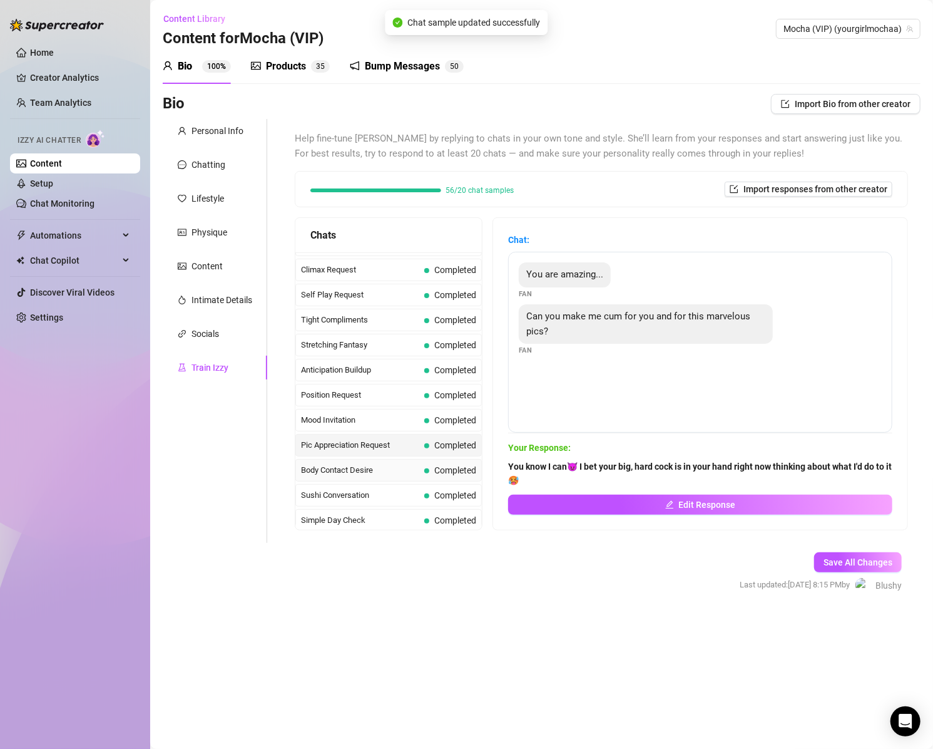
click at [360, 464] on span "Body Contact Desire" at bounding box center [360, 470] width 118 height 13
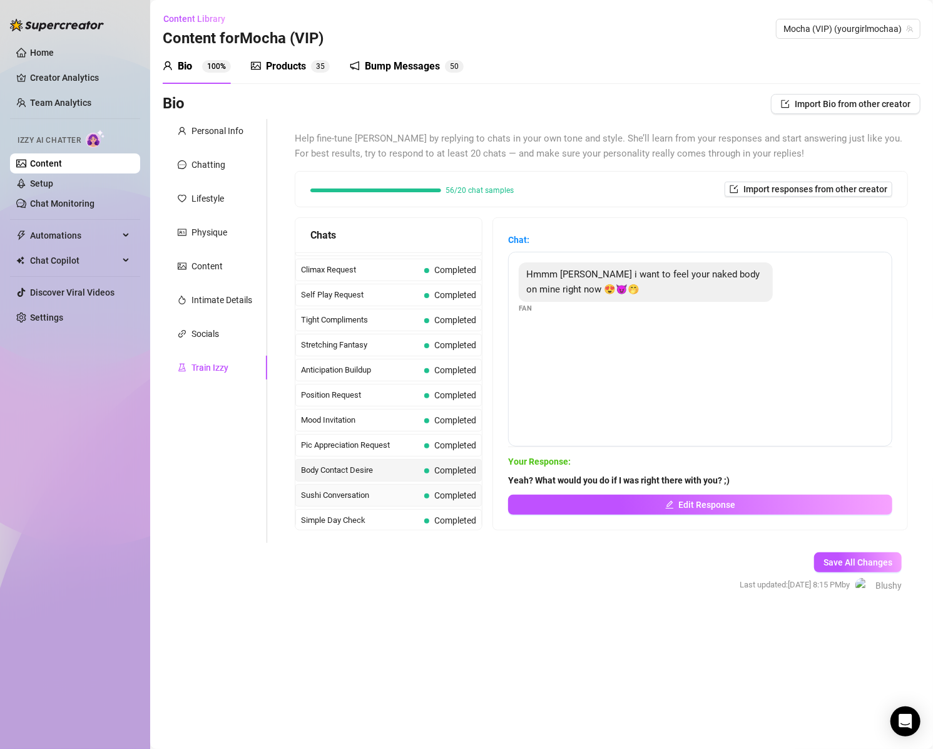
click at [351, 489] on span "Sushi Conversation" at bounding box center [360, 495] width 118 height 13
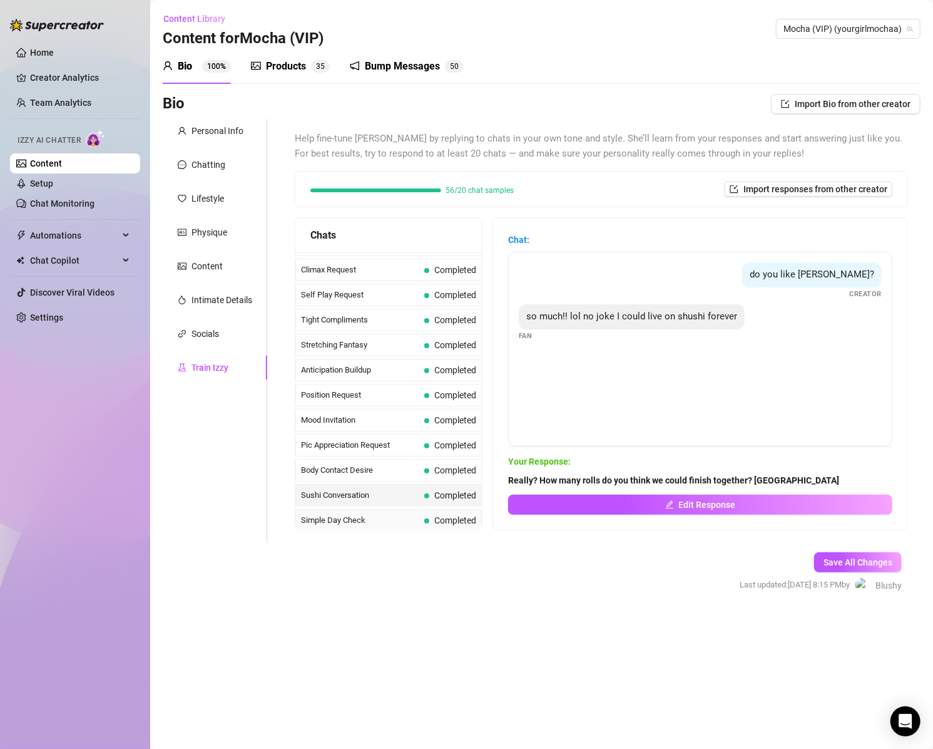
click at [337, 514] on span "Simple Day Check" at bounding box center [360, 520] width 118 height 13
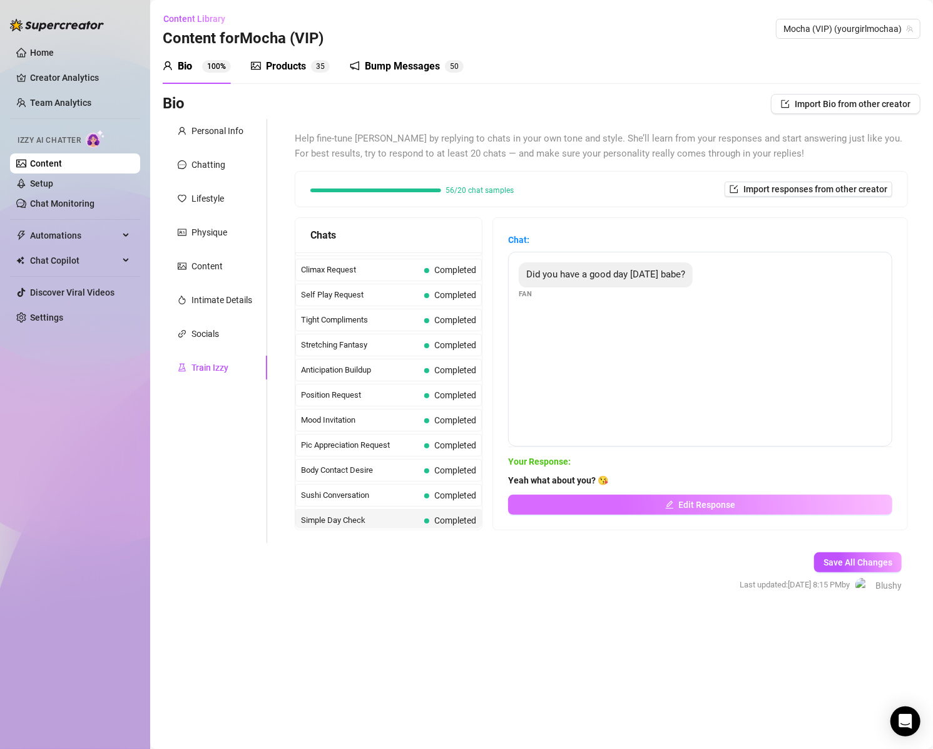
click at [624, 509] on button "Edit Response" at bounding box center [700, 504] width 384 height 20
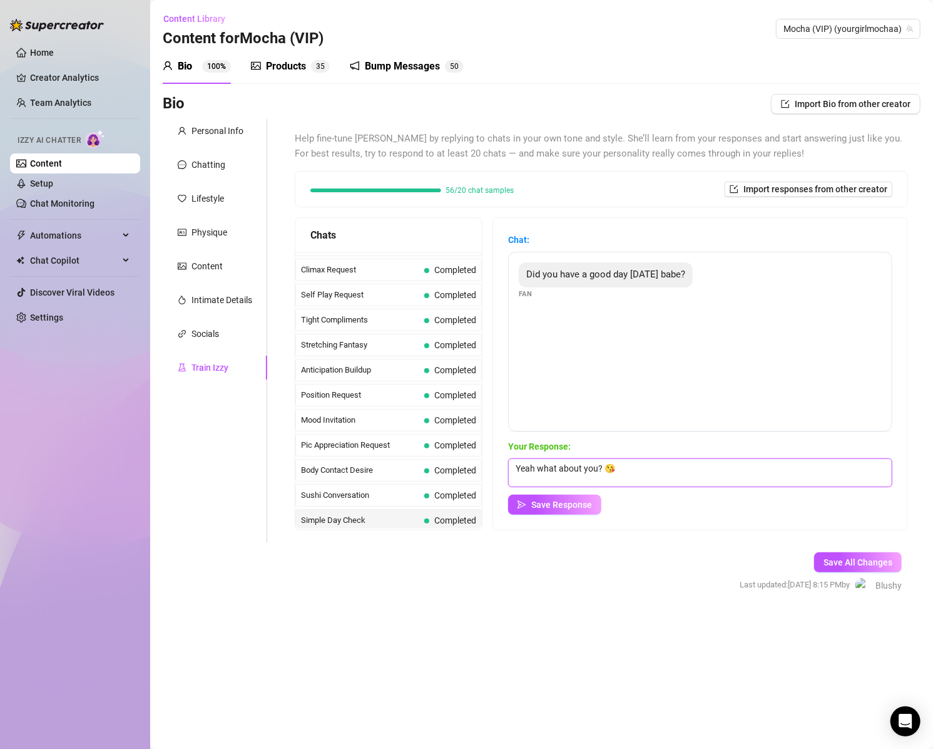
click at [531, 468] on textarea "Yeah what about you? 😘" at bounding box center [700, 472] width 384 height 29
drag, startPoint x: 531, startPoint y: 468, endPoint x: 551, endPoint y: 473, distance: 20.5
click at [531, 468] on textarea "Yeah what about you? 😘" at bounding box center [700, 472] width 384 height 29
type textarea "I did, thanks! HBU? 😘"
click at [560, 507] on span "Save Response" at bounding box center [561, 504] width 61 height 10
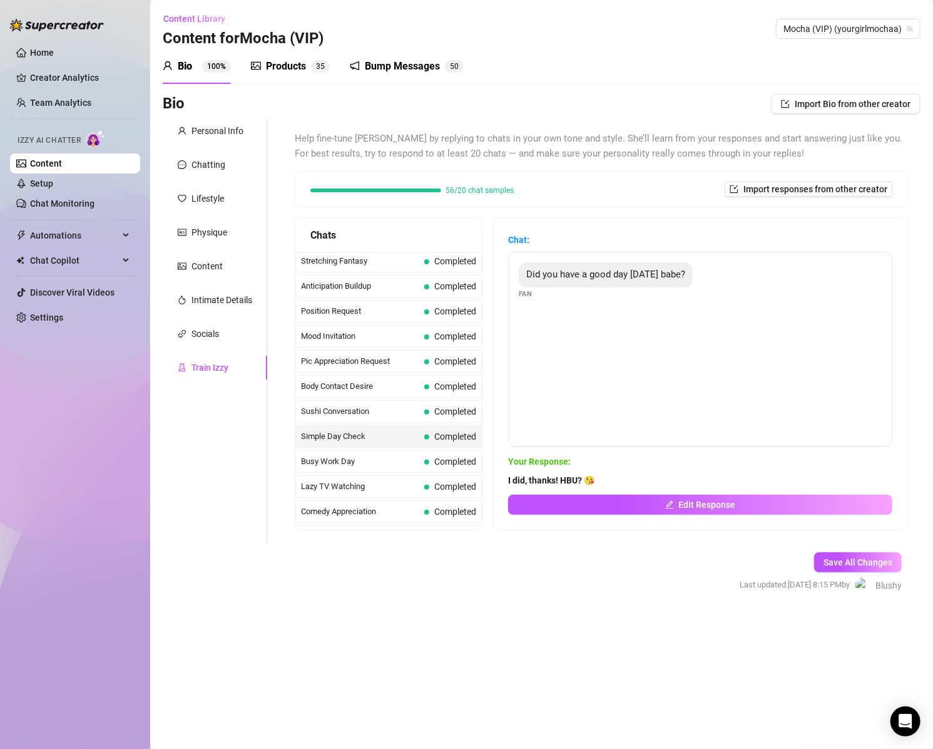
scroll to position [737, 0]
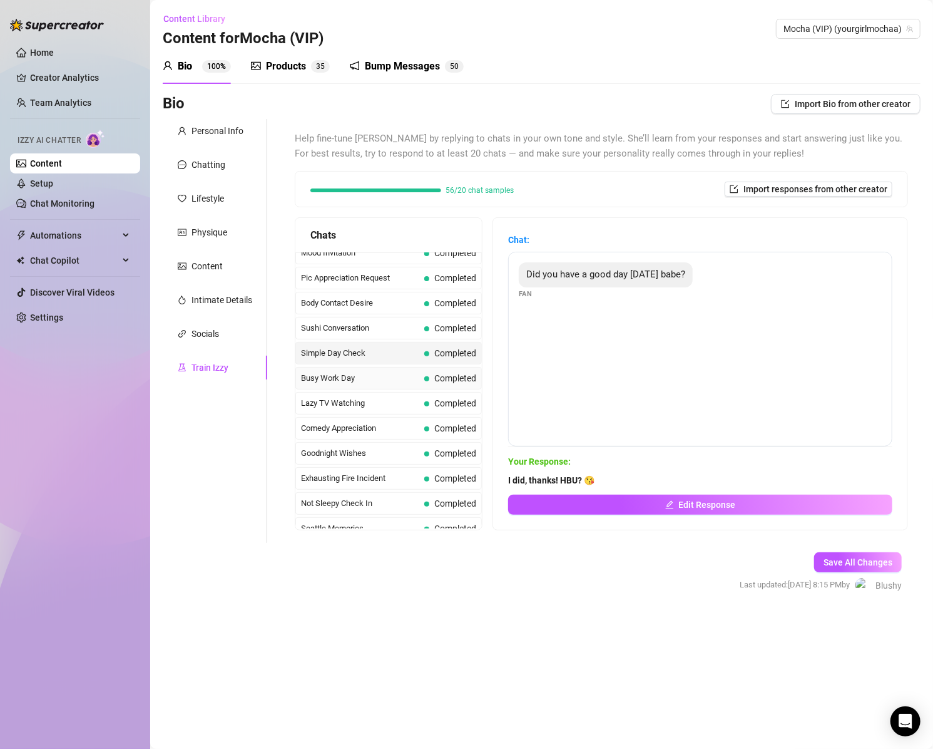
click at [319, 372] on span "Busy Work Day" at bounding box center [360, 378] width 118 height 13
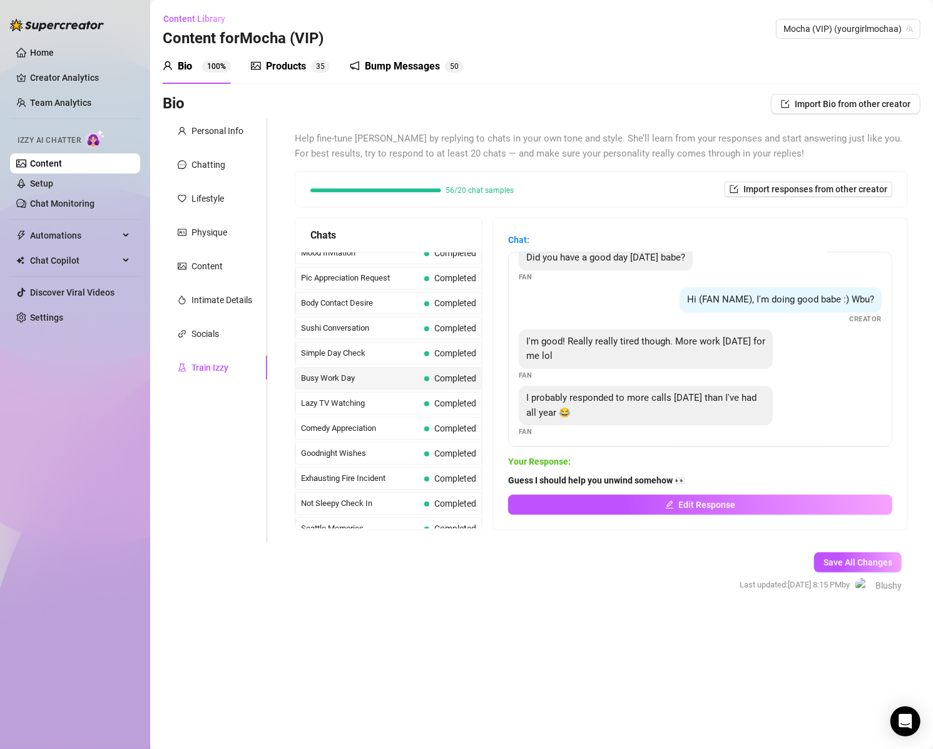
scroll to position [22, 0]
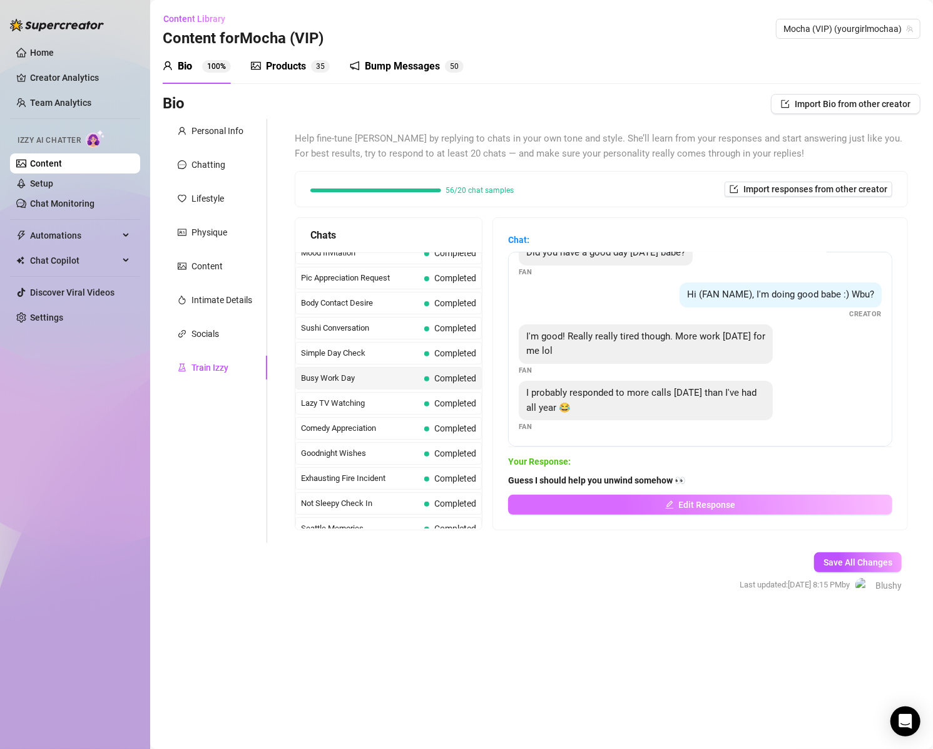
click at [596, 506] on button "Edit Response" at bounding box center [700, 504] width 384 height 20
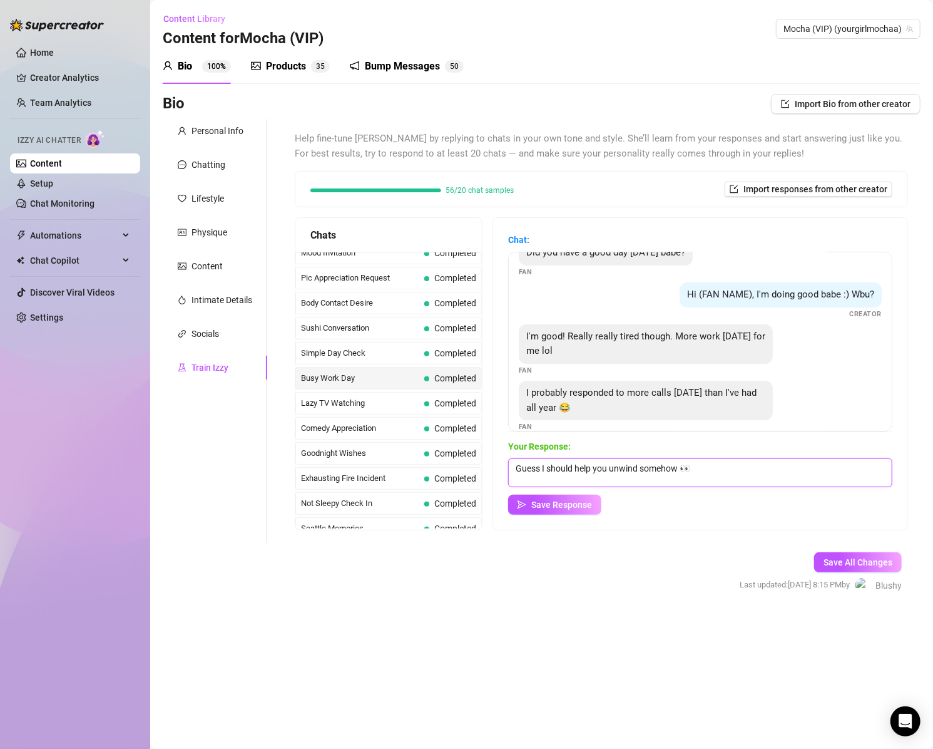
click at [526, 470] on textarea "Guess I should help you unwind somehow 👀" at bounding box center [700, 472] width 384 height 29
click at [737, 474] on textarea "Put that phone done and let me help you unwind somehow 👀" at bounding box center [700, 472] width 384 height 29
click at [594, 466] on textarea "Put that phone done and let me help you unwind👀" at bounding box center [700, 472] width 384 height 29
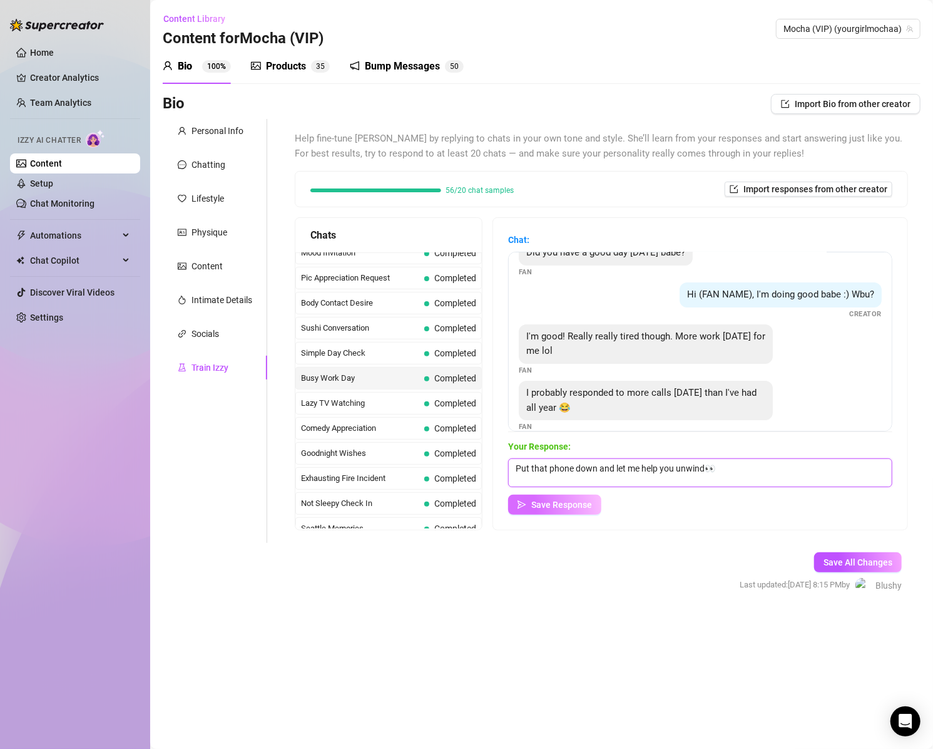
type textarea "Put that phone down and let me help you unwind👀"
click at [580, 503] on span "Save Response" at bounding box center [561, 504] width 61 height 10
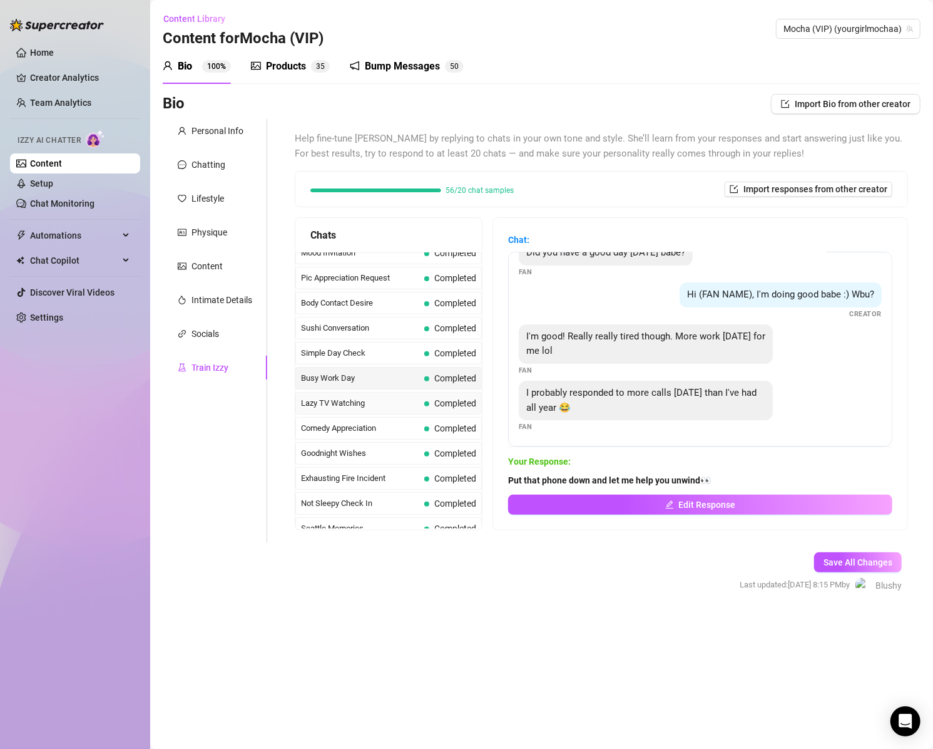
drag, startPoint x: 347, startPoint y: 381, endPoint x: 365, endPoint y: 394, distance: 21.9
click at [349, 397] on span "Lazy TV Watching" at bounding box center [360, 403] width 118 height 13
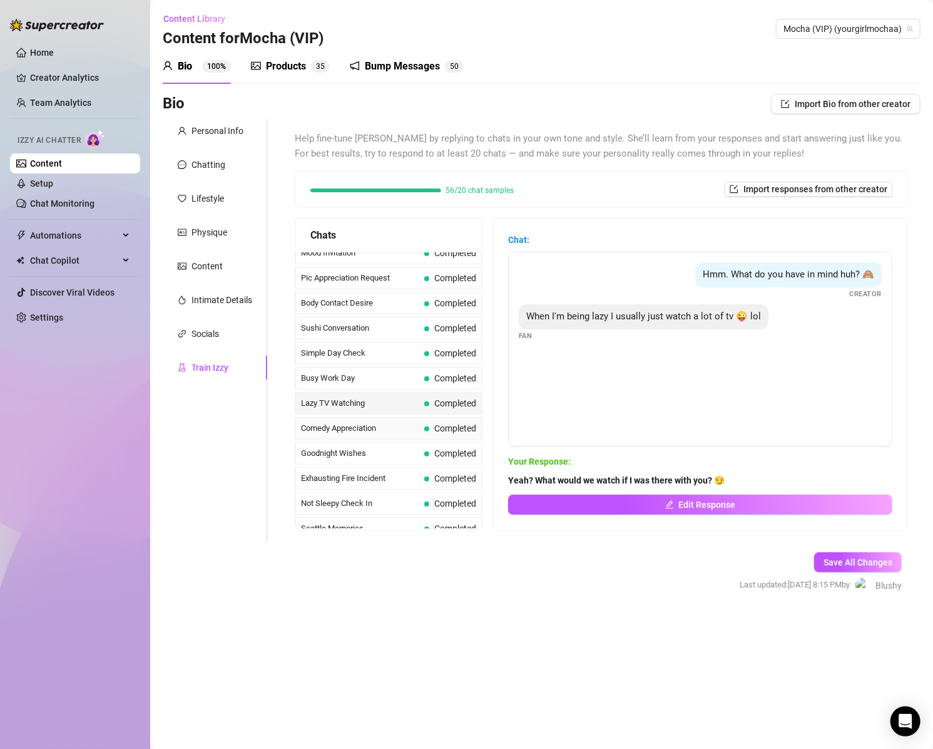
click at [377, 422] on span "Comedy Appreciation" at bounding box center [360, 428] width 118 height 13
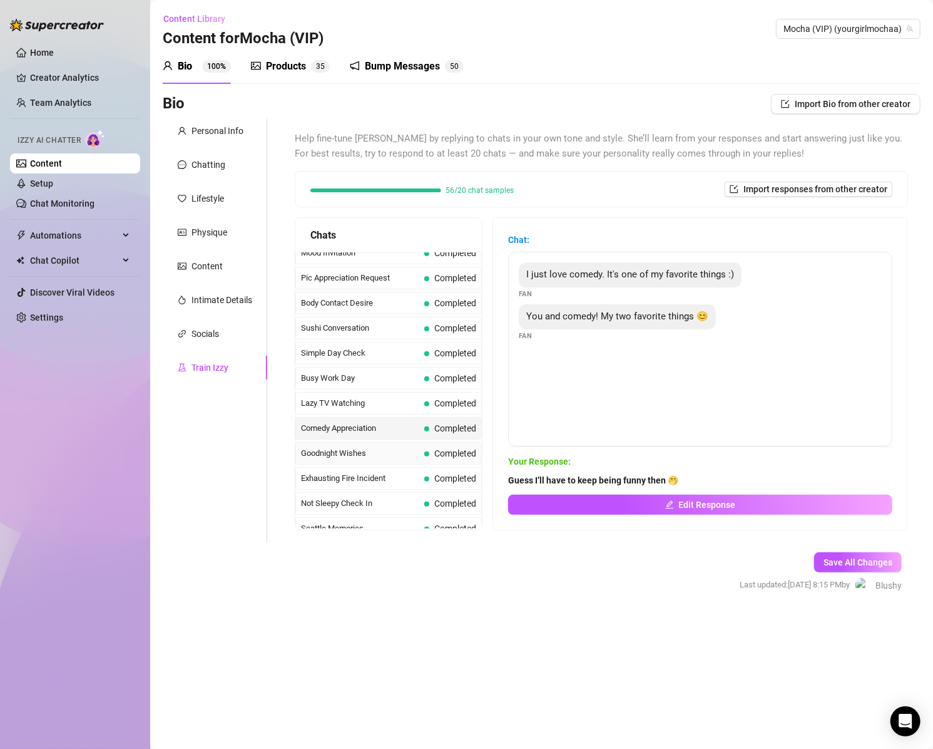
click at [357, 447] on span "Goodnight Wishes" at bounding box center [360, 453] width 118 height 13
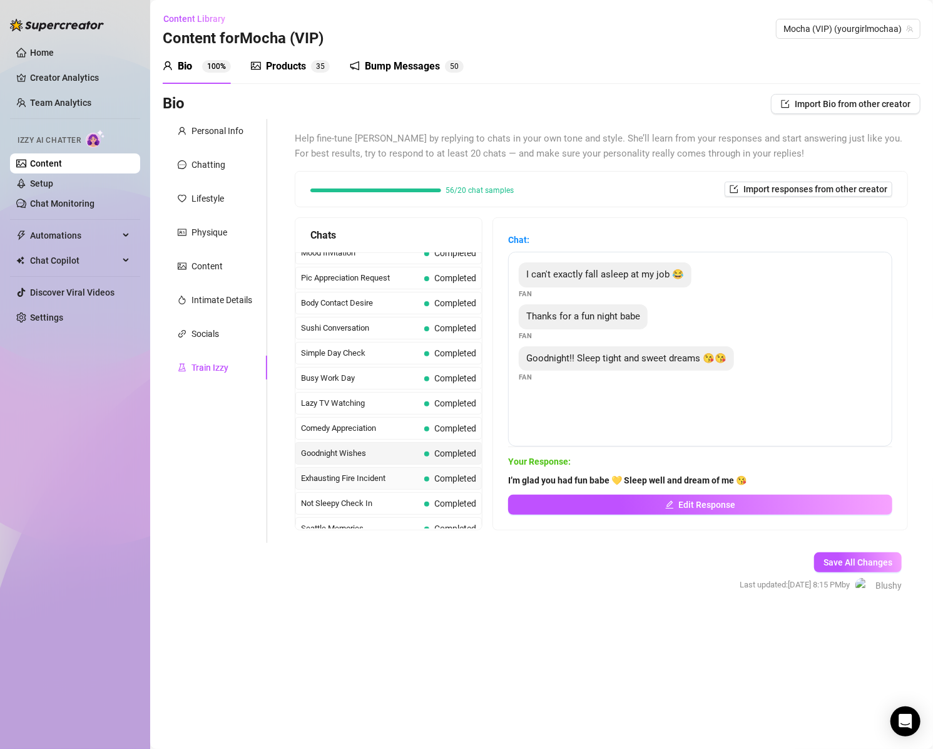
click at [378, 472] on span "Exhausting Fire Incident" at bounding box center [360, 478] width 118 height 13
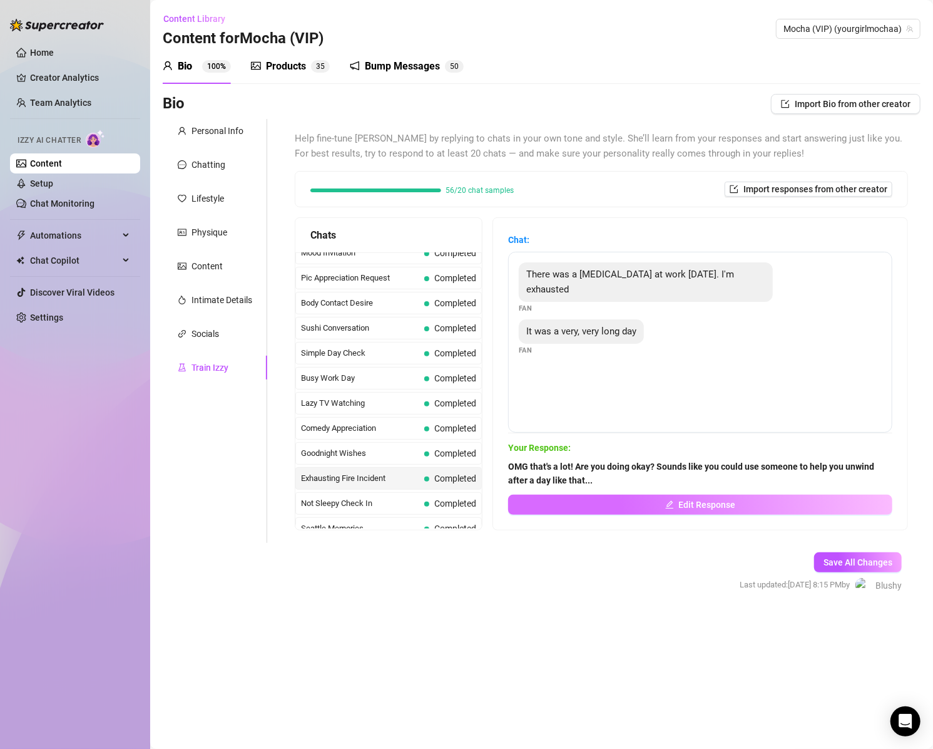
click at [646, 505] on button "Edit Response" at bounding box center [700, 504] width 384 height 20
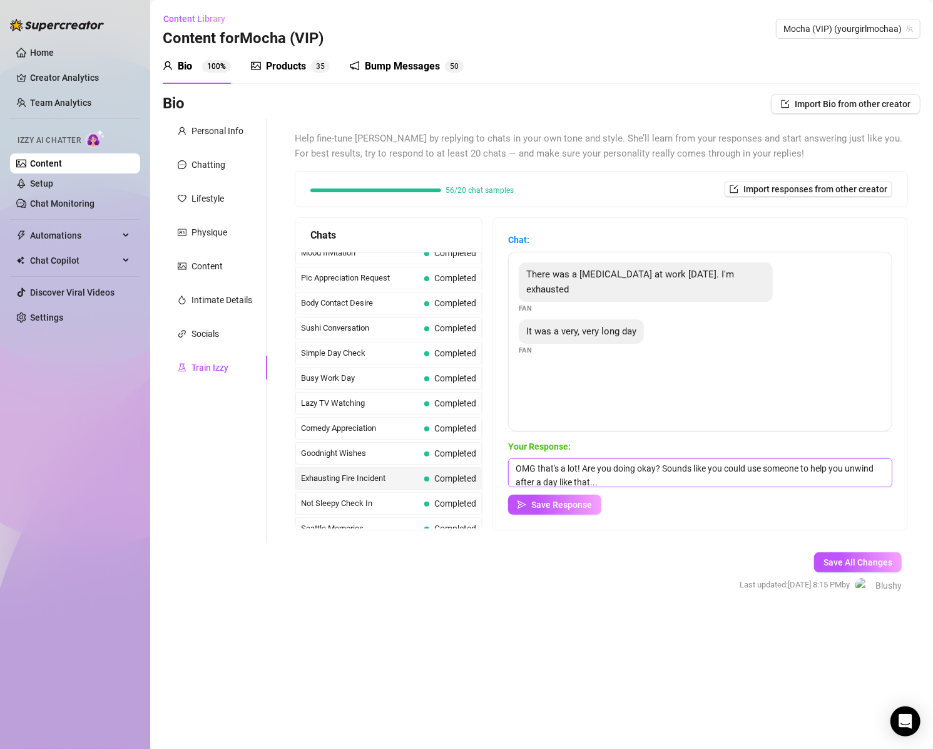
drag, startPoint x: 548, startPoint y: 466, endPoint x: 588, endPoint y: 469, distance: 40.1
click at [588, 469] on textarea "OMG that's a lot! Are you doing okay? Sounds like you could use someone to help…" at bounding box center [700, 472] width 384 height 29
type textarea "OMG! Are you doing okay? Sounds like you could use someone to help you unwind a…"
click at [582, 505] on span "Save Response" at bounding box center [561, 504] width 61 height 10
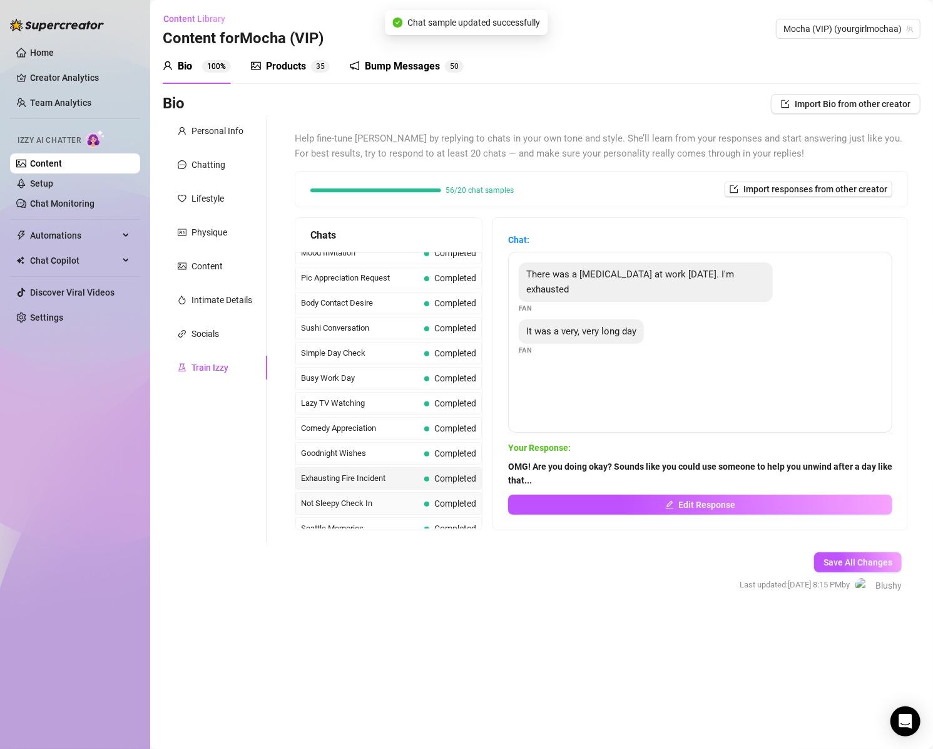
click at [350, 497] on span "Not Sleepy Check In" at bounding box center [360, 503] width 118 height 13
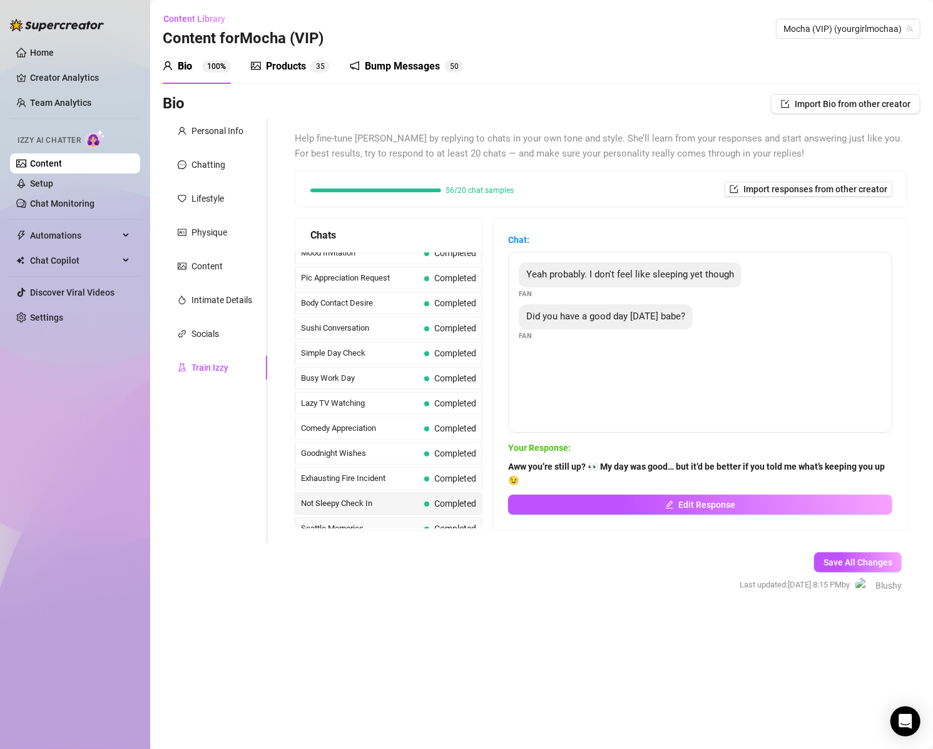
click at [344, 522] on span "Seattle Memories" at bounding box center [360, 528] width 118 height 13
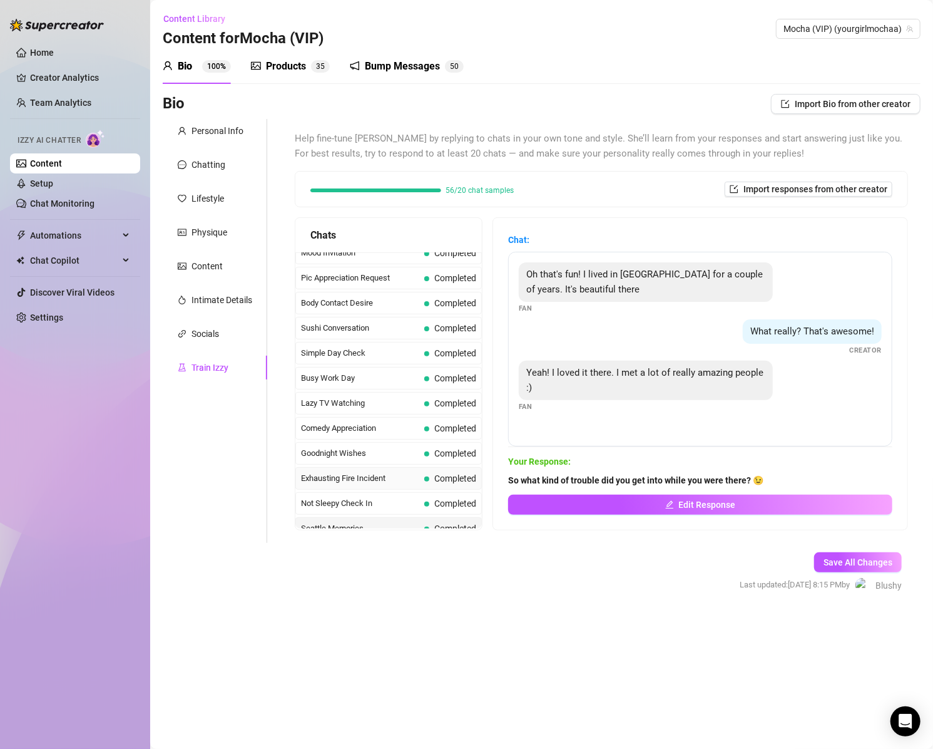
scroll to position [820, 0]
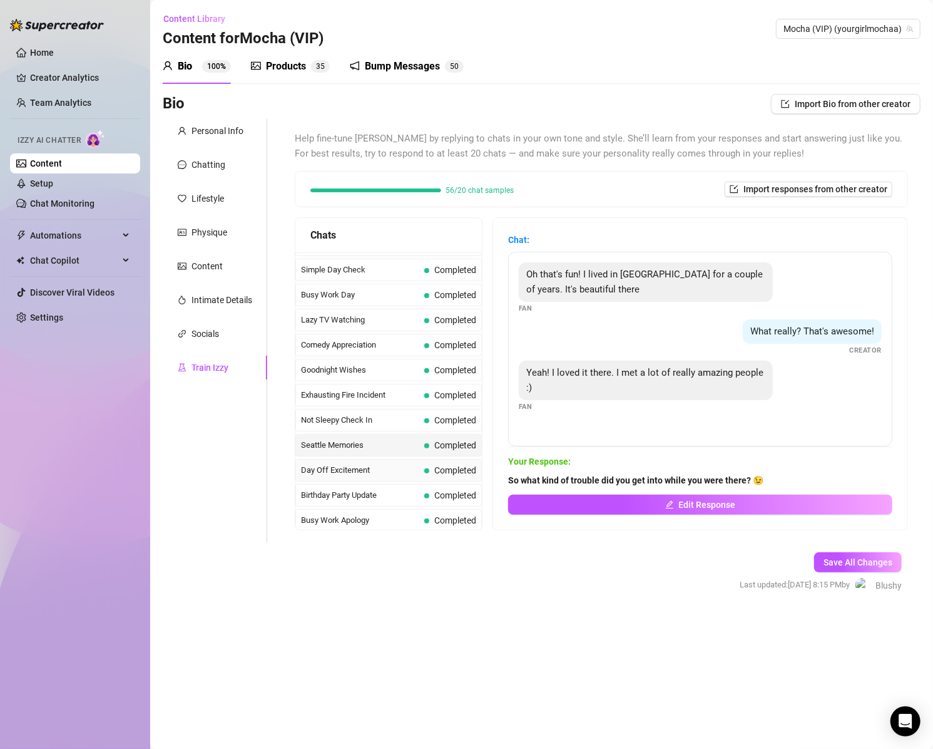
click at [340, 464] on span "Day Off Excitement" at bounding box center [360, 470] width 118 height 13
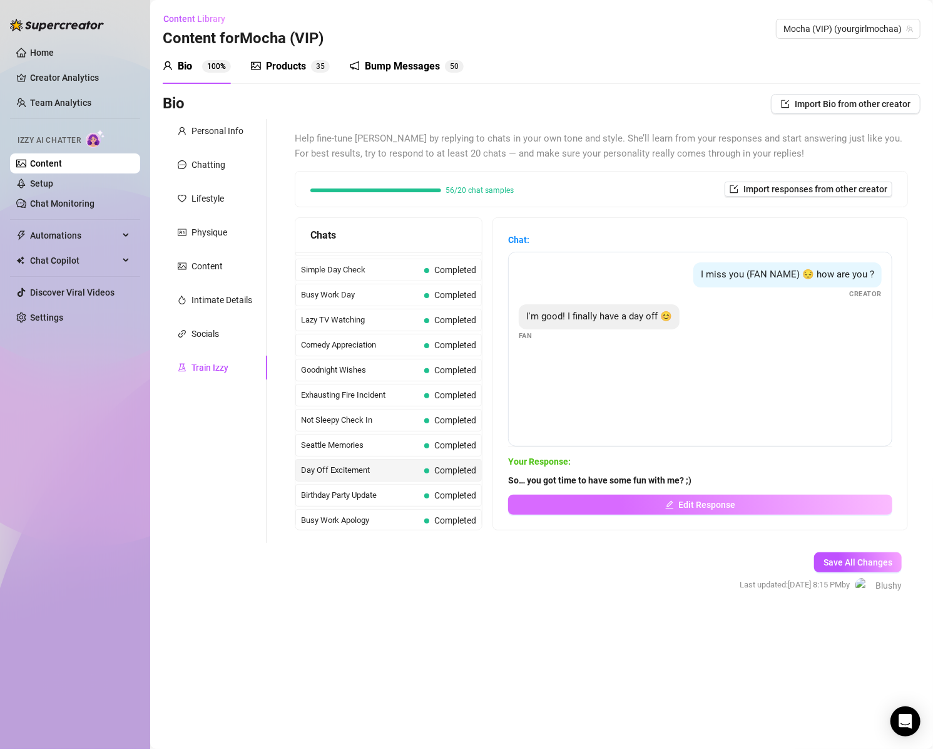
click at [606, 503] on button "Edit Response" at bounding box center [700, 504] width 384 height 20
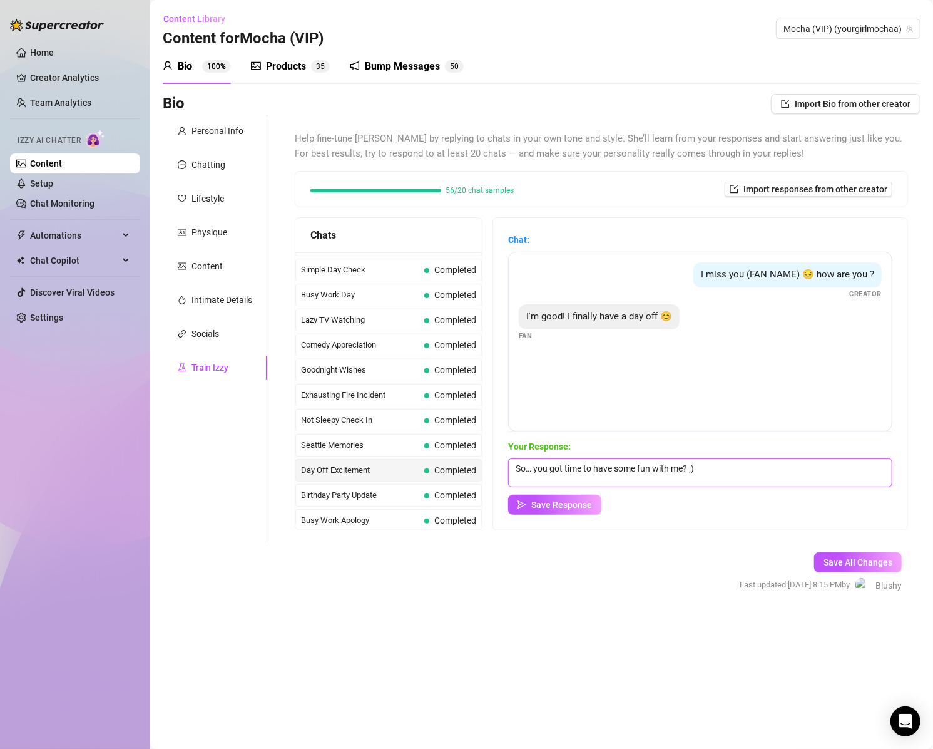
drag, startPoint x: 523, startPoint y: 465, endPoint x: 702, endPoint y: 463, distance: 179.6
click at [717, 466] on textarea "So… you got time to have some fun with me? ;)" at bounding box center [700, 472] width 384 height 29
type textarea "It's about time! I wonder how we should take advantage🤔"
click at [563, 505] on span "Save Response" at bounding box center [561, 504] width 61 height 10
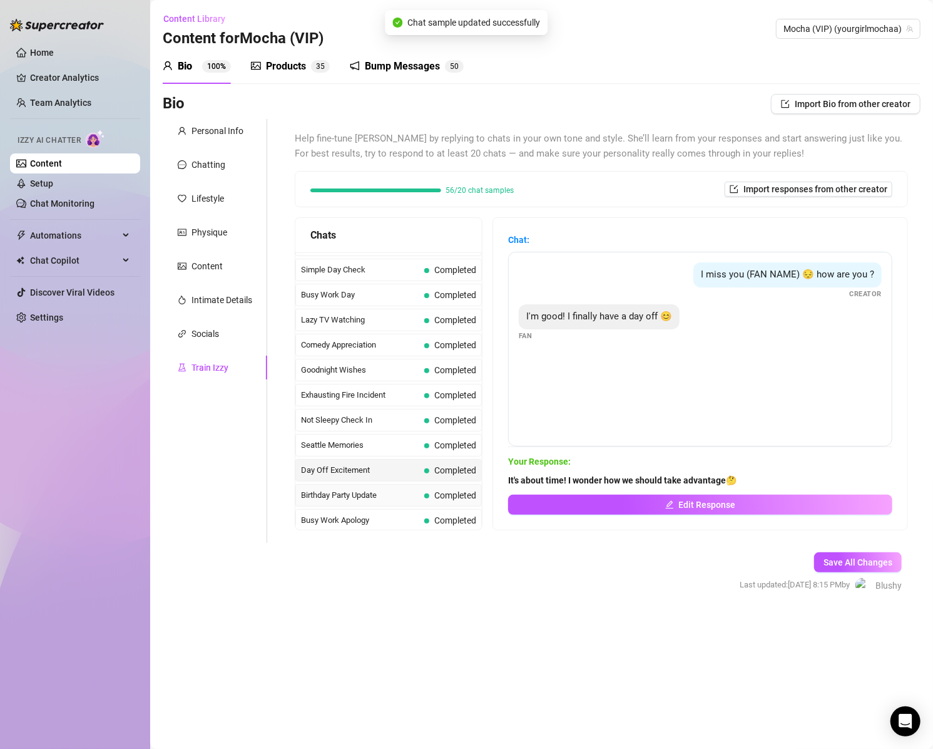
click at [351, 489] on span "Birthday Party Update" at bounding box center [360, 495] width 118 height 13
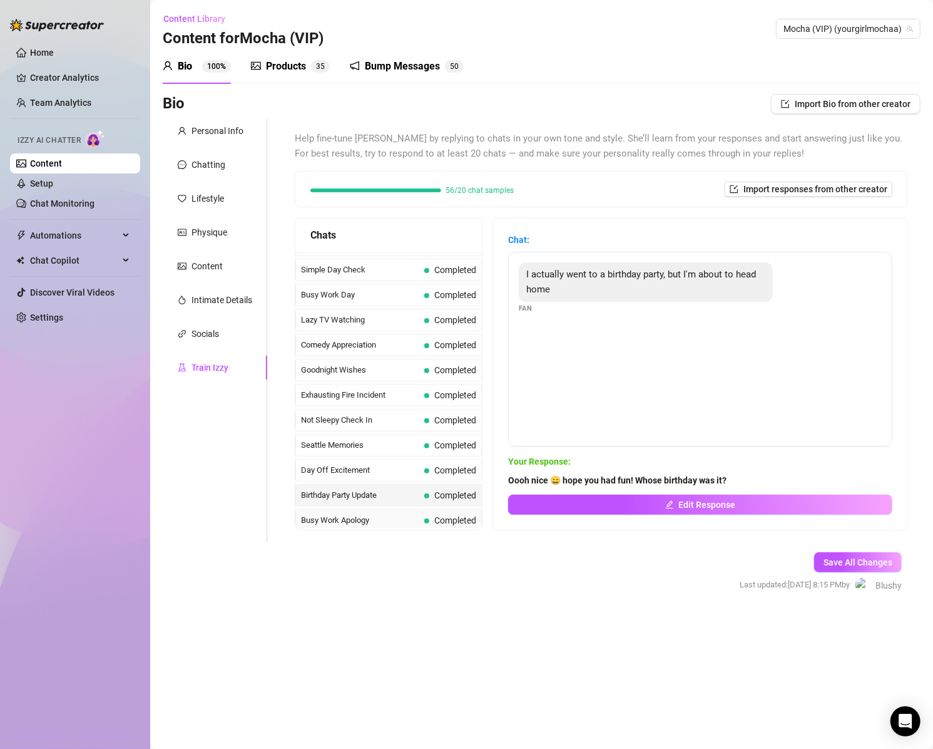
click at [339, 514] on span "Busy Work Apology" at bounding box center [360, 520] width 118 height 13
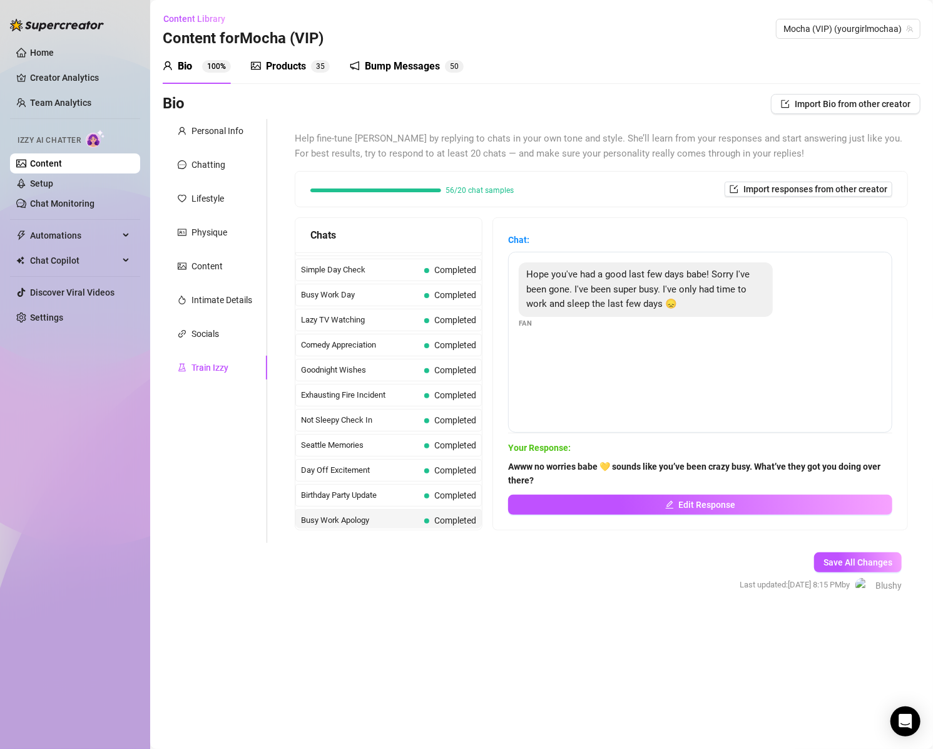
click at [370, 539] on span "Lifesaving Award News" at bounding box center [360, 545] width 118 height 13
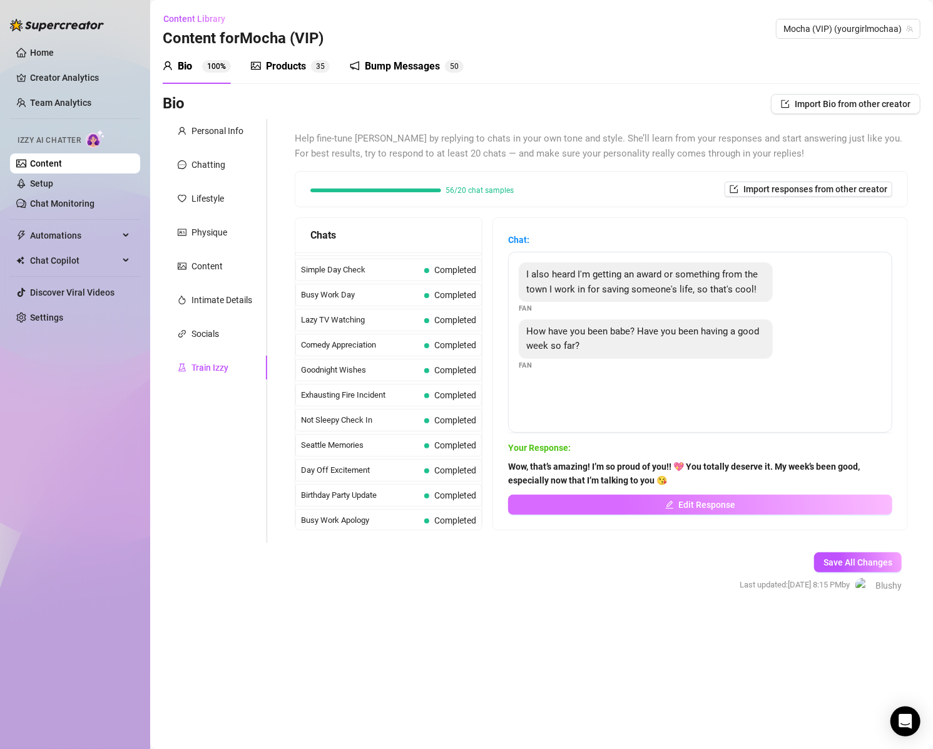
click at [680, 507] on button "Edit Response" at bounding box center [700, 504] width 384 height 20
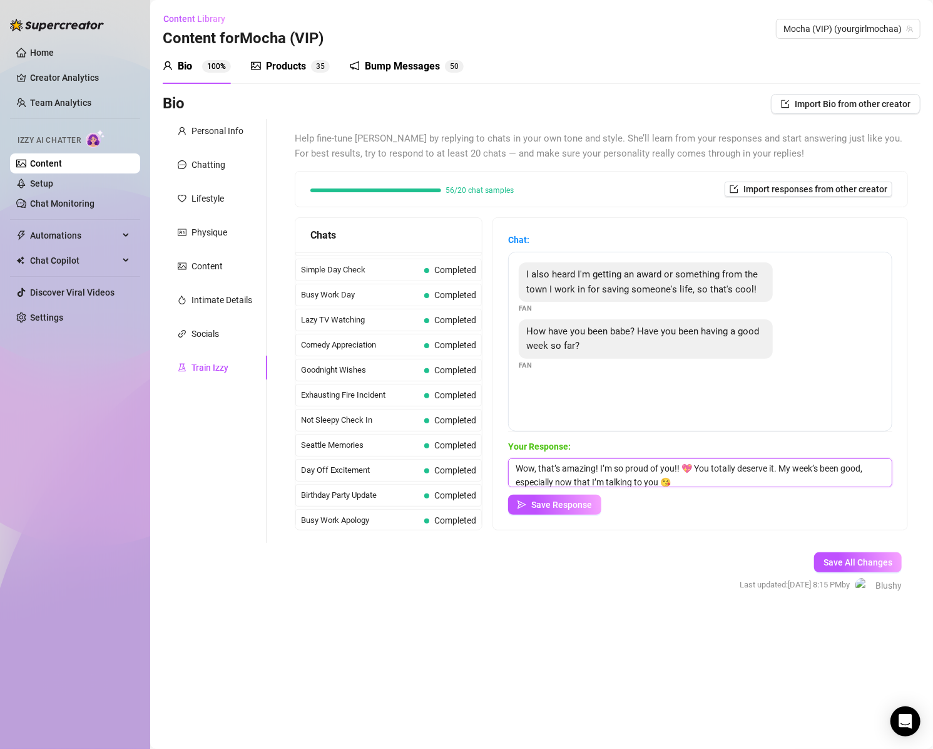
click at [704, 482] on textarea "Wow, that’s amazing! I’m so proud of you!! 💖 You totally deserve it. My week’s …" at bounding box center [700, 472] width 384 height 29
type textarea "Wow, that’s amazing! I’m so proud of you!! 💖 You totally deserve it. My week’s …"
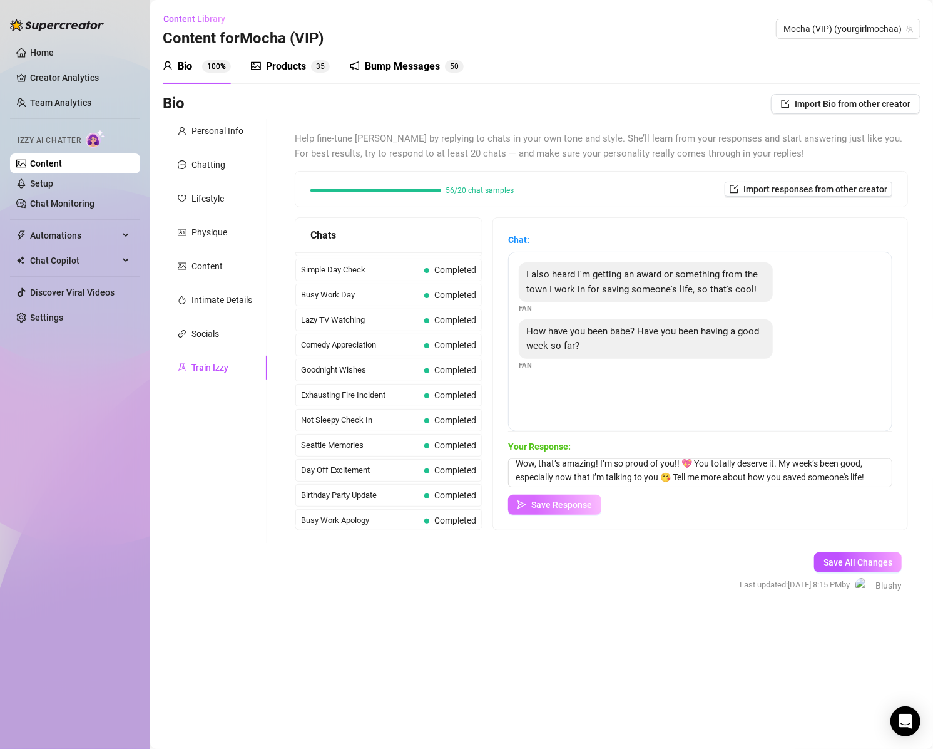
click at [578, 502] on span "Save Response" at bounding box center [561, 504] width 61 height 10
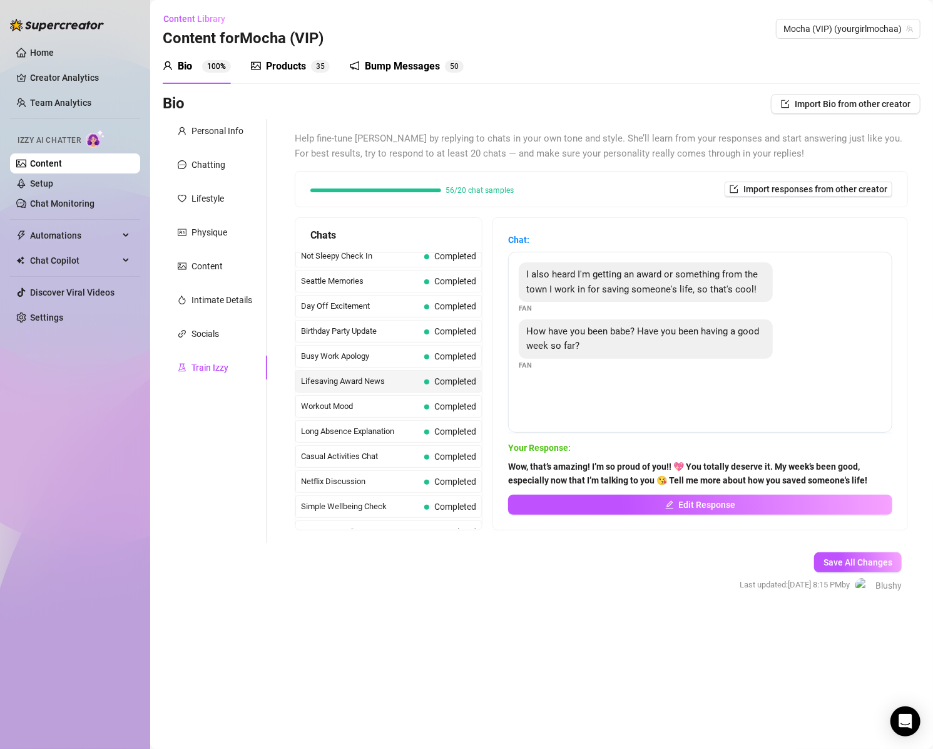
scroll to position [993, 0]
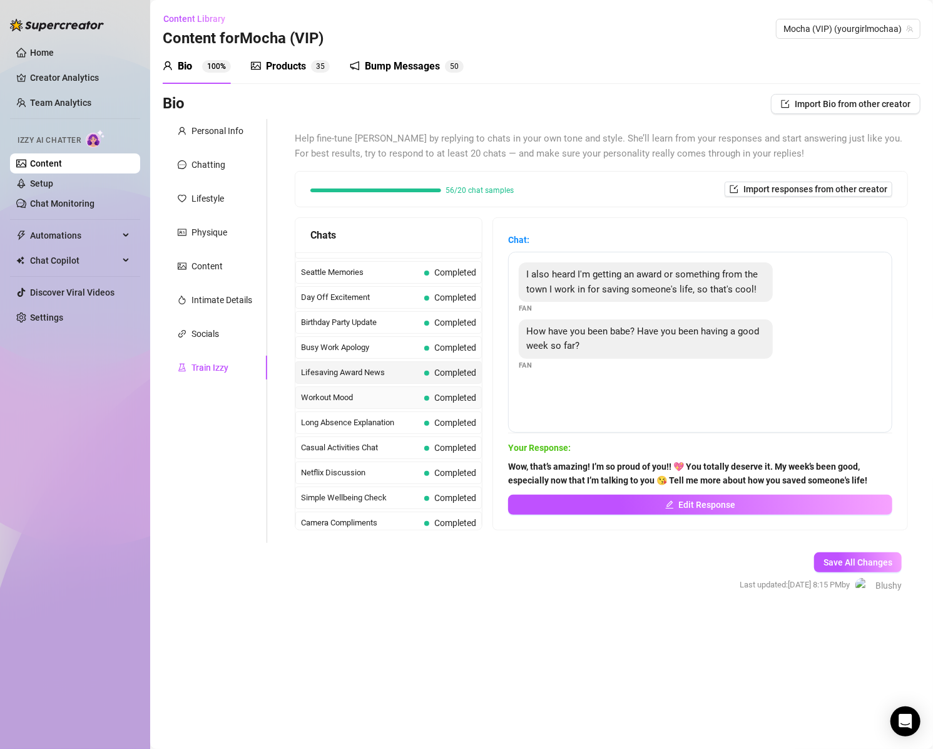
click at [321, 391] on span "Workout Mood" at bounding box center [360, 397] width 118 height 13
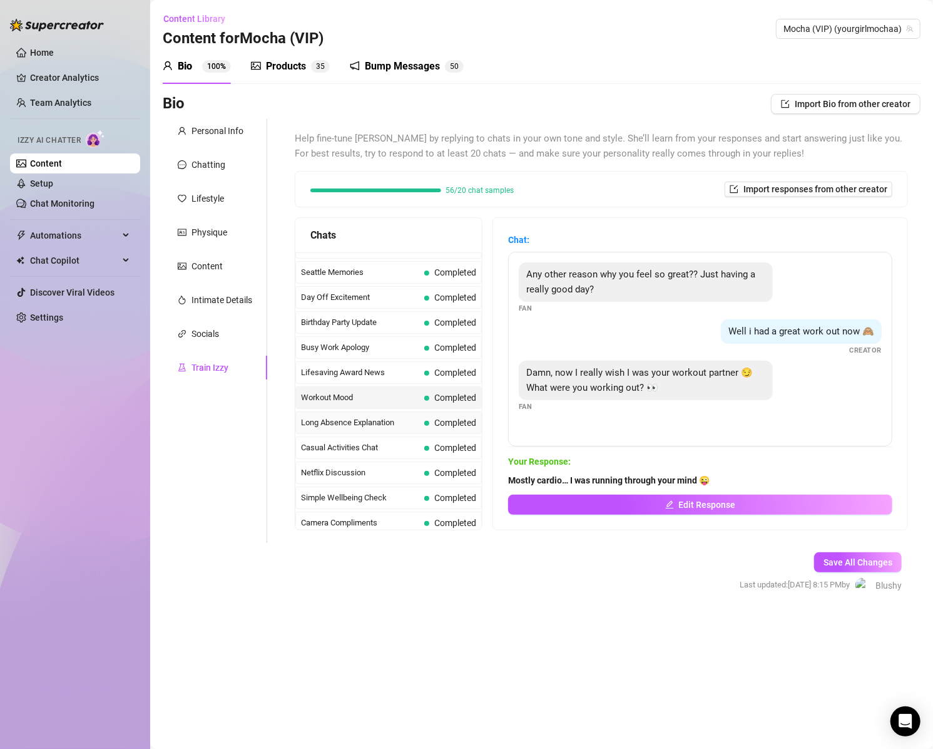
click at [375, 416] on span "Long Absence Explanation" at bounding box center [360, 422] width 118 height 13
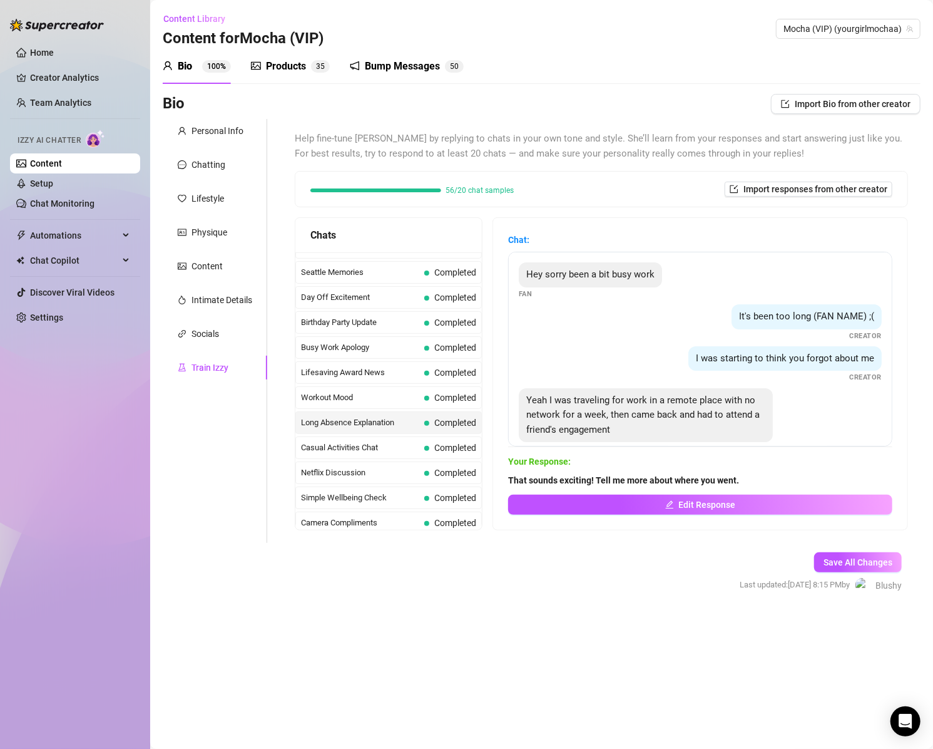
scroll to position [22, 0]
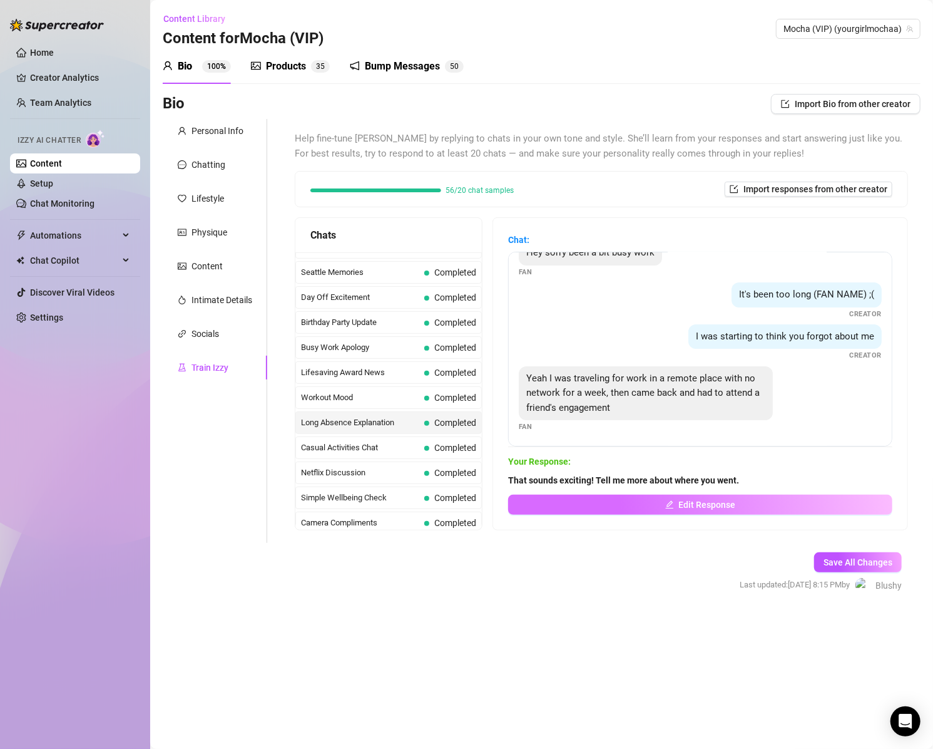
click at [632, 506] on button "Edit Response" at bounding box center [700, 504] width 384 height 20
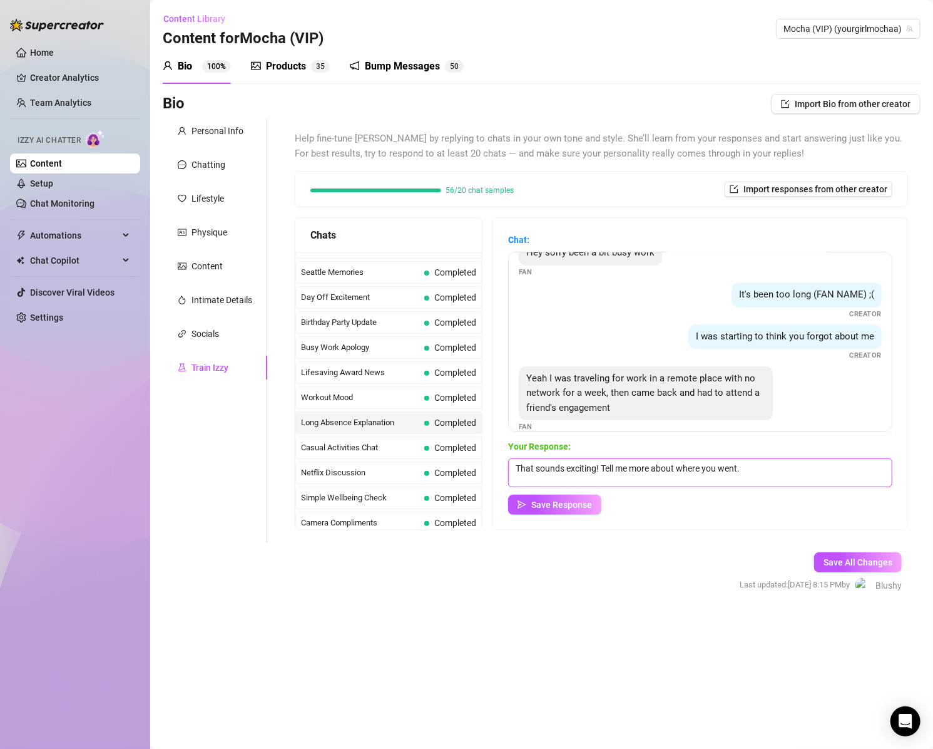
drag, startPoint x: 612, startPoint y: 468, endPoint x: 736, endPoint y: 477, distance: 124.9
click at [743, 476] on textarea "That sounds exciting! Tell me more about where you went." at bounding box center [700, 472] width 384 height 29
type textarea "That sounds exciting! Where'd you go?"
click at [566, 503] on span "Save Response" at bounding box center [561, 504] width 61 height 10
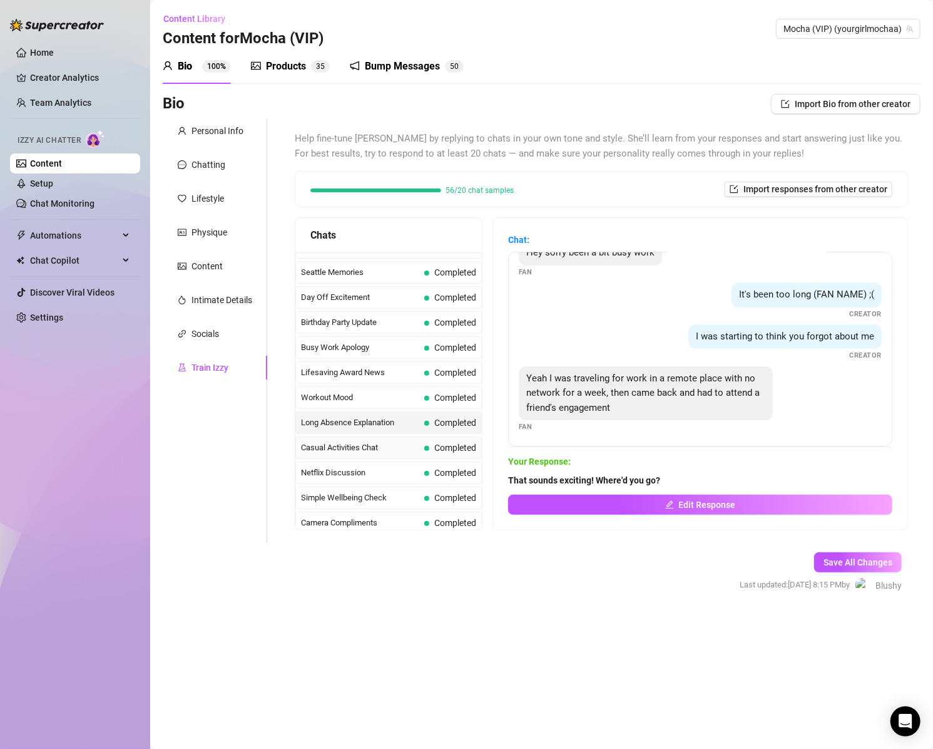
click at [354, 441] on span "Casual Activities Chat" at bounding box center [360, 447] width 118 height 13
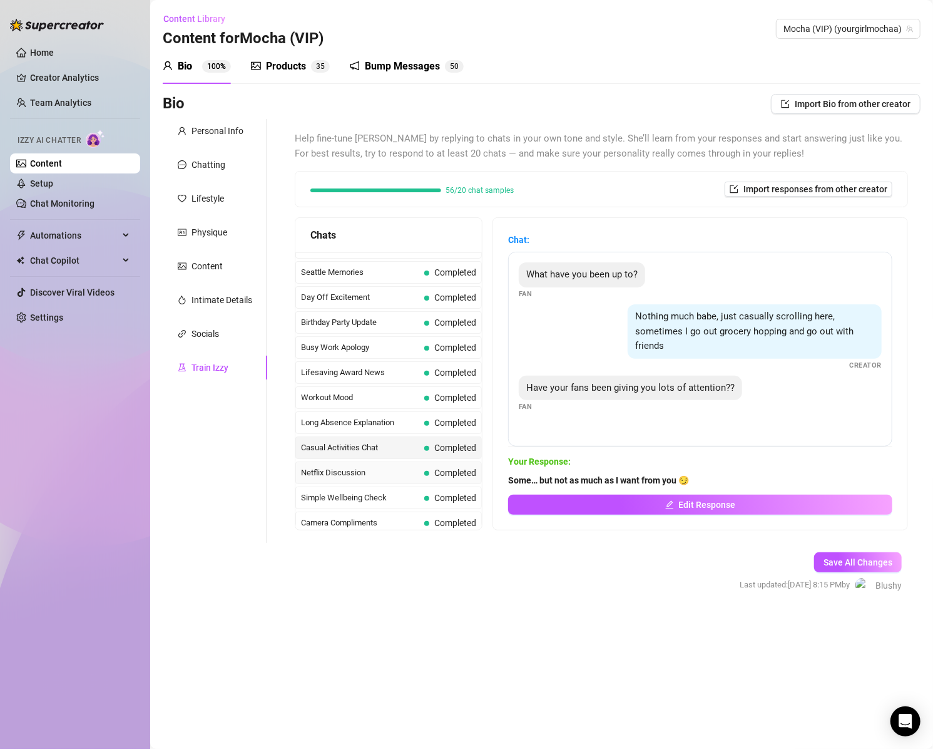
click at [344, 466] on span "Netflix Discussion" at bounding box center [360, 472] width 118 height 13
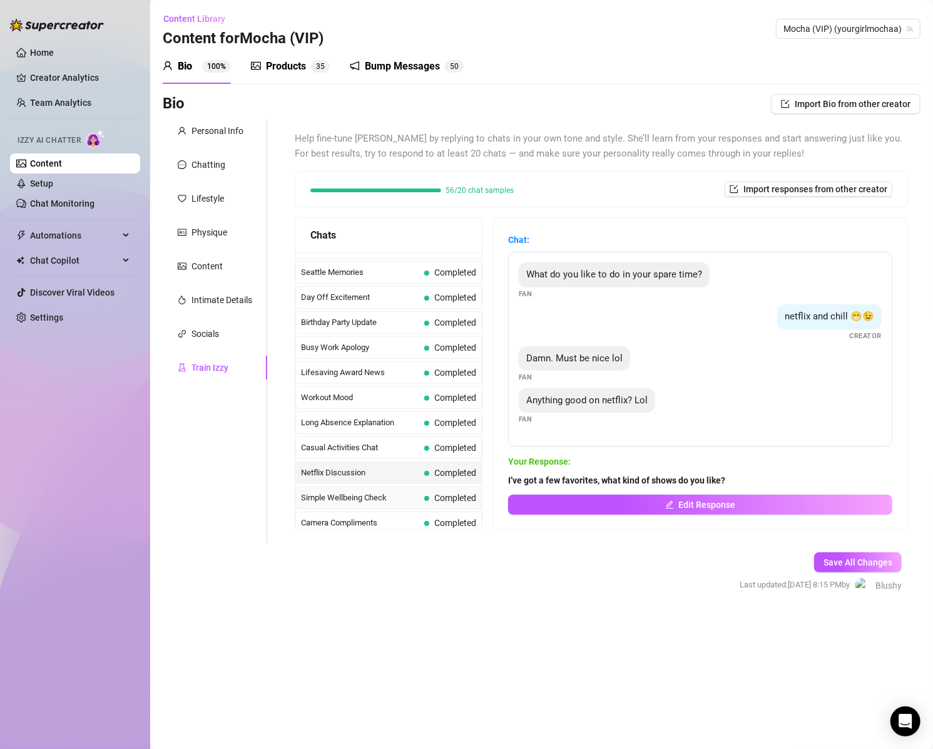
click at [368, 491] on span "Simple Wellbeing Check" at bounding box center [360, 497] width 118 height 13
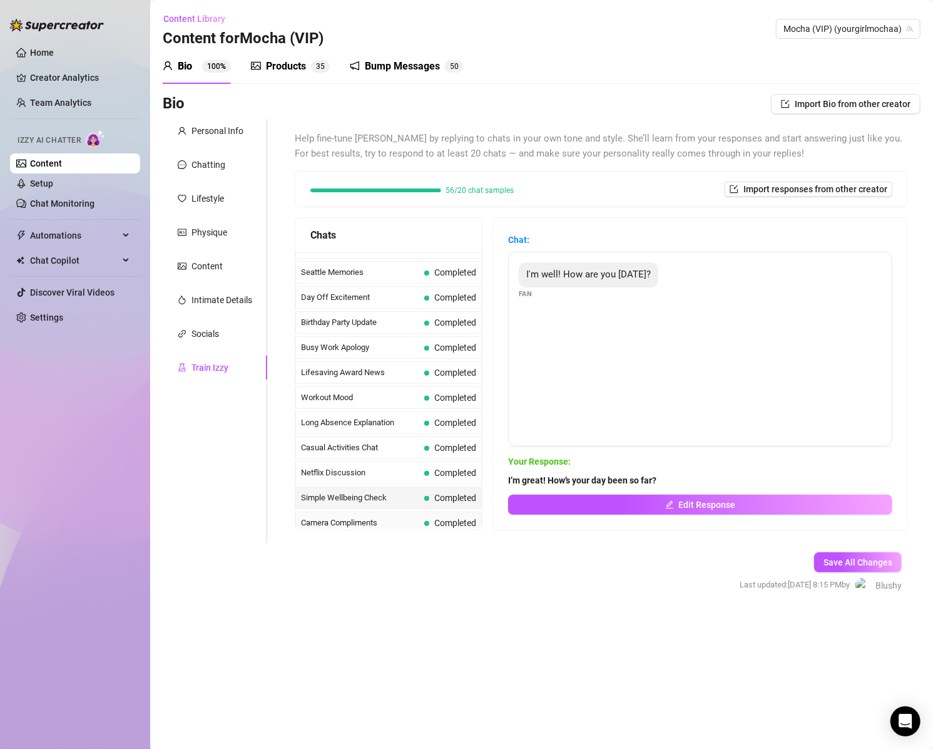
click at [363, 516] on span "Camera Compliments" at bounding box center [360, 522] width 118 height 13
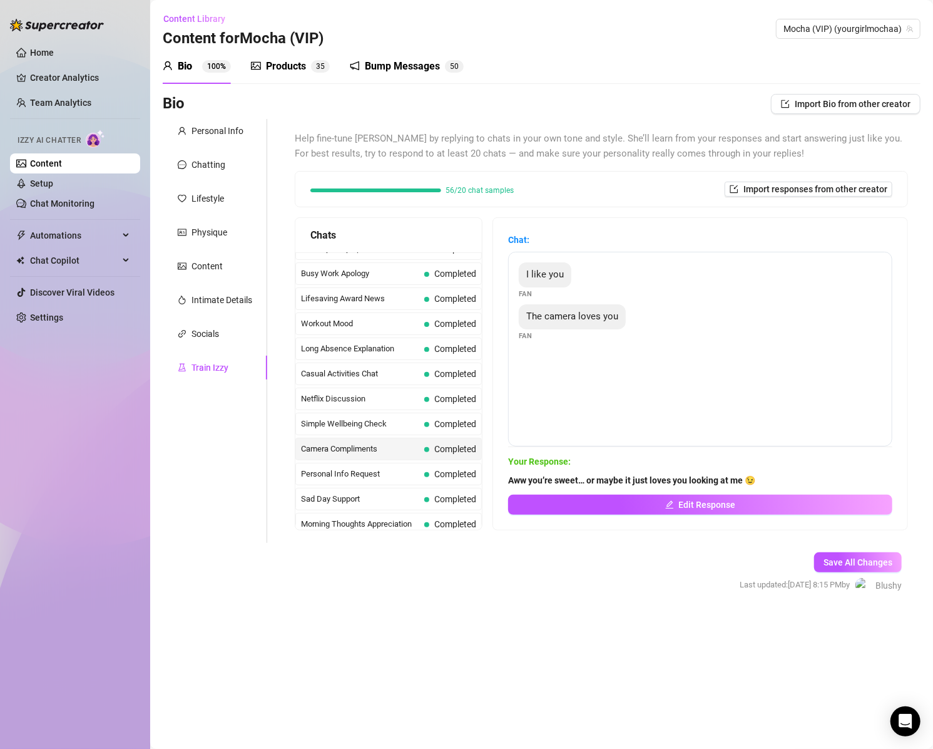
scroll to position [1099, 0]
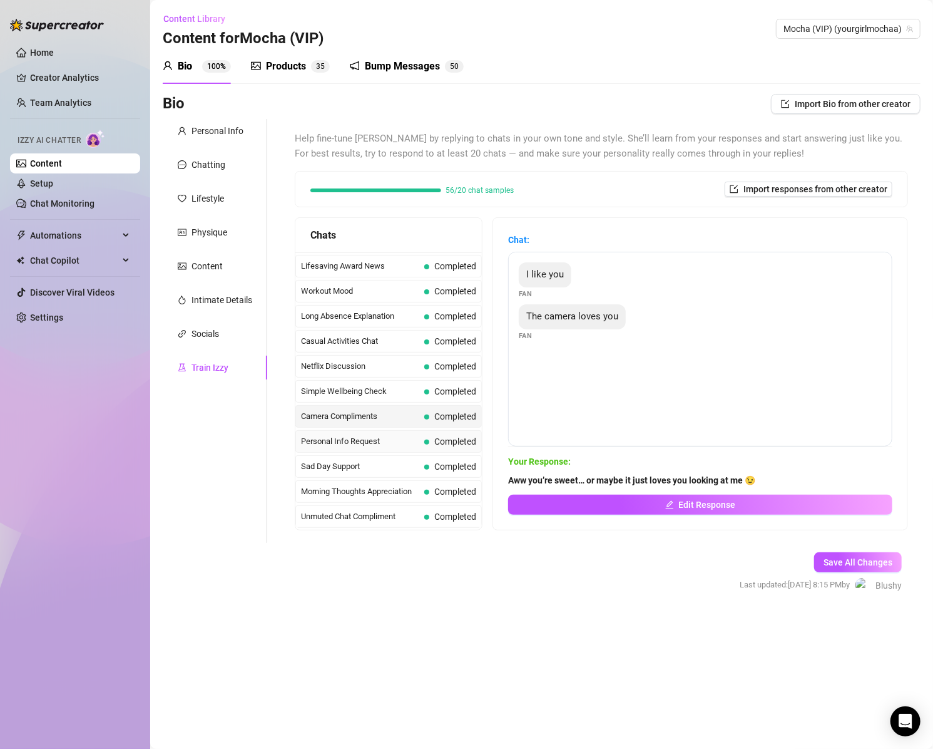
click at [377, 435] on span "Personal Info Request" at bounding box center [360, 441] width 118 height 13
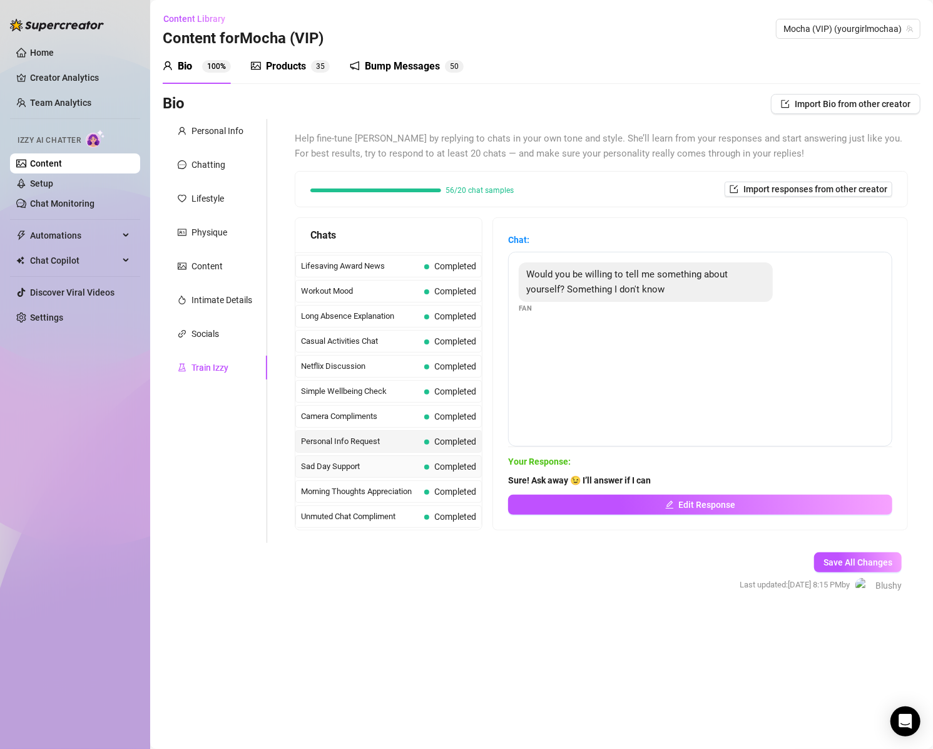
click at [342, 460] on span "Sad Day Support" at bounding box center [360, 466] width 118 height 13
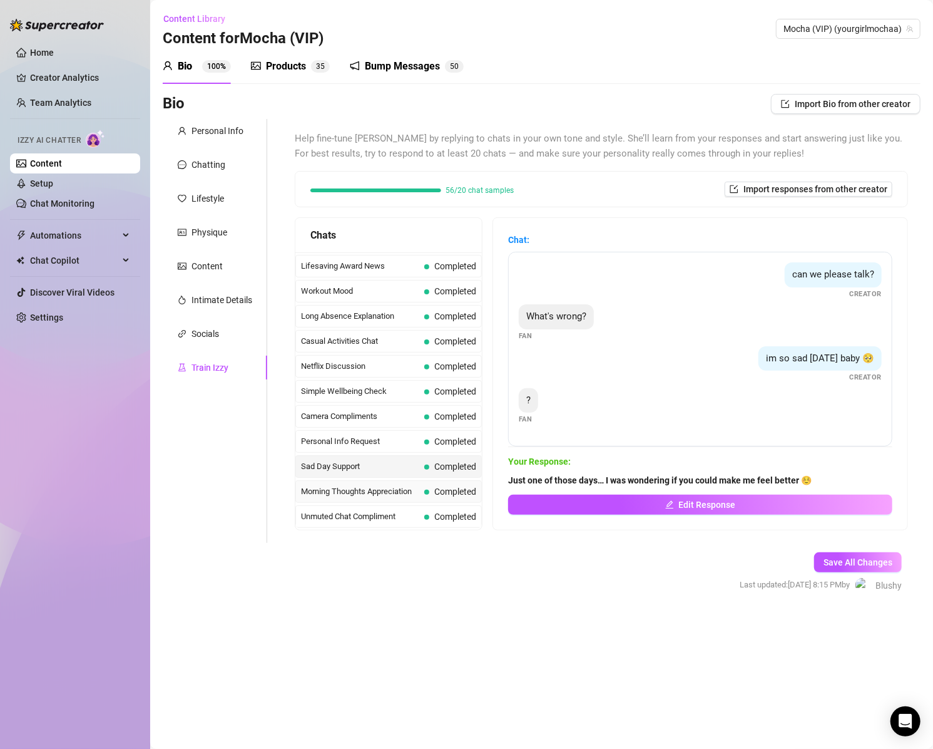
click at [373, 485] on span "Morning Thoughts Appreciation" at bounding box center [360, 491] width 118 height 13
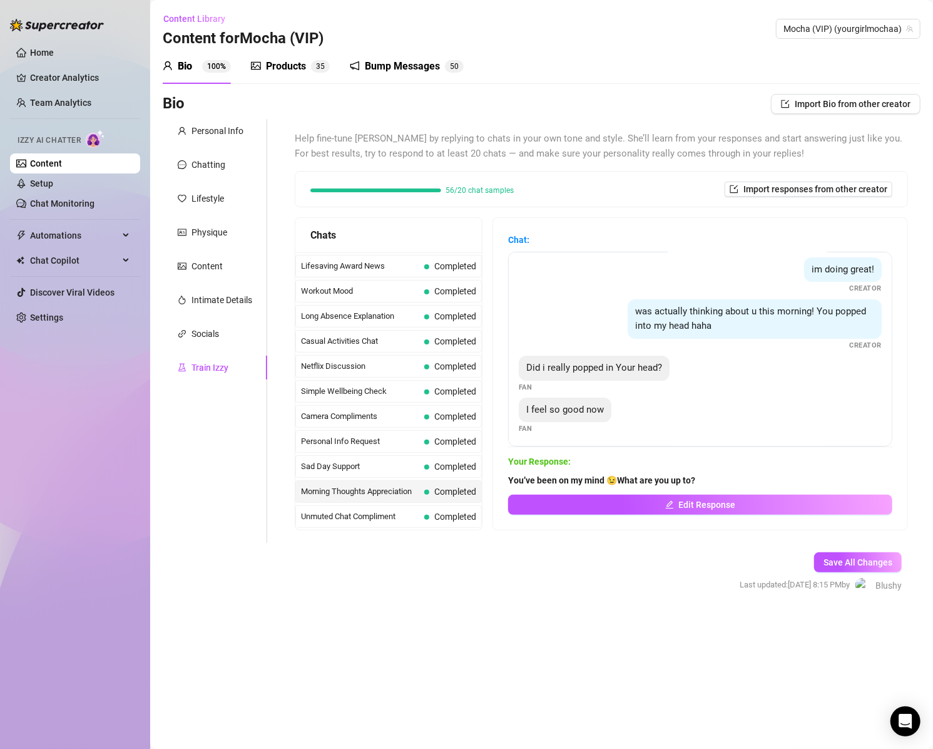
scroll to position [91, 0]
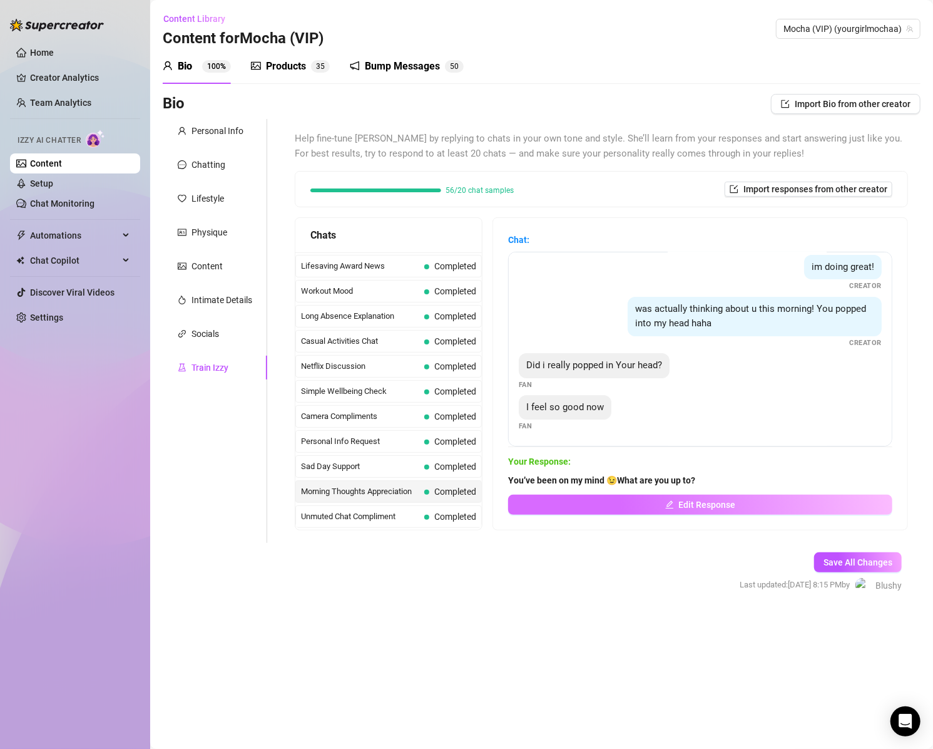
click at [711, 508] on span "Edit Response" at bounding box center [707, 504] width 57 height 10
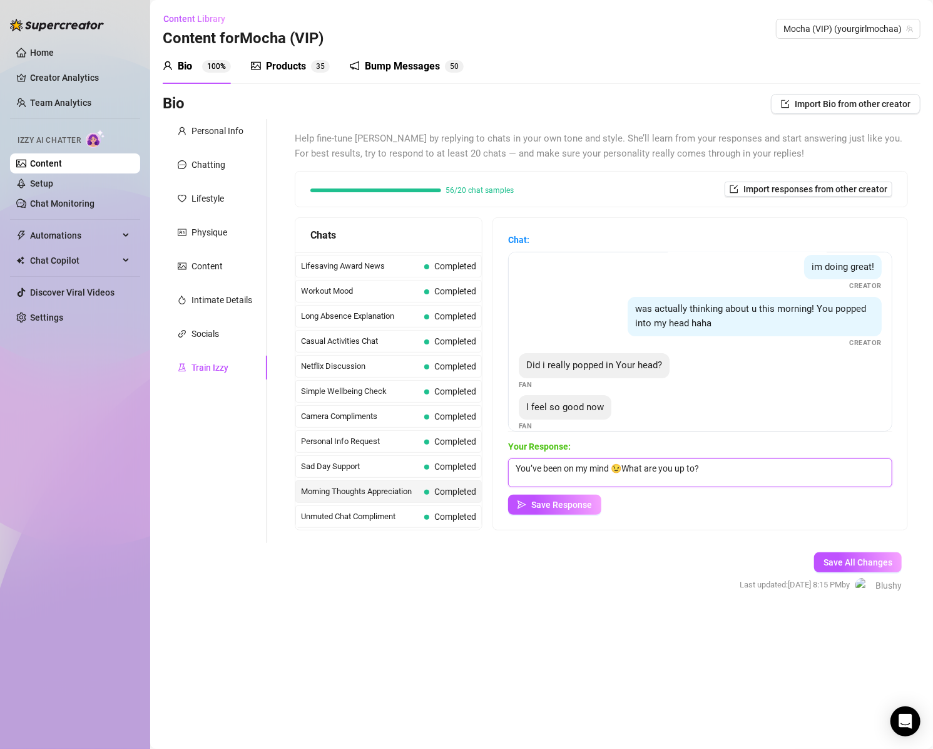
drag, startPoint x: 618, startPoint y: 467, endPoint x: 521, endPoint y: 466, distance: 97.0
click at [518, 464] on textarea "You’ve been on my mind 😉What are you up to?" at bounding box center [700, 472] width 384 height 29
type textarea "Of course you did😉 What are you up to?"
click at [561, 506] on span "Save Response" at bounding box center [561, 504] width 61 height 10
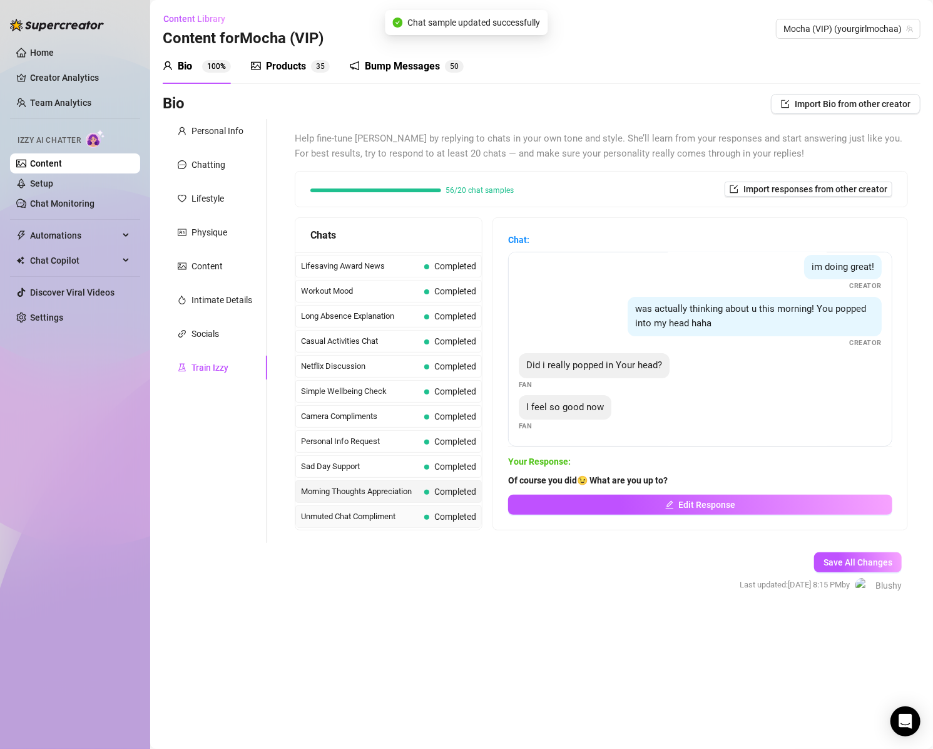
click at [396, 510] on span "Unmuted Chat Compliment" at bounding box center [360, 516] width 118 height 13
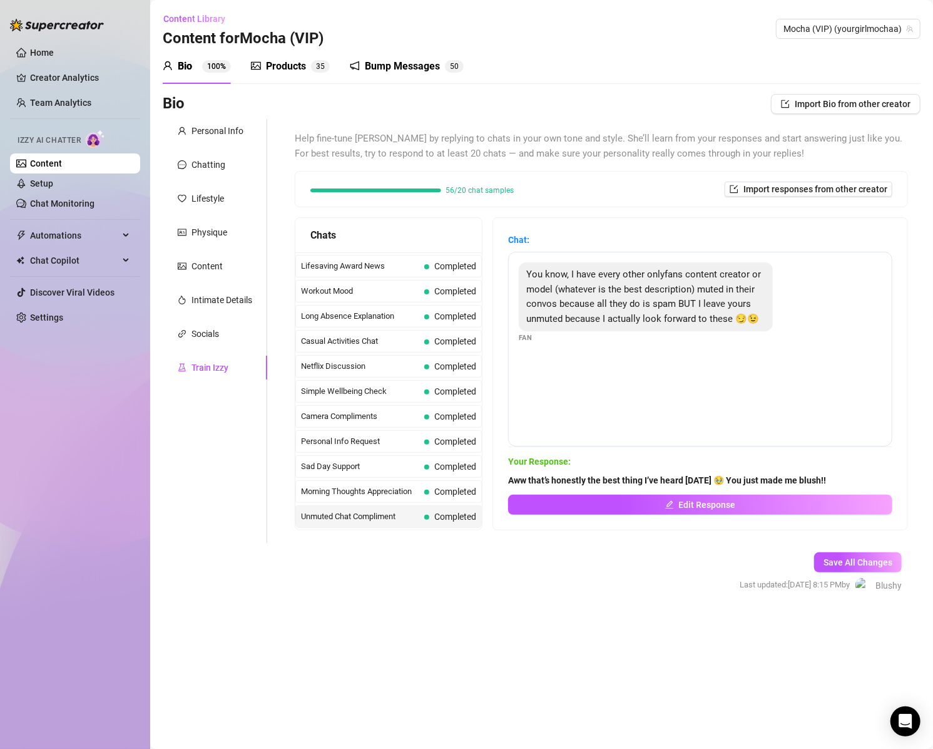
click at [350, 535] on span "Missed Live Stream" at bounding box center [360, 541] width 118 height 13
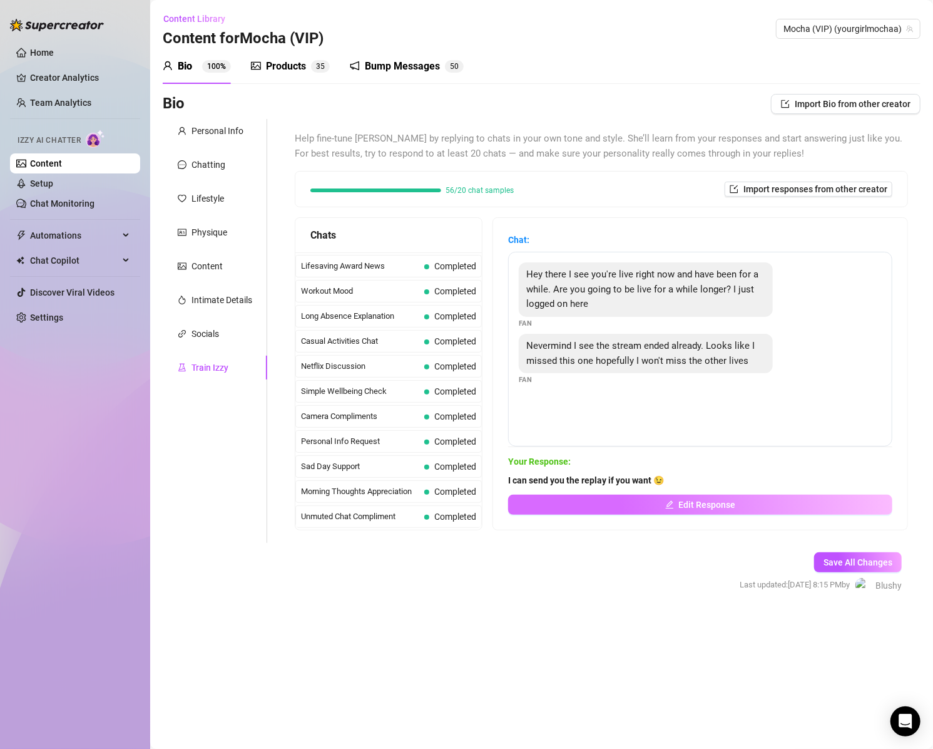
click at [678, 510] on button "Edit Response" at bounding box center [700, 504] width 384 height 20
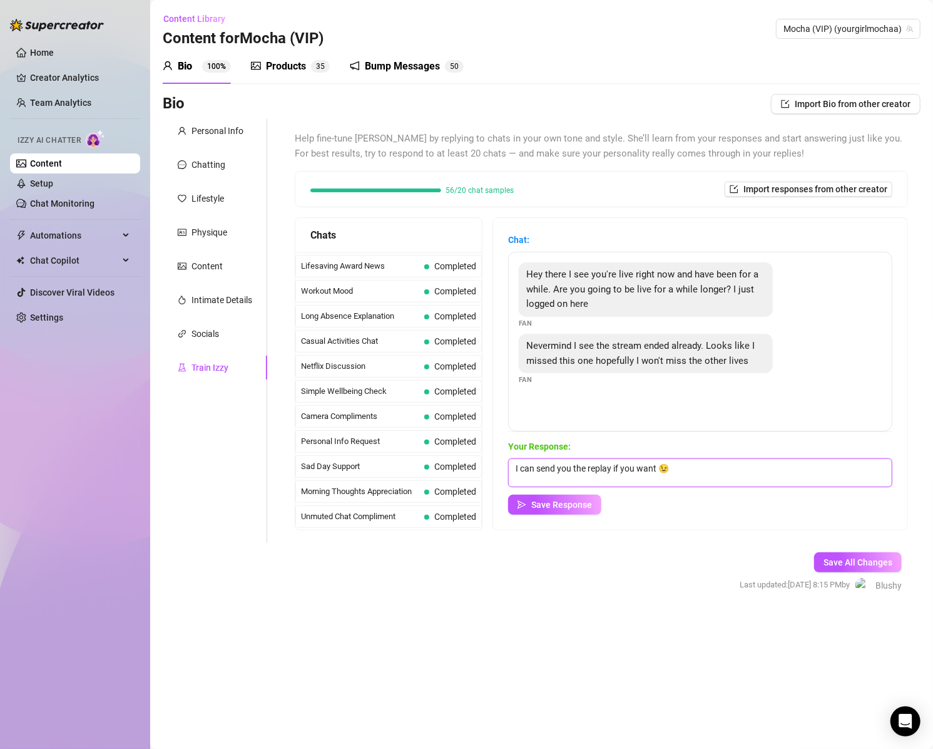
drag, startPoint x: 523, startPoint y: 467, endPoint x: 526, endPoint y: 473, distance: 6.8
click at [523, 470] on textarea "I can send you the replay if you want 😉" at bounding box center [700, 472] width 384 height 29
type textarea "Awwww. You missed a good one! I can send you the replay if you want 😉"
click at [562, 503] on span "Save Response" at bounding box center [561, 504] width 61 height 10
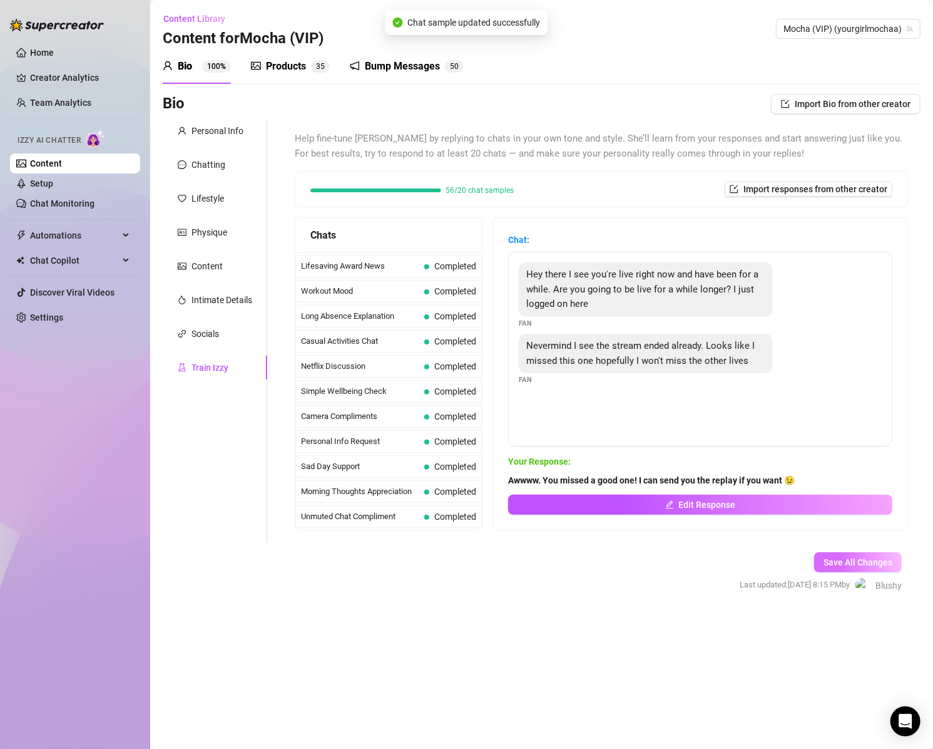
click at [843, 560] on span "Save All Changes" at bounding box center [858, 562] width 69 height 10
